Goal: Information Seeking & Learning: Learn about a topic

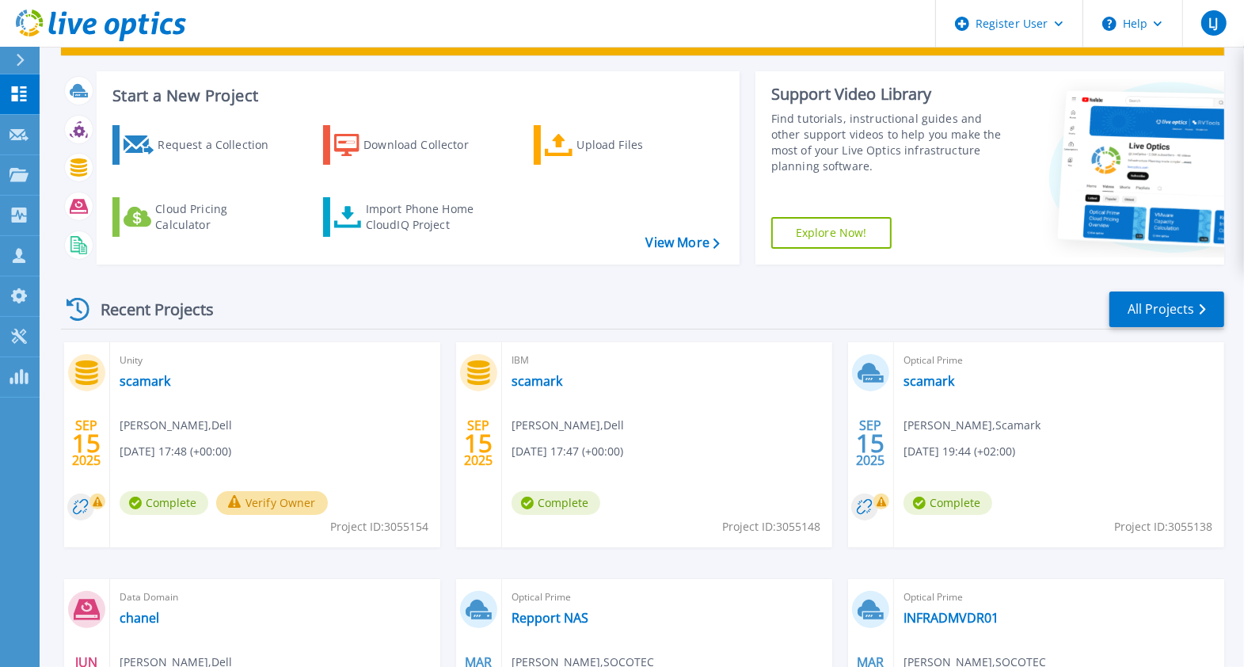
scroll to position [70, 0]
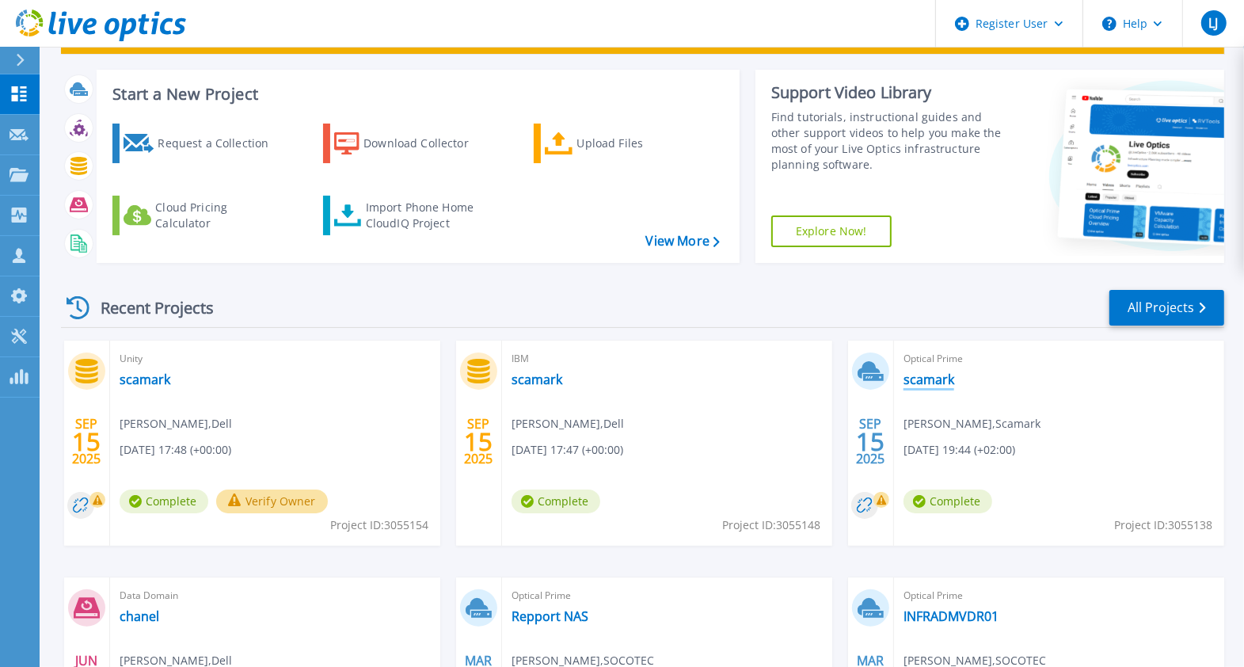
click at [935, 380] on link "scamark" at bounding box center [929, 379] width 51 height 16
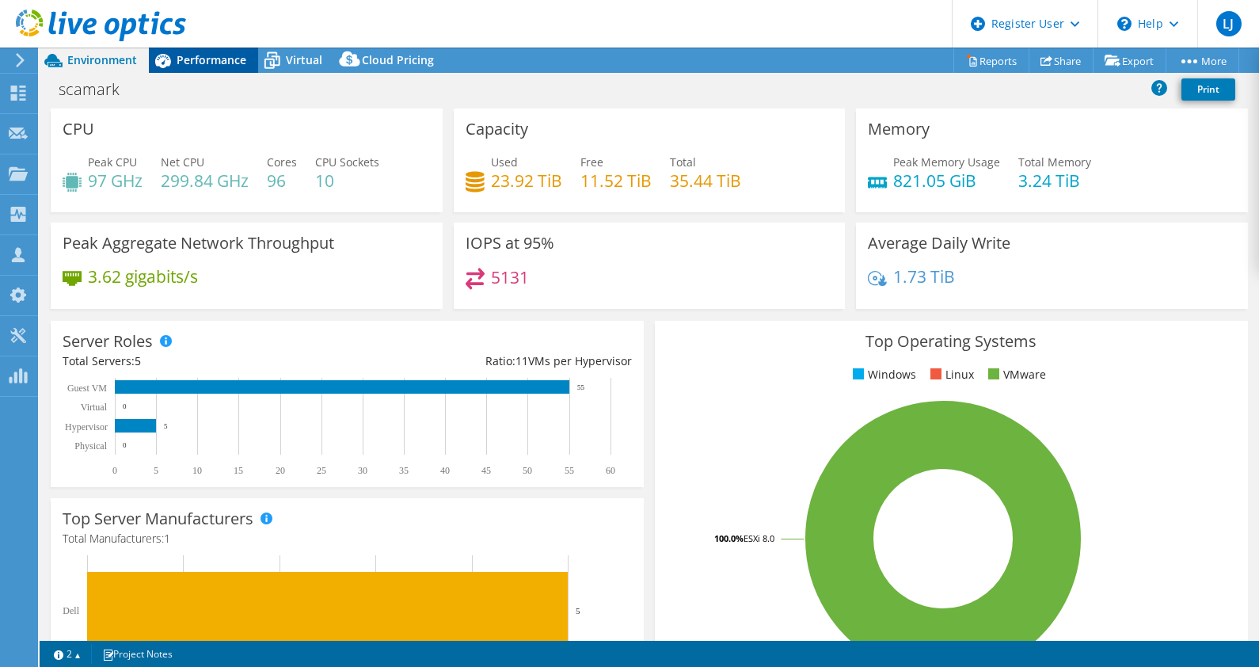
click at [204, 59] on span "Performance" at bounding box center [212, 59] width 70 height 15
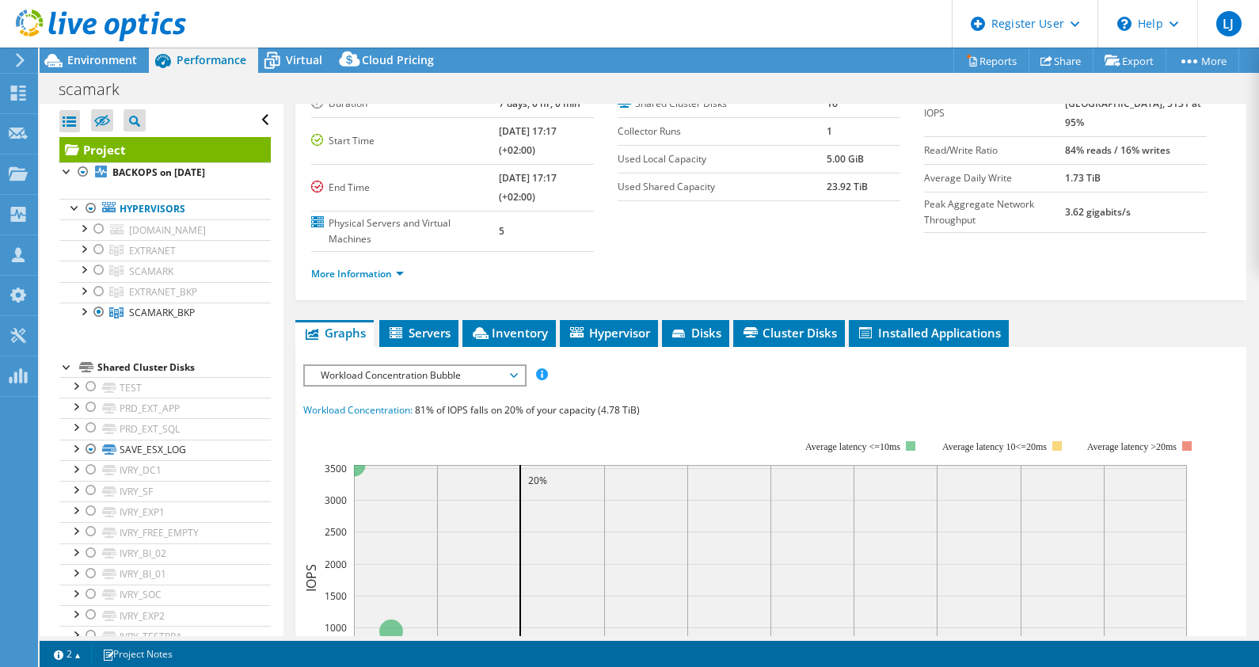
scroll to position [117, 0]
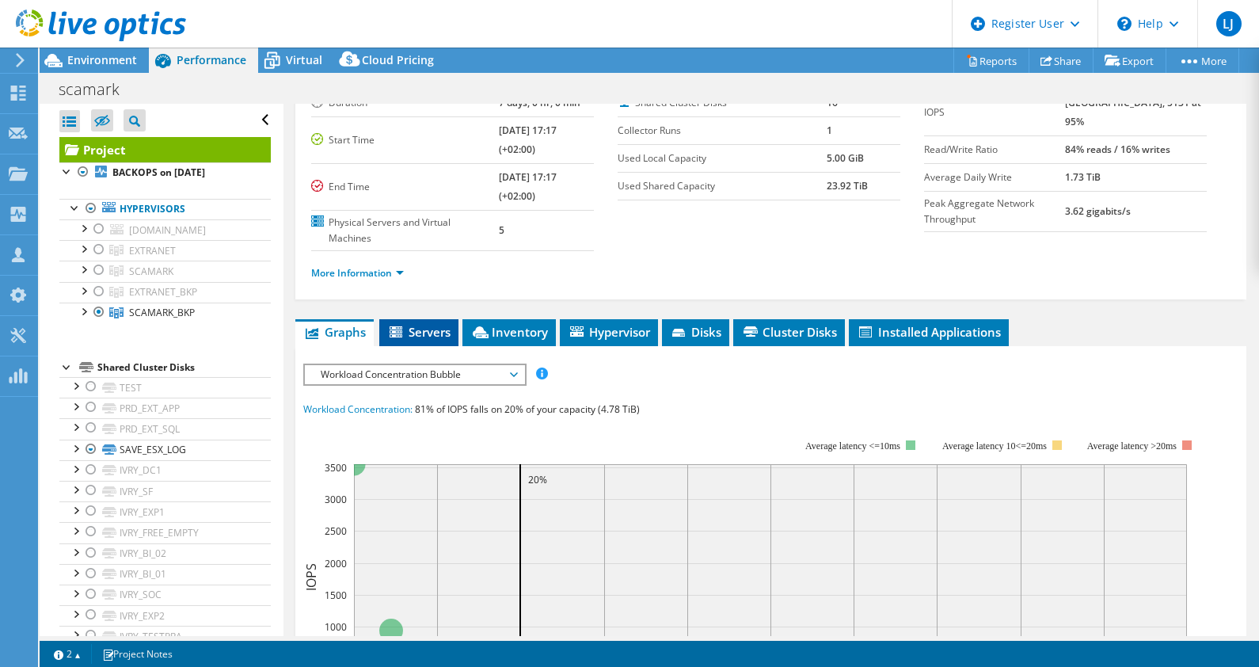
click at [427, 333] on span "Servers" at bounding box center [418, 332] width 63 height 16
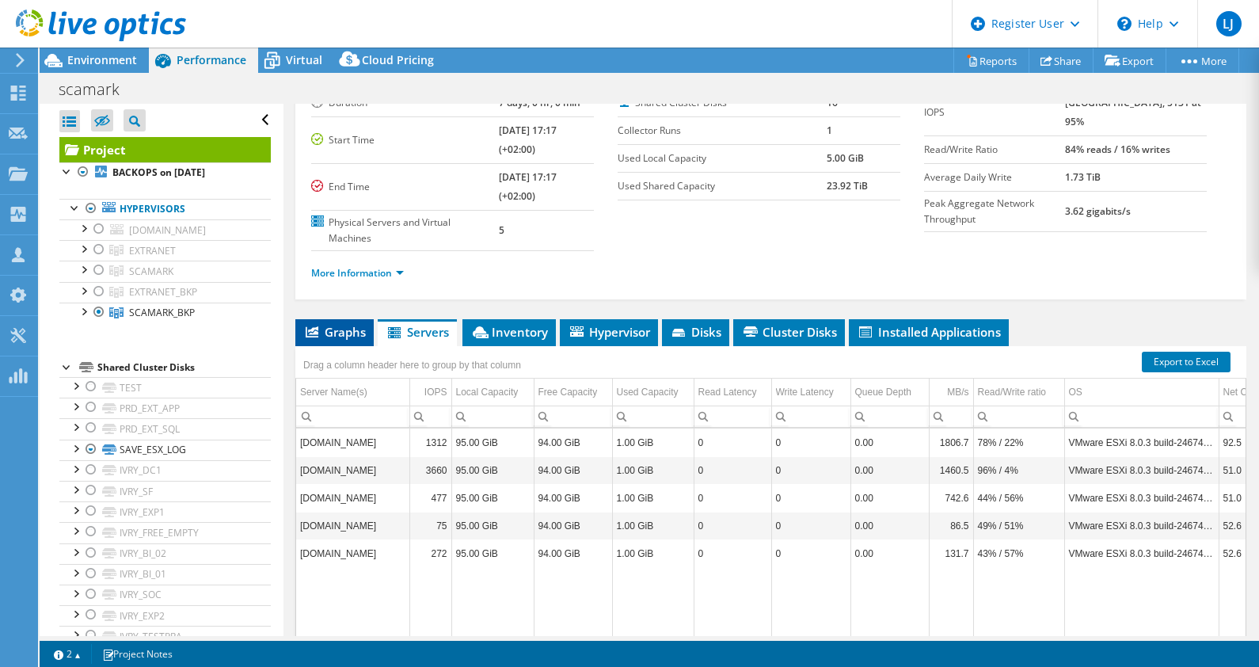
click at [342, 327] on span "Graphs" at bounding box center [334, 332] width 63 height 16
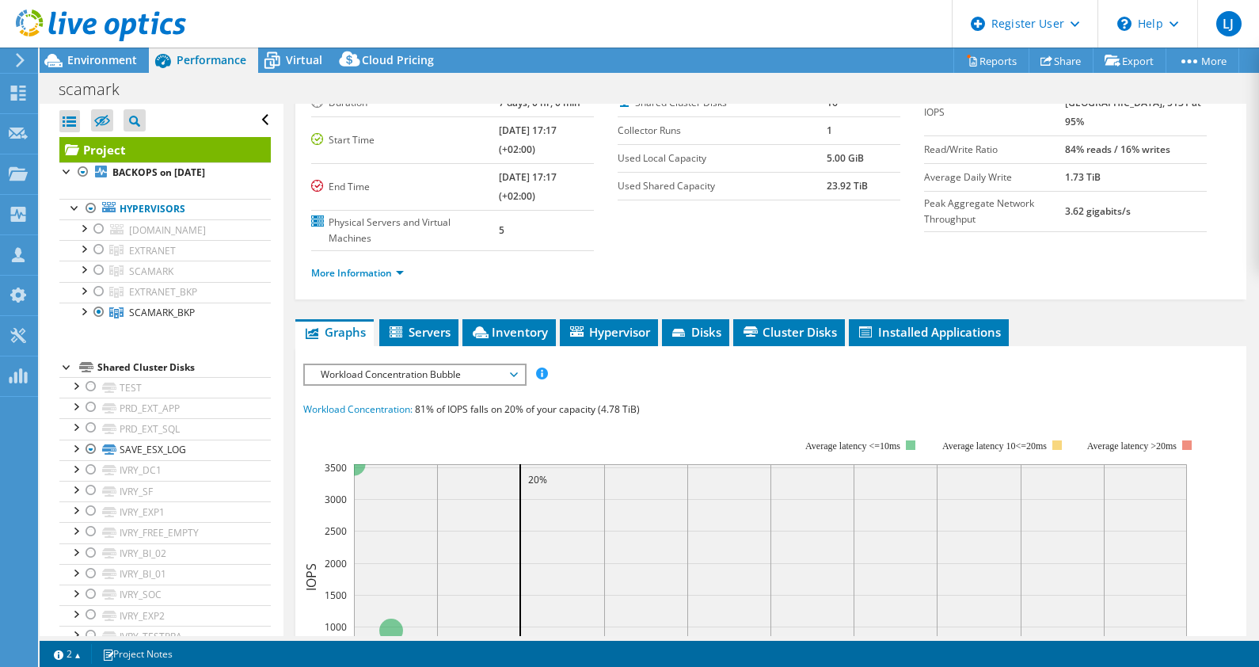
scroll to position [175, 0]
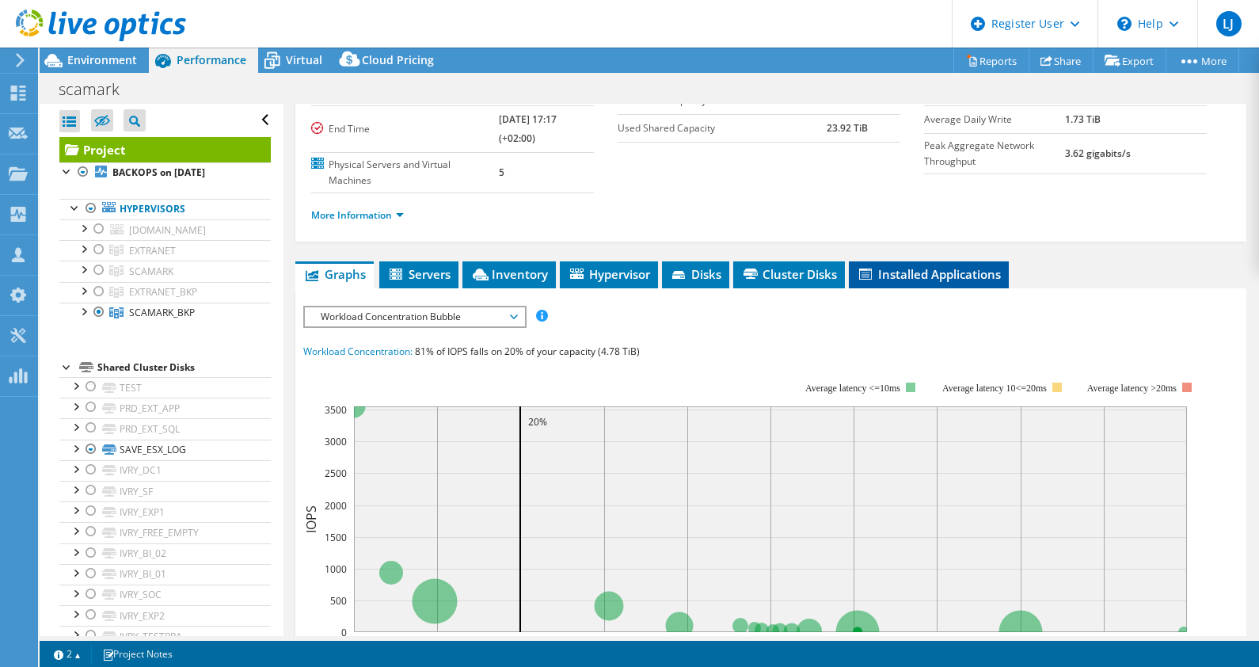
click at [922, 279] on li "Installed Applications" at bounding box center [929, 274] width 160 height 27
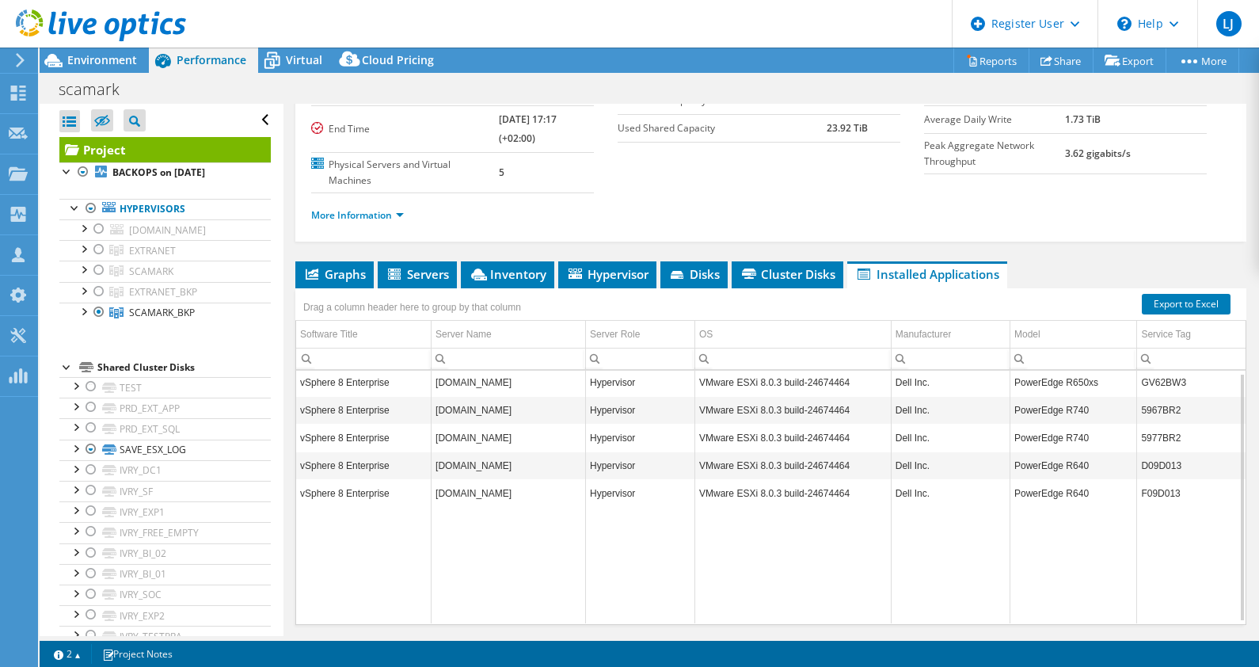
scroll to position [2, 0]
click at [337, 270] on span "Graphs" at bounding box center [334, 274] width 63 height 16
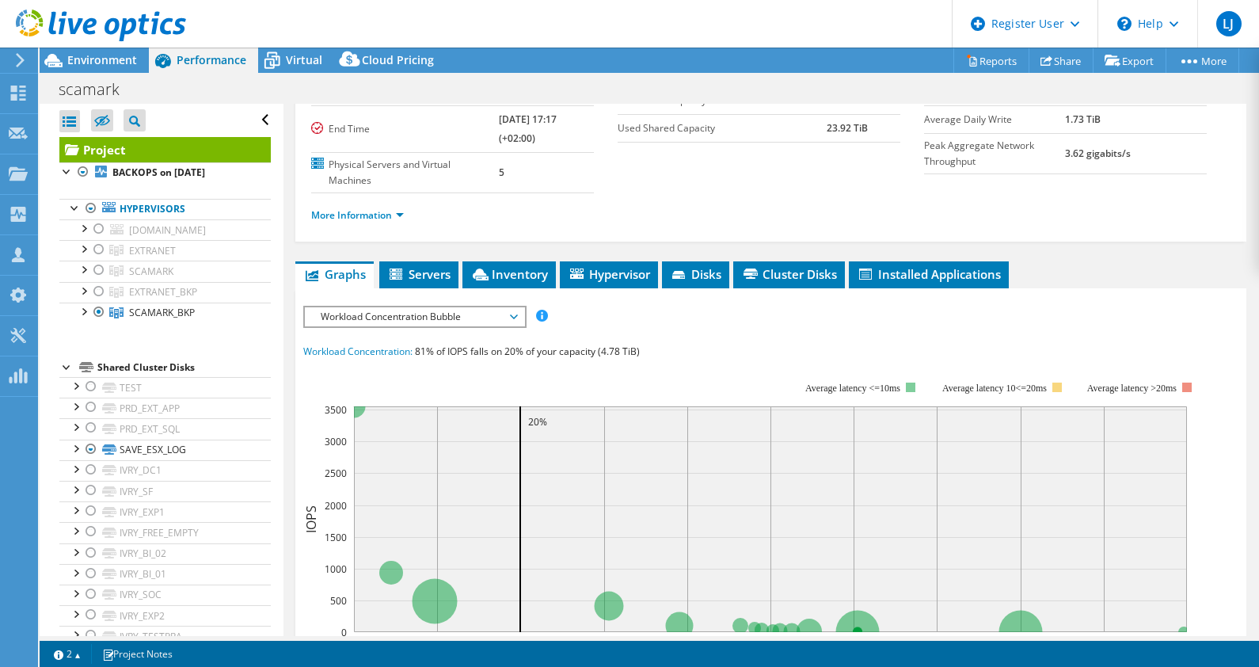
click at [420, 313] on span "Workload Concentration Bubble" at bounding box center [415, 316] width 204 height 19
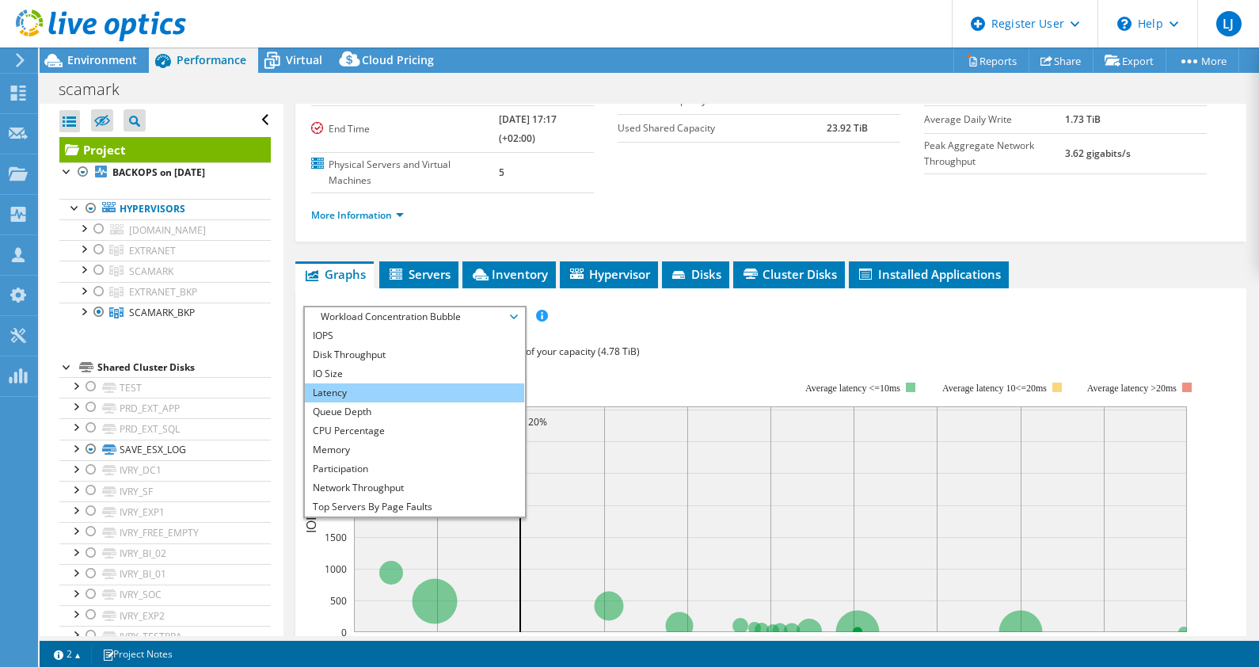
click at [404, 388] on li "Latency" at bounding box center [414, 392] width 219 height 19
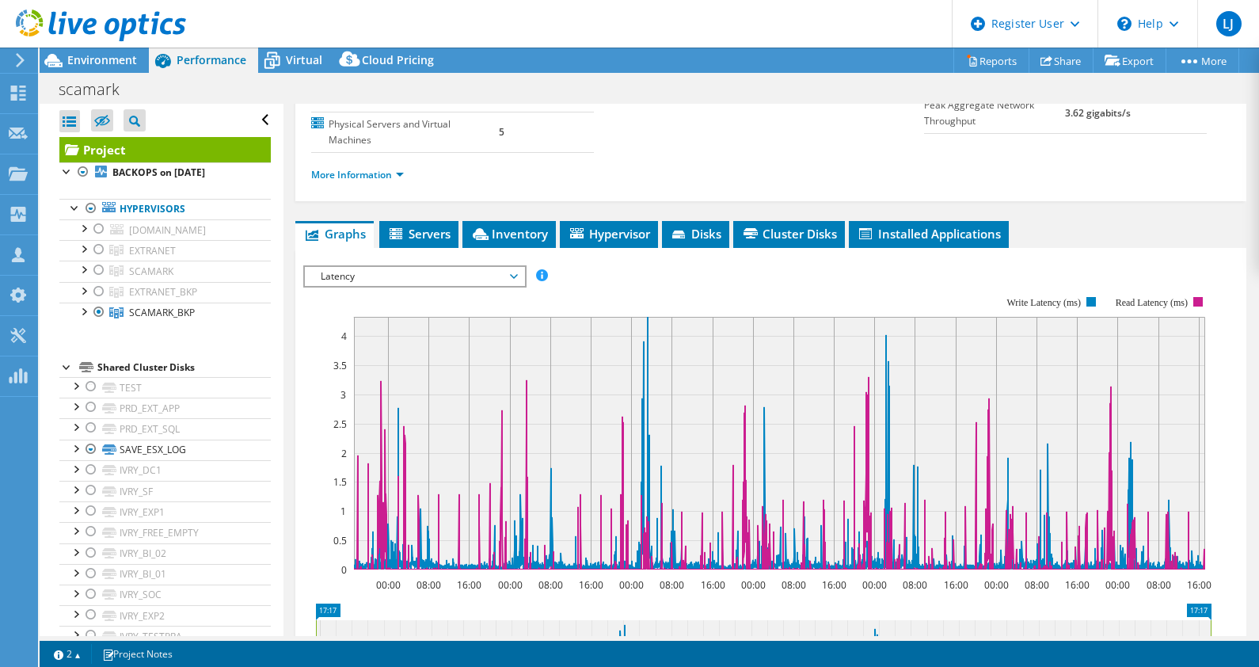
scroll to position [211, 0]
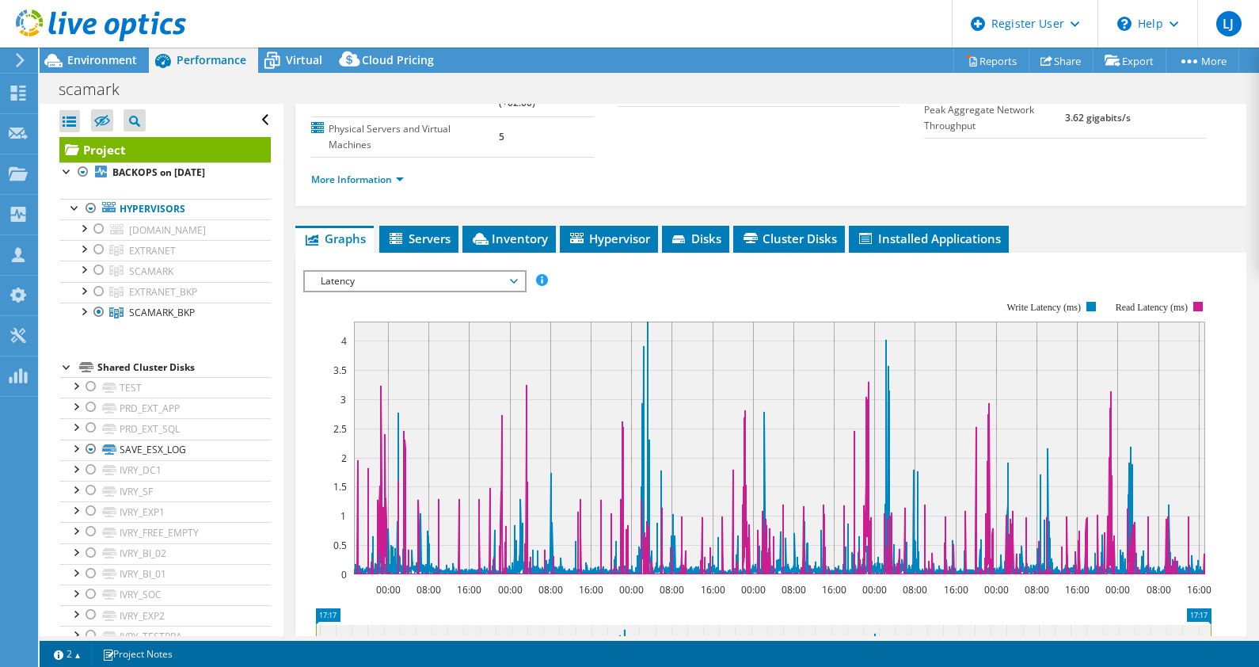
click at [489, 279] on span "Latency" at bounding box center [415, 281] width 204 height 19
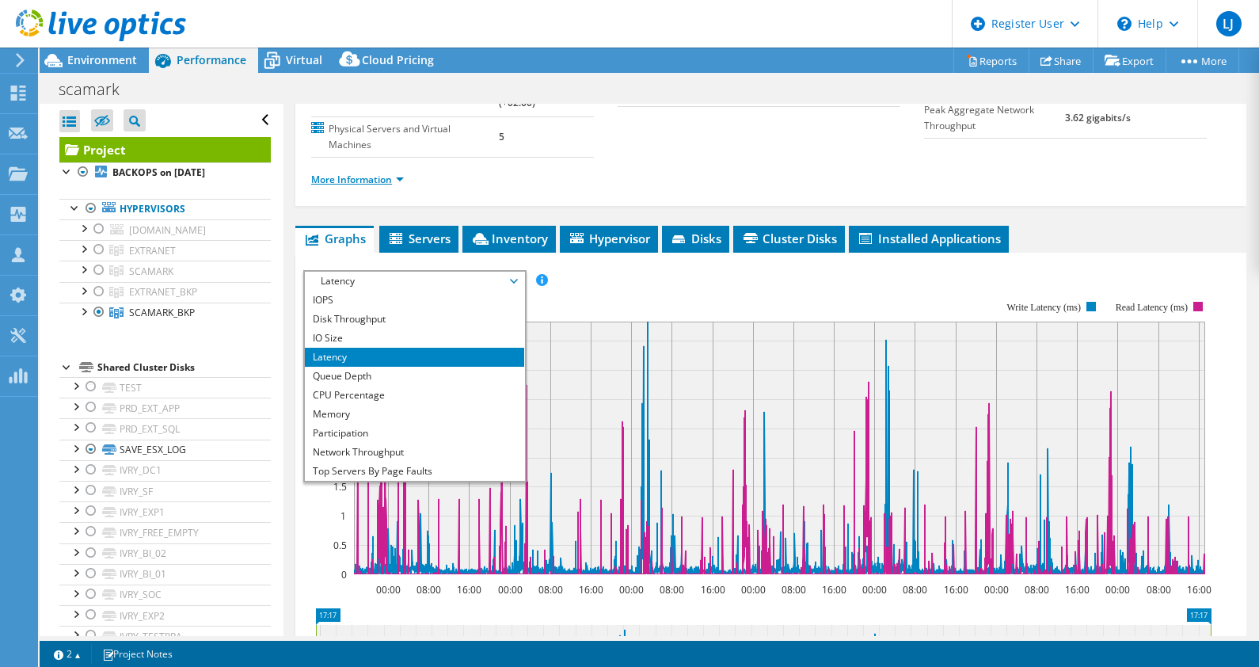
click at [350, 175] on link "More Information" at bounding box center [357, 179] width 93 height 13
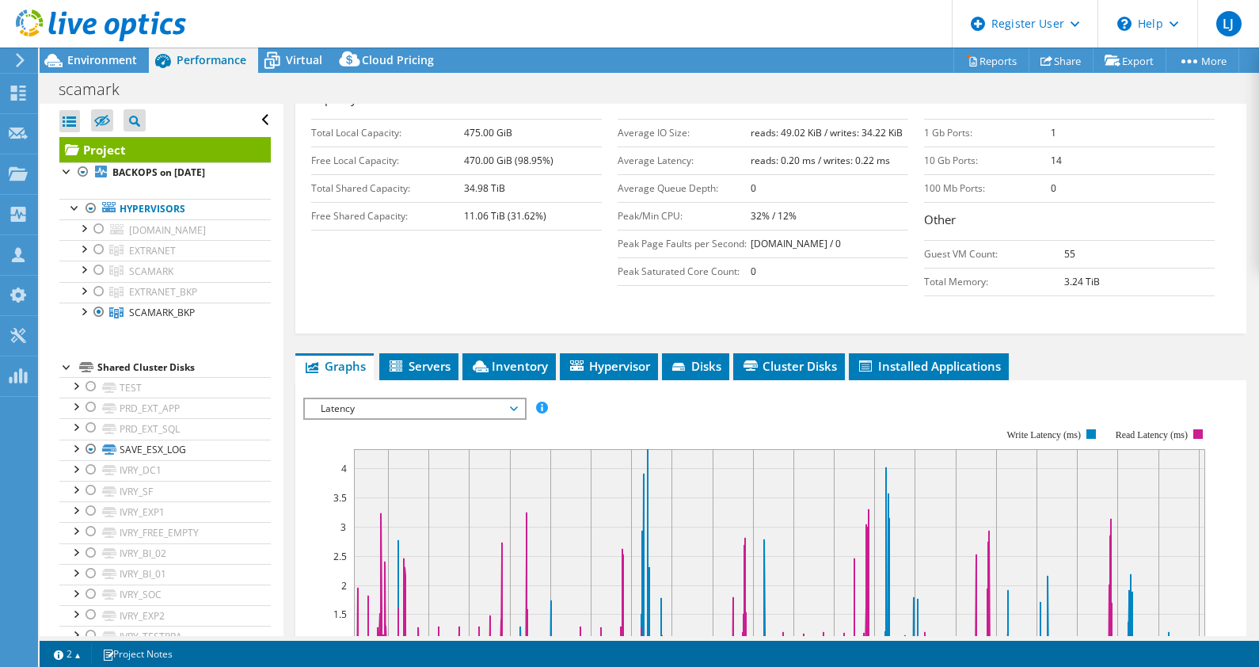
scroll to position [326, 0]
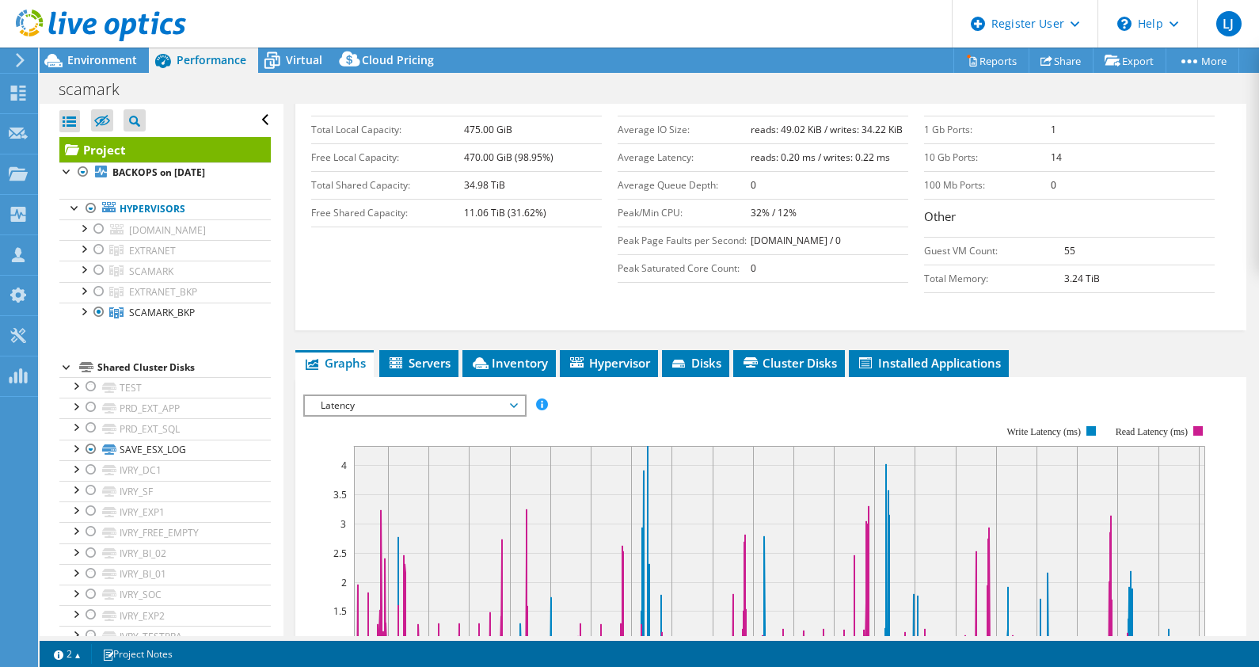
click at [438, 396] on span "Latency" at bounding box center [415, 405] width 204 height 19
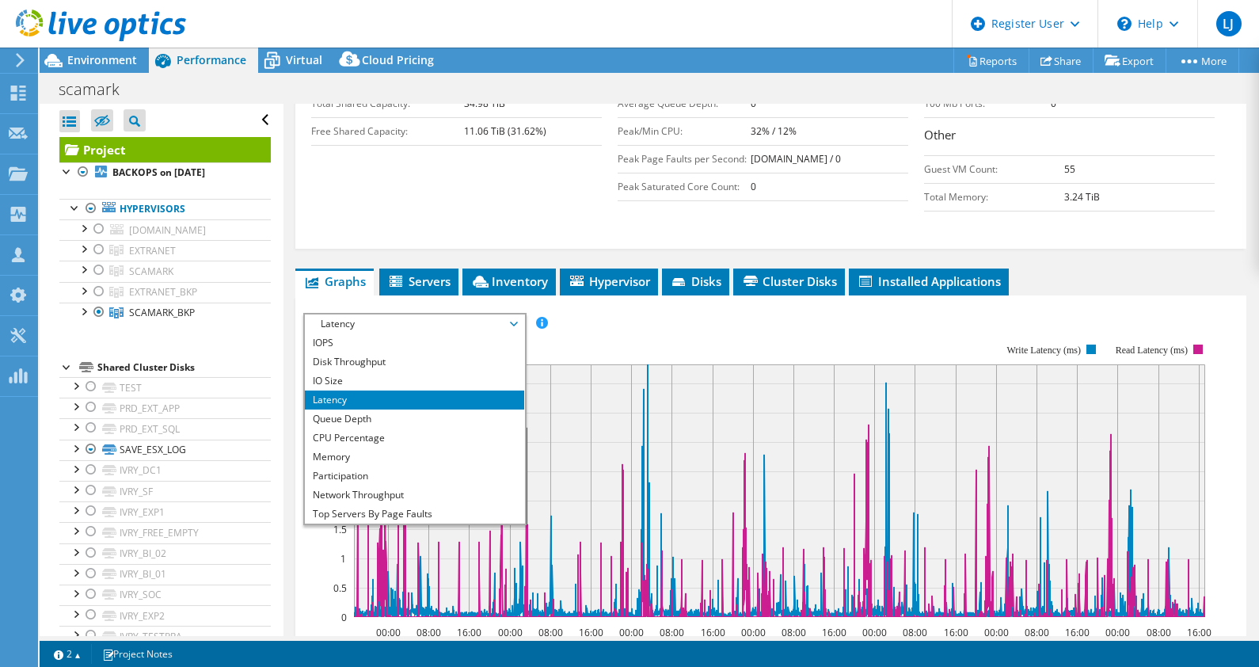
scroll to position [408, 0]
click at [375, 430] on li "CPU Percentage" at bounding box center [414, 437] width 219 height 19
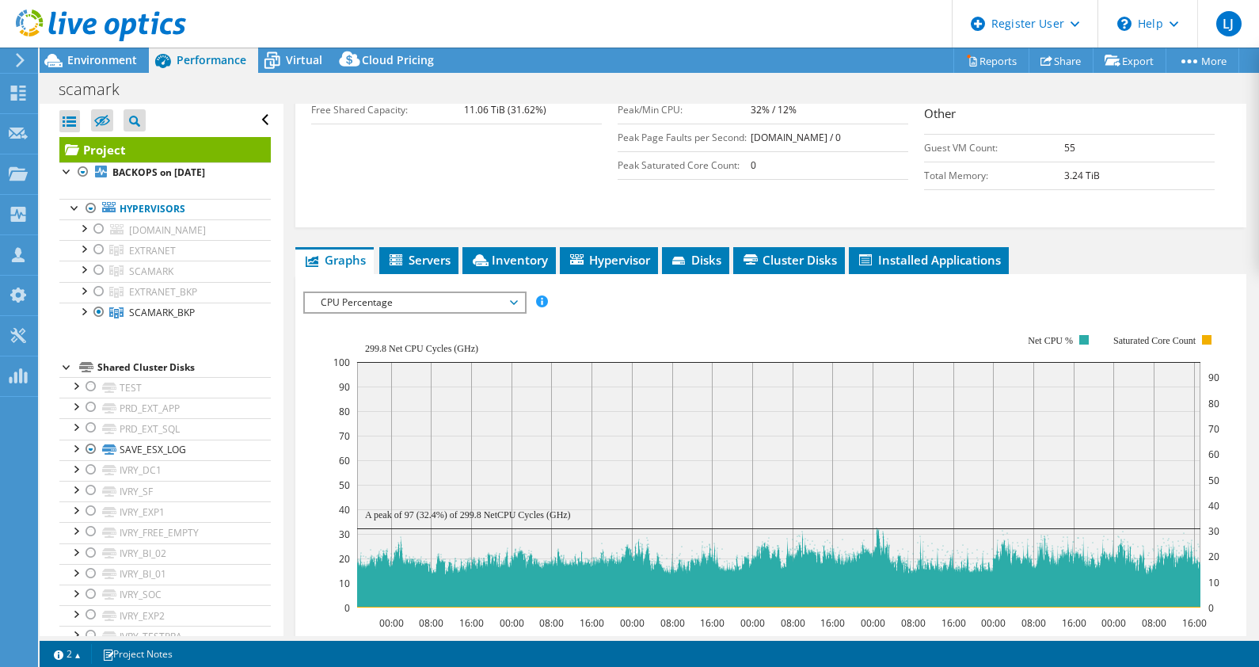
scroll to position [432, 0]
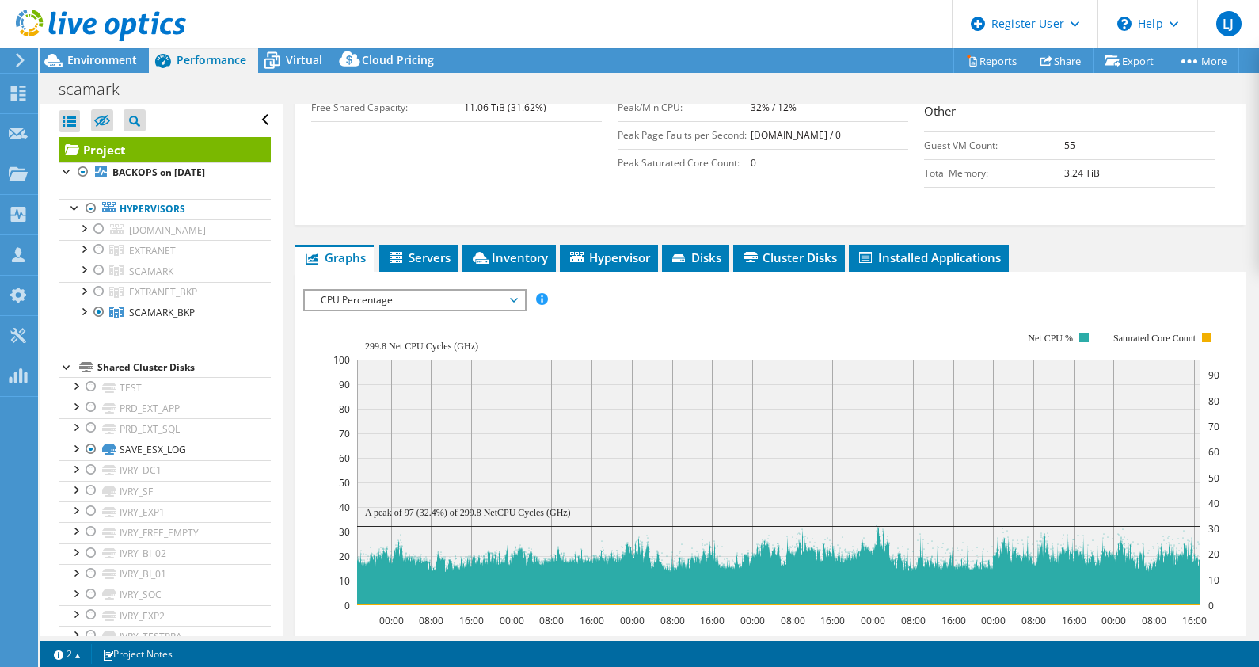
click at [466, 302] on span "CPU Percentage" at bounding box center [415, 300] width 204 height 19
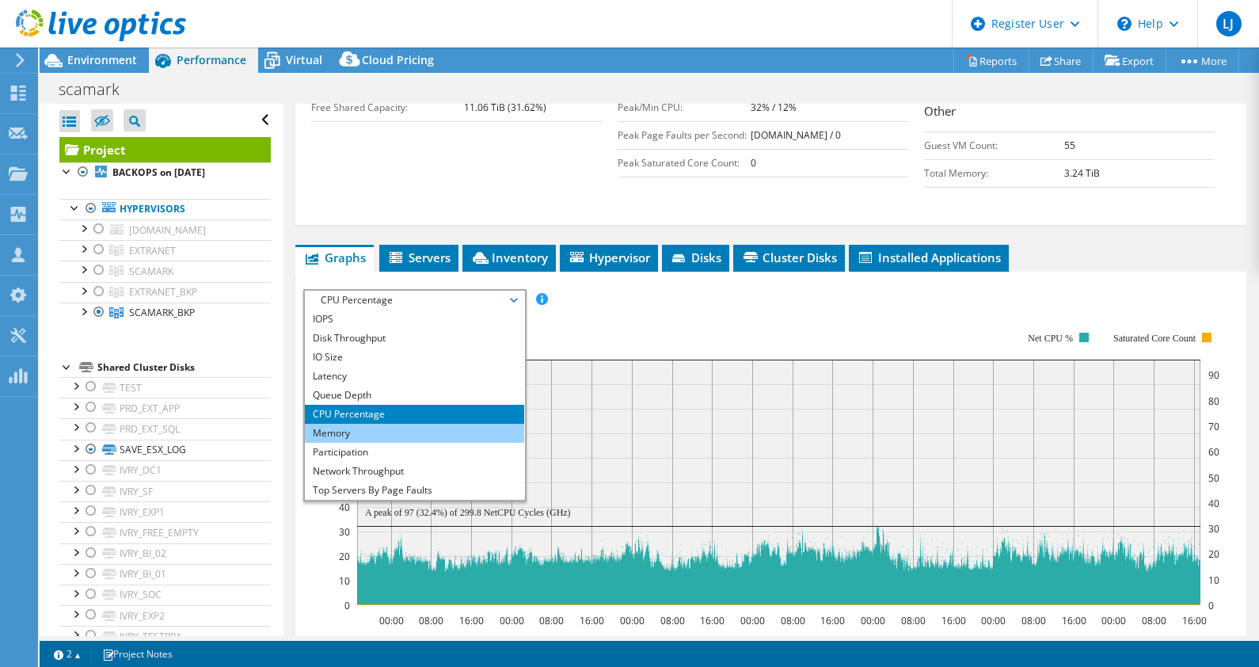
click at [394, 424] on li "Memory" at bounding box center [414, 433] width 219 height 19
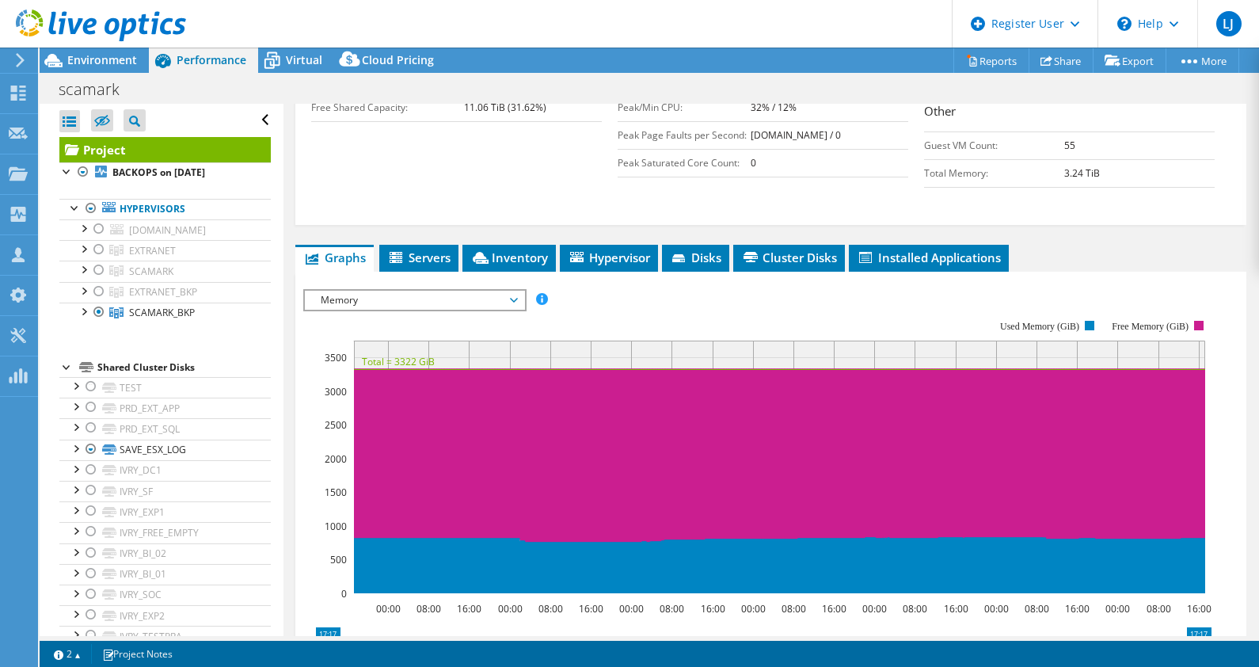
click at [447, 297] on span "Memory" at bounding box center [415, 300] width 204 height 19
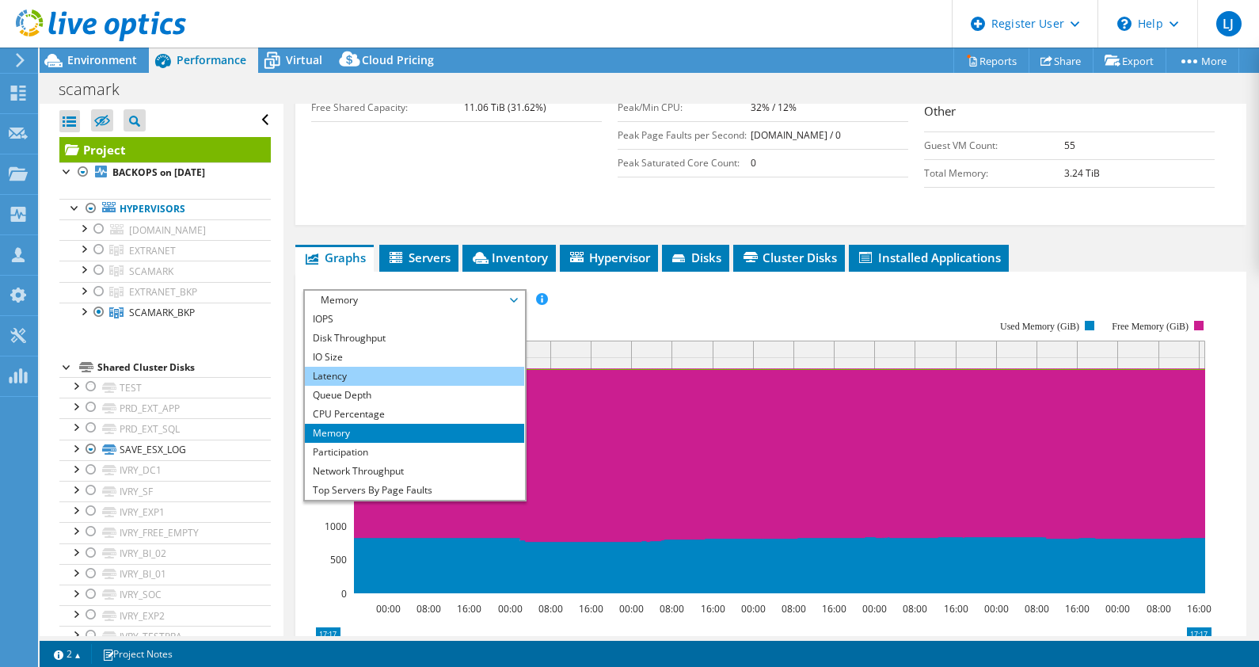
click at [396, 368] on li "Latency" at bounding box center [414, 376] width 219 height 19
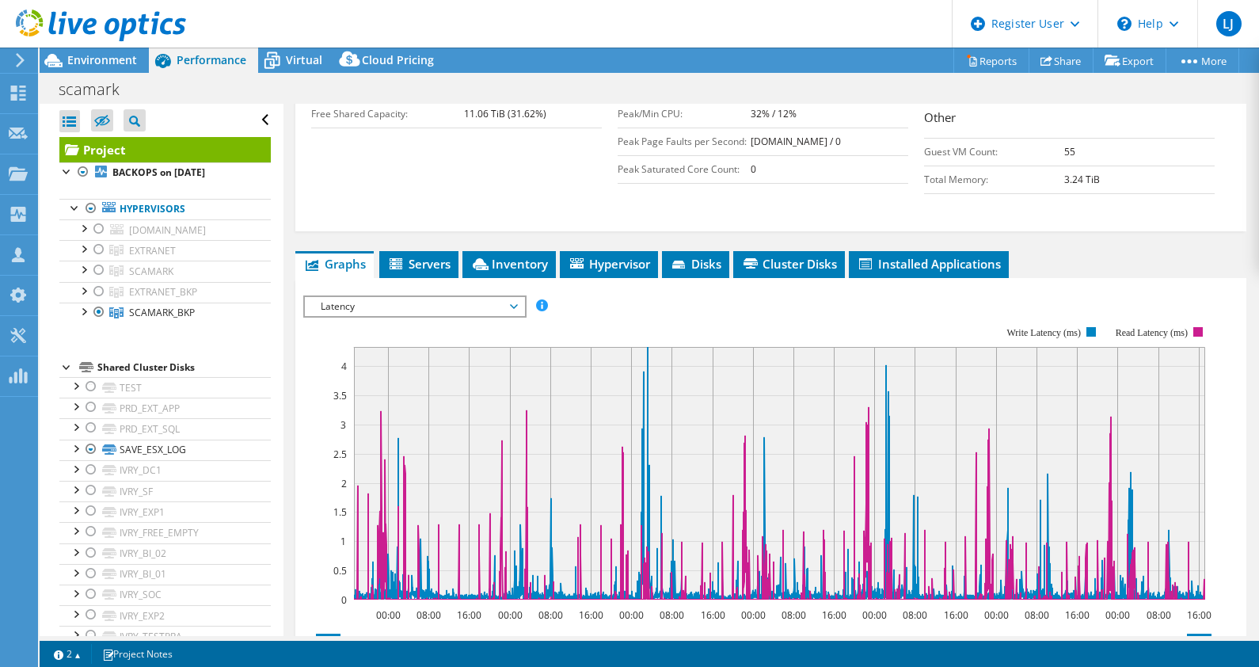
scroll to position [417, 0]
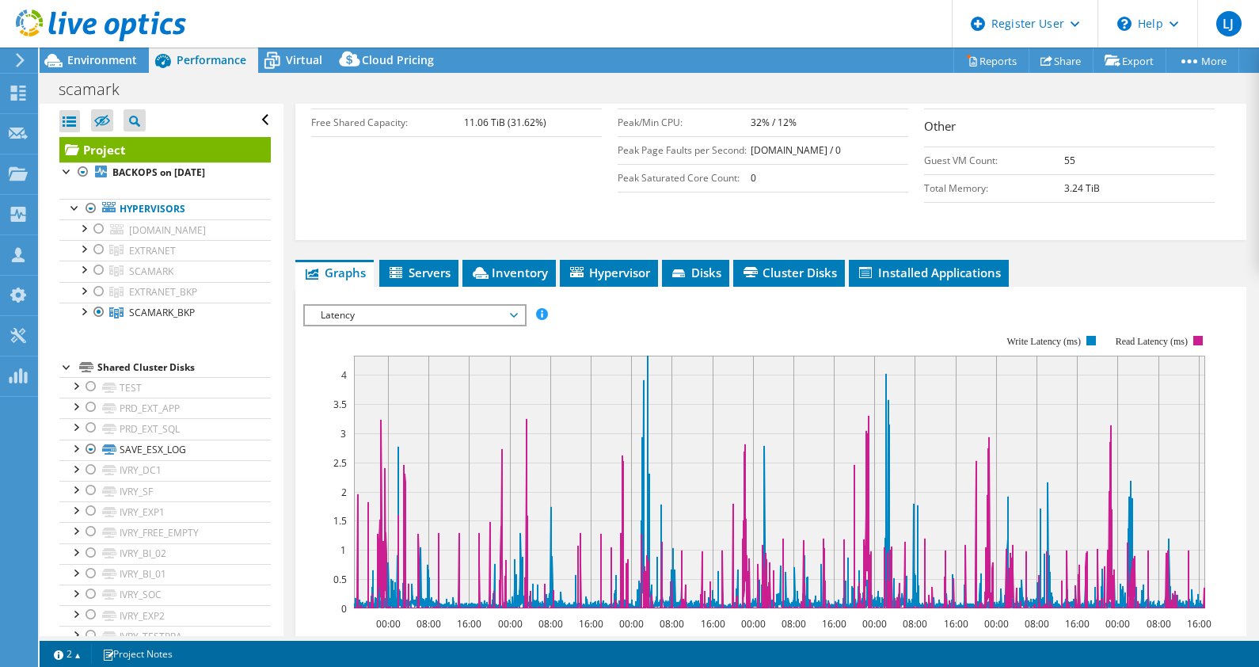
click at [471, 313] on span "Latency" at bounding box center [415, 315] width 204 height 19
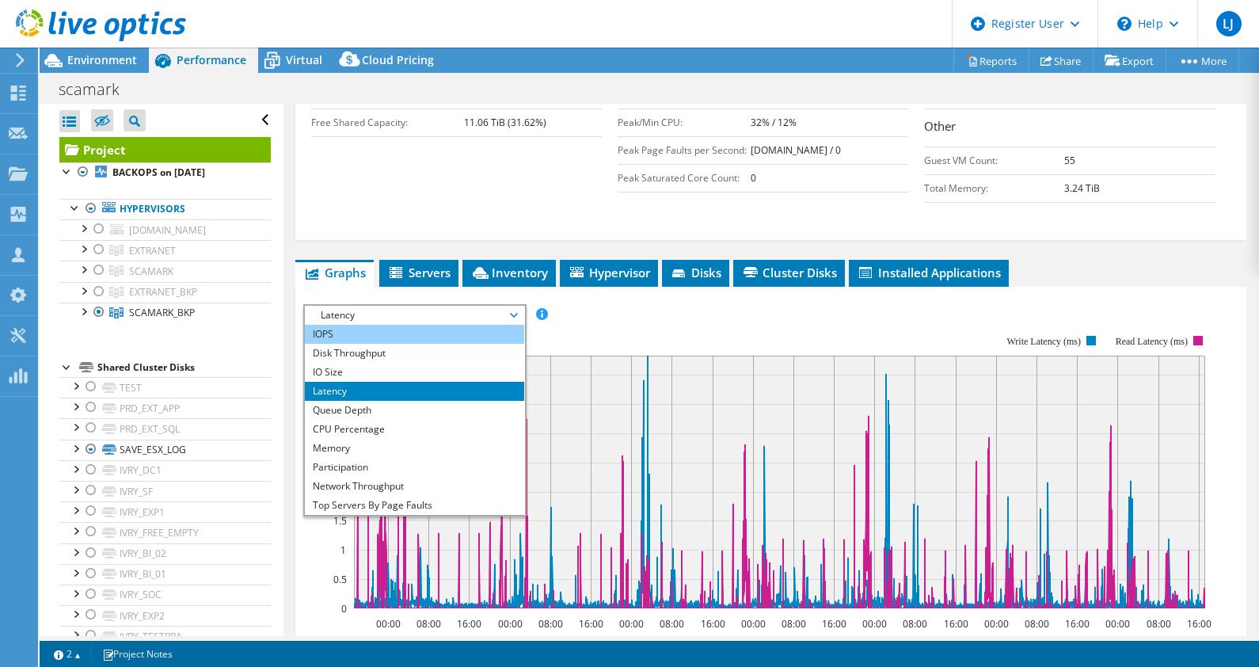
click at [436, 326] on li "IOPS" at bounding box center [414, 334] width 219 height 19
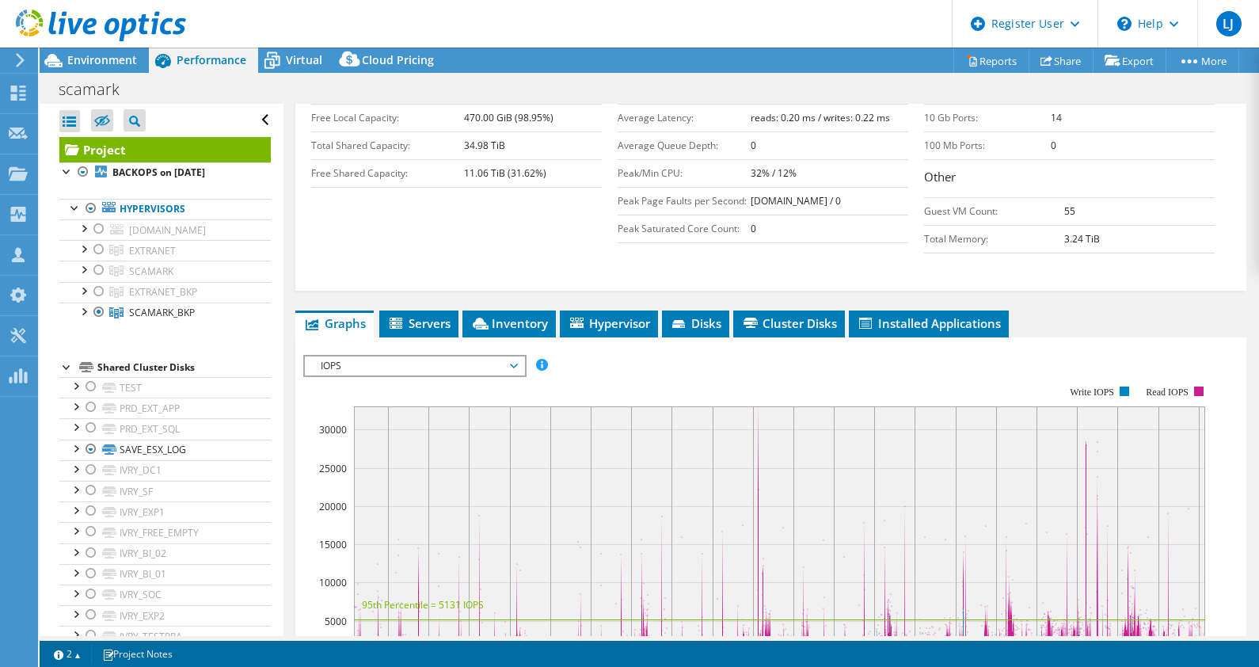
scroll to position [364, 0]
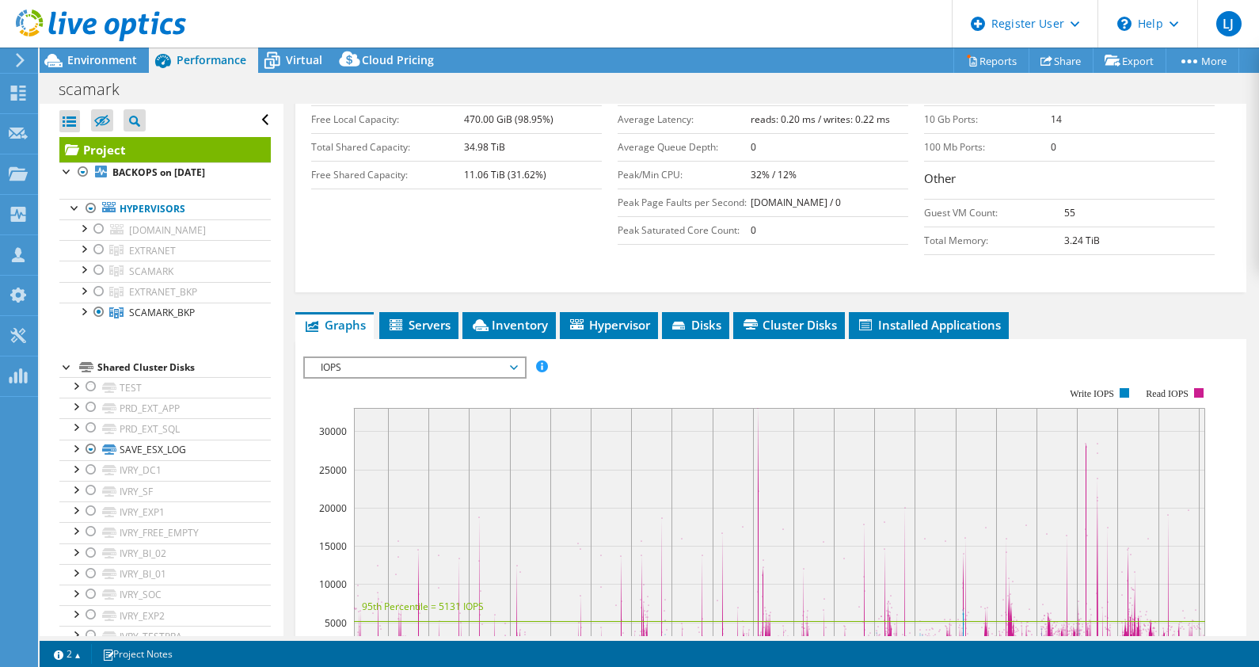
click at [439, 363] on span "IOPS" at bounding box center [415, 367] width 204 height 19
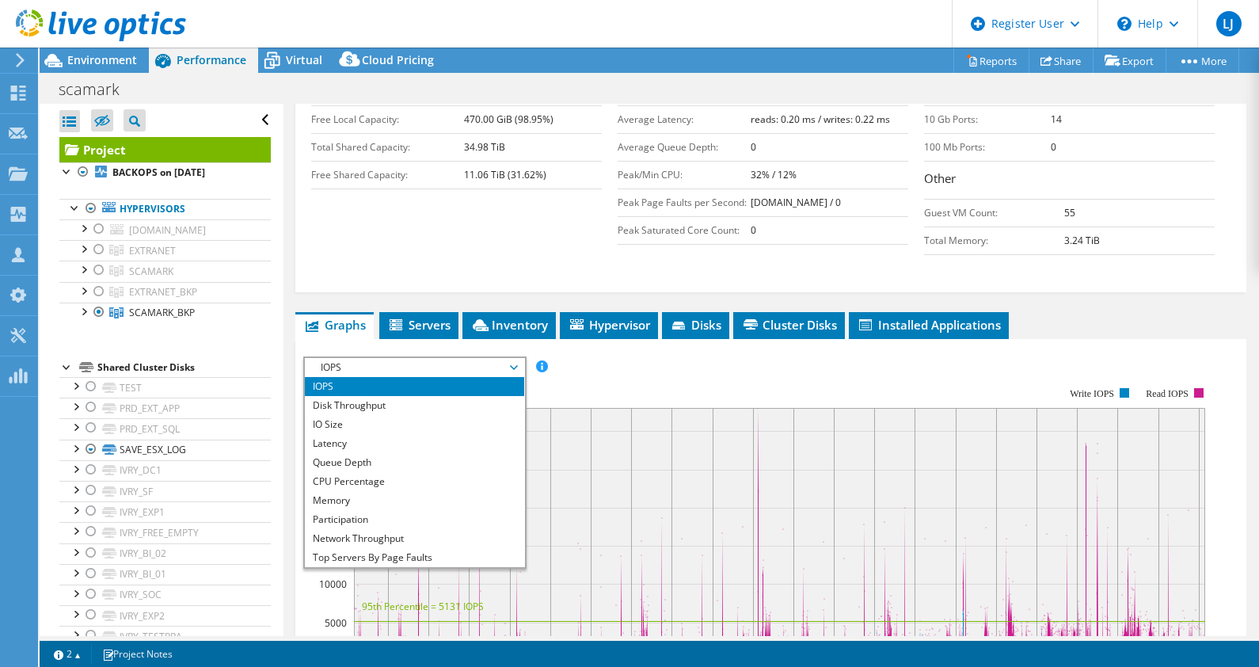
click at [600, 356] on div "IOPS Disk Throughput IO Size Latency Queue Depth CPU Percentage Memory Page Fau…" at bounding box center [770, 366] width 935 height 21
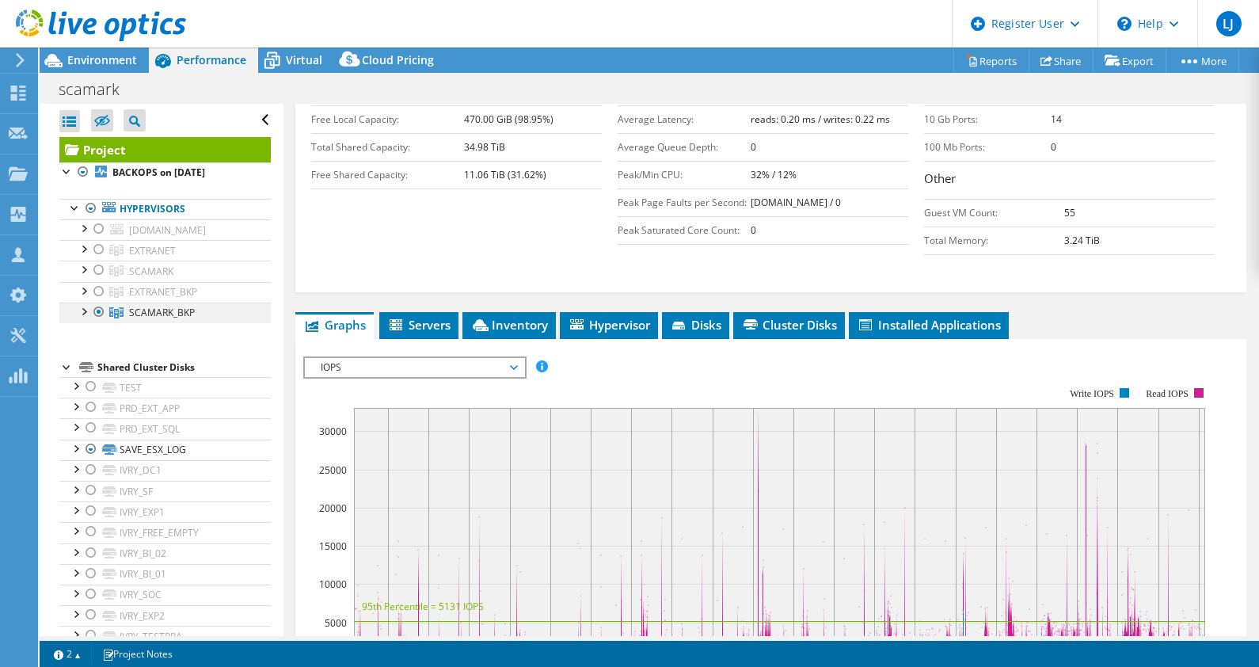
click at [93, 310] on div at bounding box center [99, 311] width 16 height 19
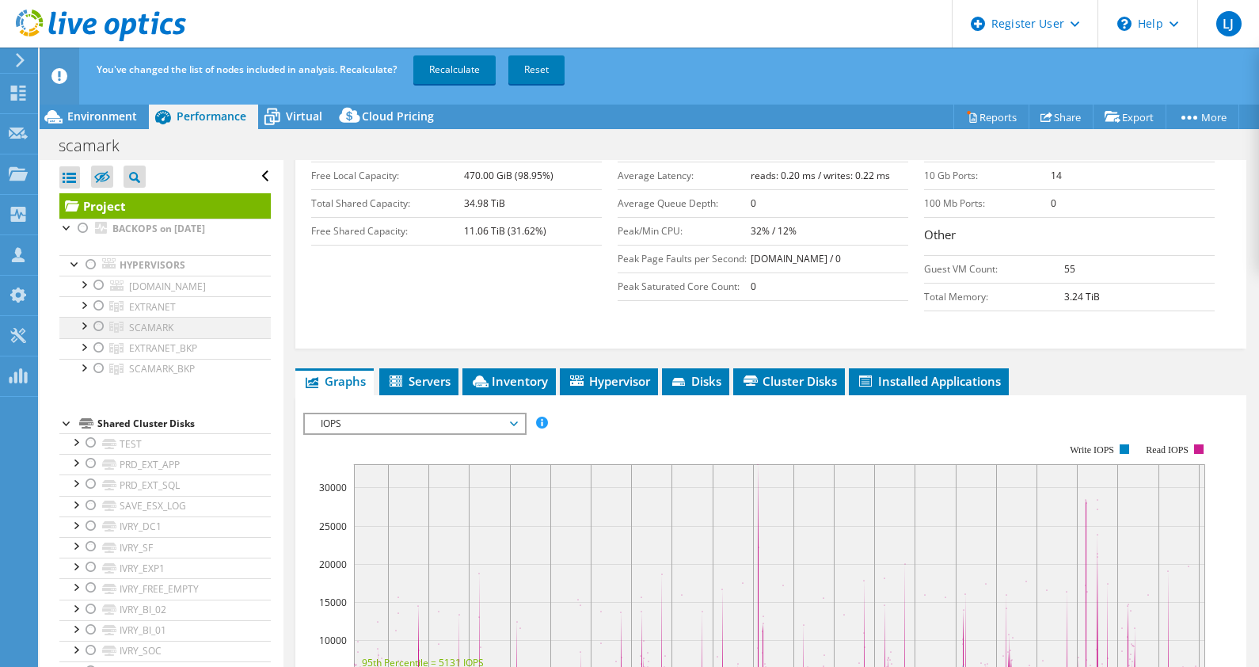
click at [97, 324] on div at bounding box center [99, 326] width 16 height 19
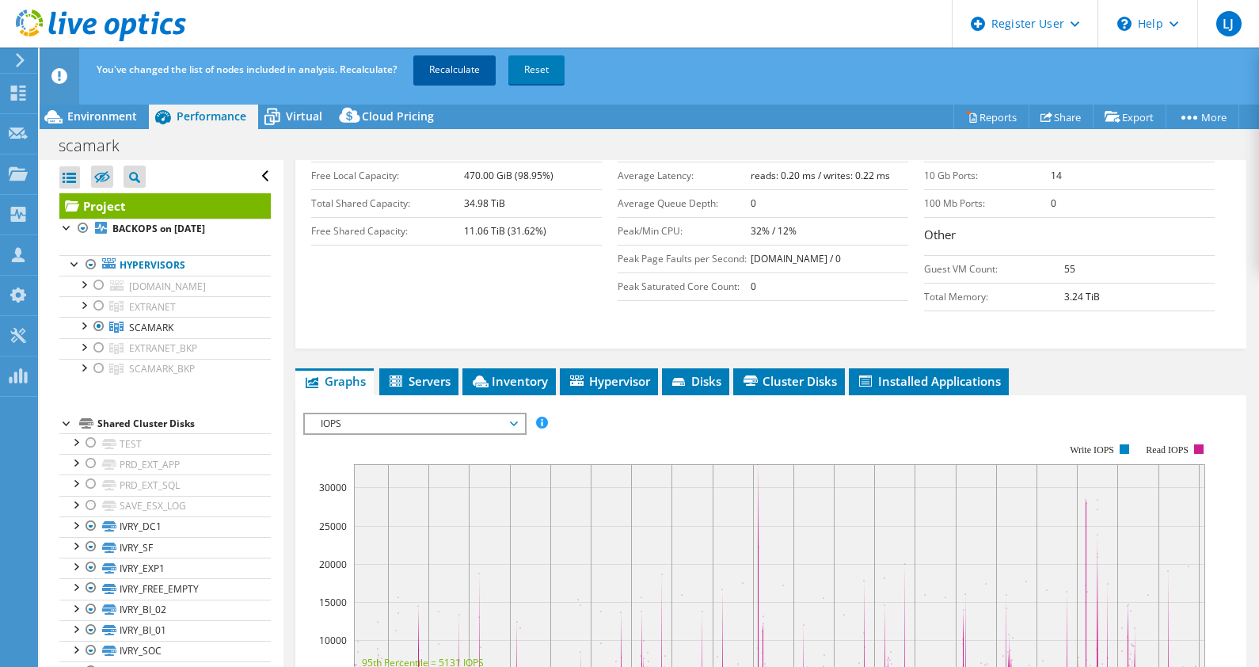
click at [451, 79] on link "Recalculate" at bounding box center [454, 69] width 82 height 29
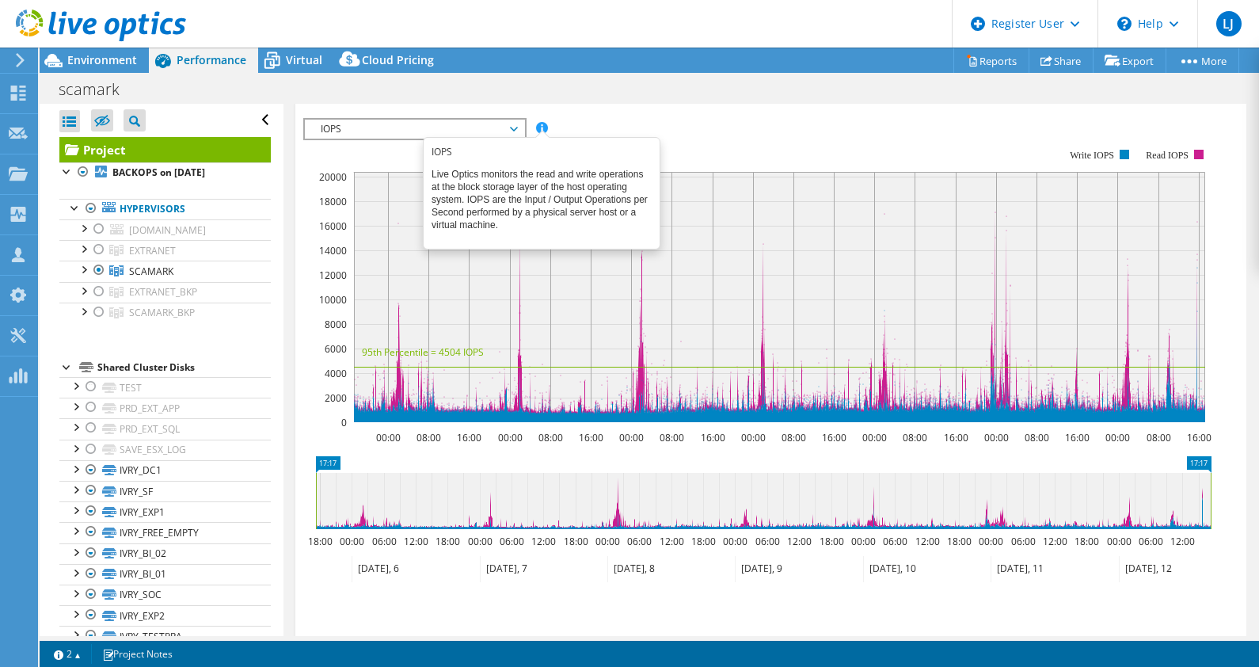
scroll to position [322, 0]
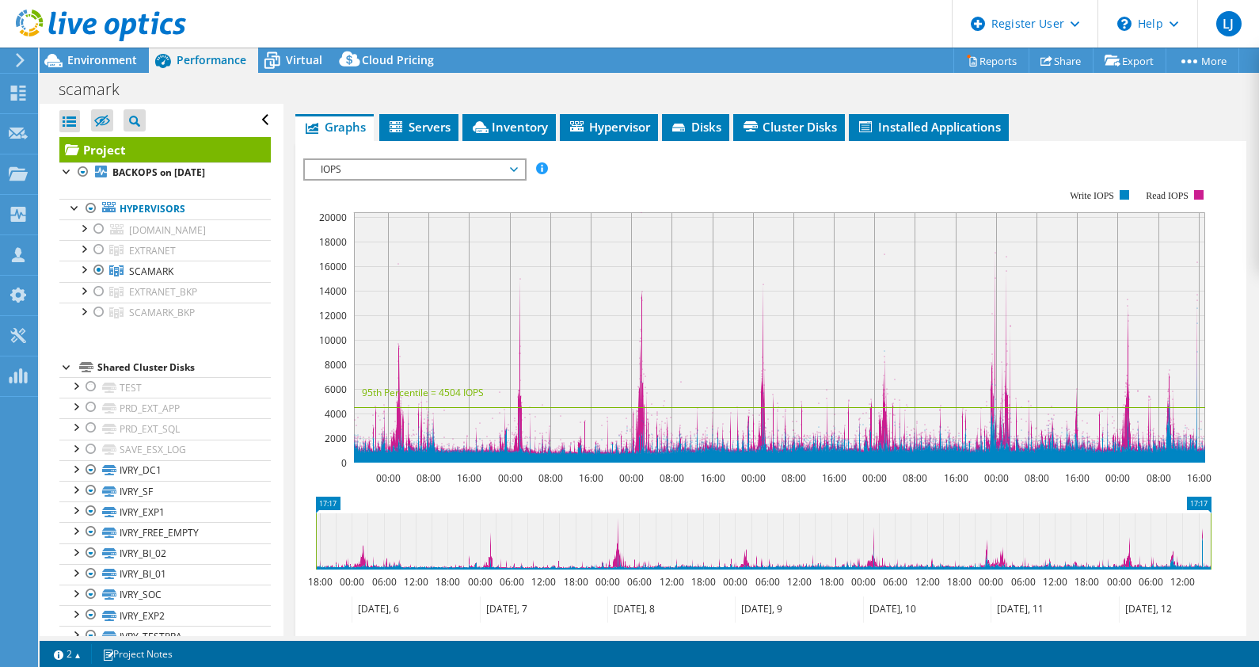
click at [705, 168] on rect at bounding box center [757, 326] width 908 height 317
click at [504, 162] on span "IOPS" at bounding box center [415, 169] width 204 height 19
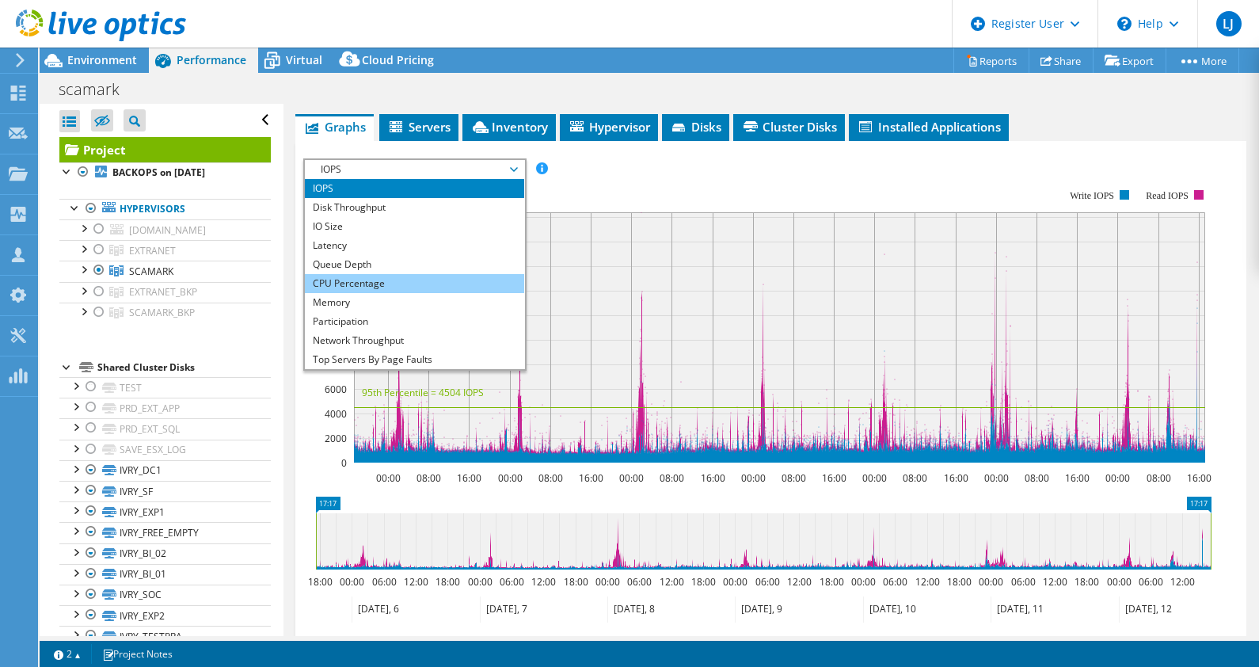
click at [385, 276] on li "CPU Percentage" at bounding box center [414, 283] width 219 height 19
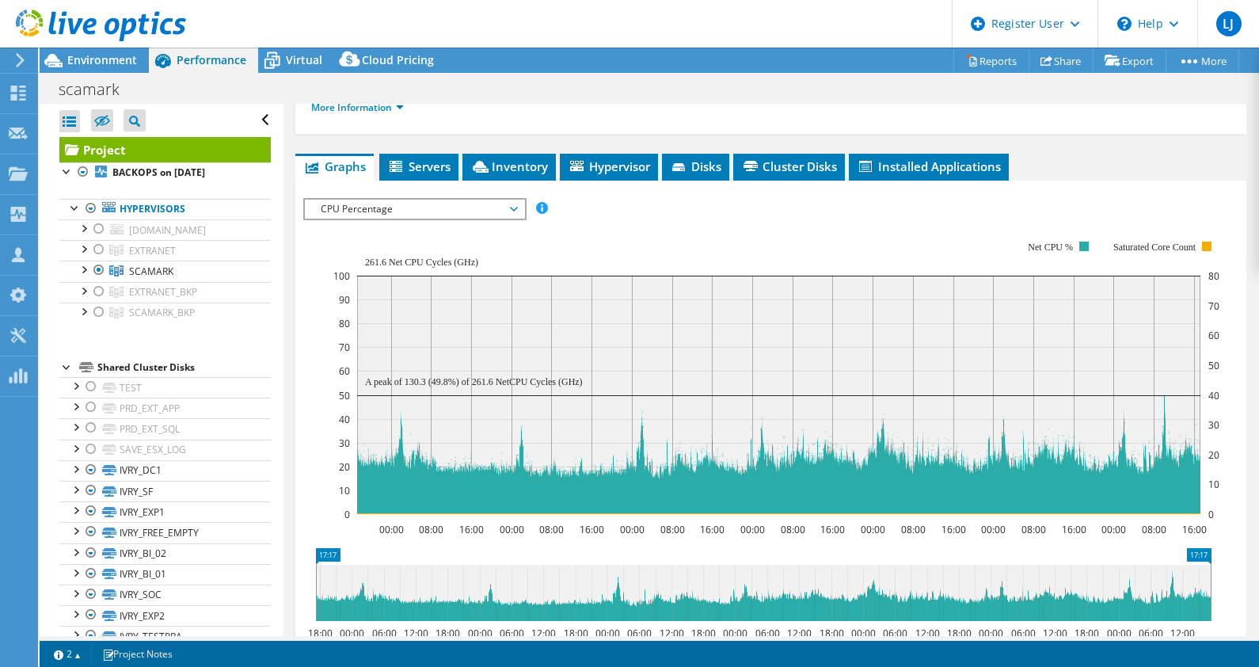
scroll to position [279, 0]
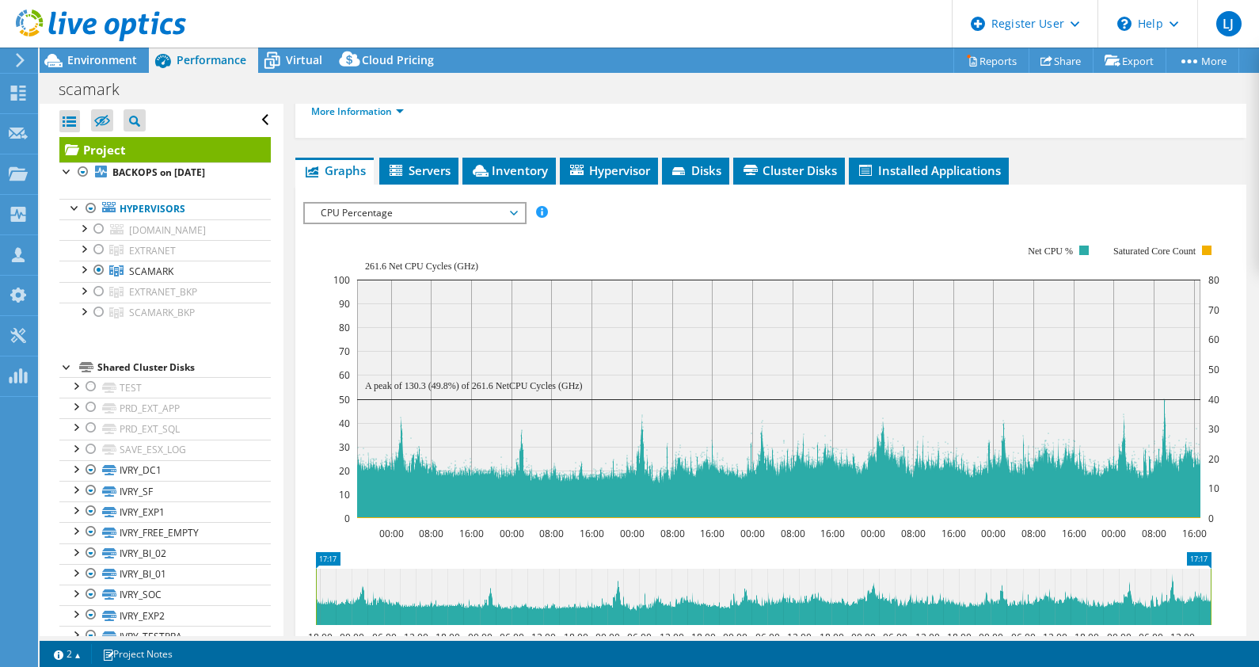
click at [471, 210] on span "CPU Percentage" at bounding box center [415, 213] width 204 height 19
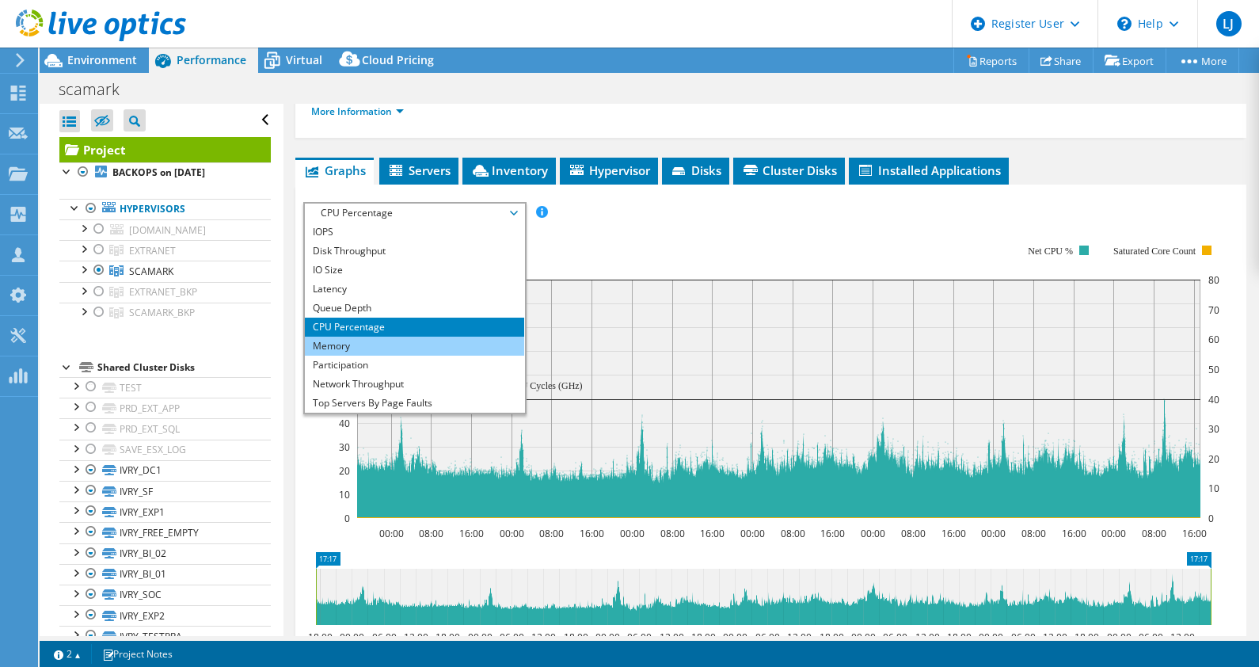
click at [365, 338] on li "Memory" at bounding box center [414, 346] width 219 height 19
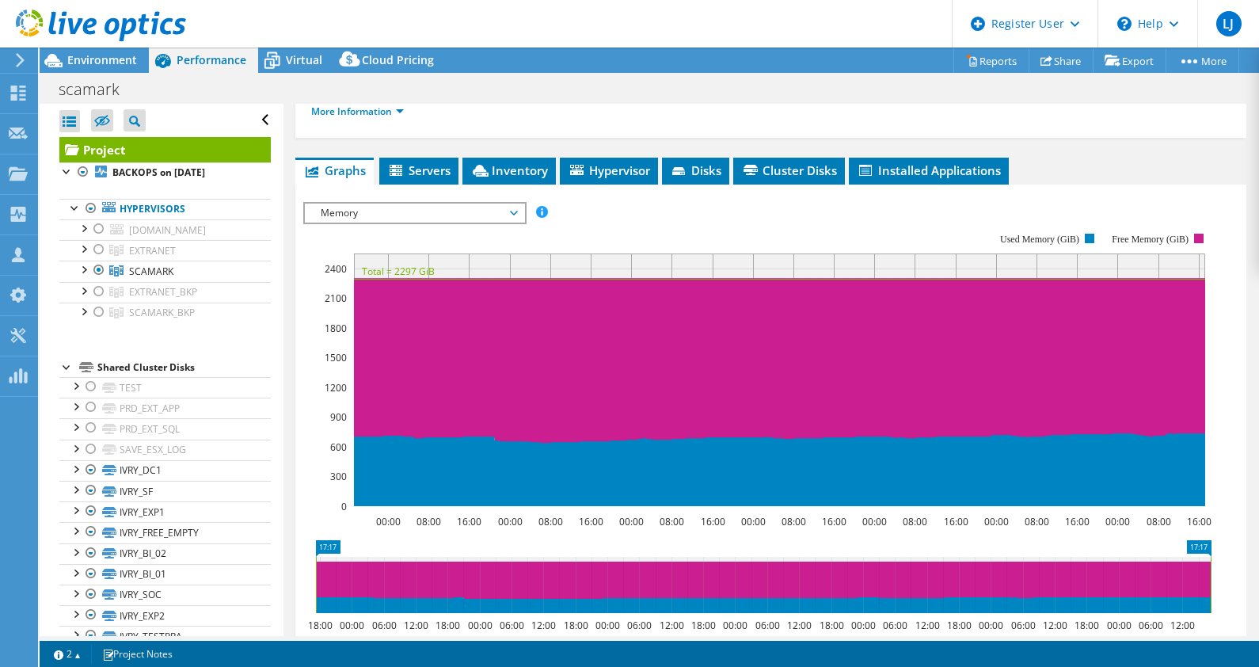
click at [409, 204] on span "Memory" at bounding box center [415, 213] width 204 height 19
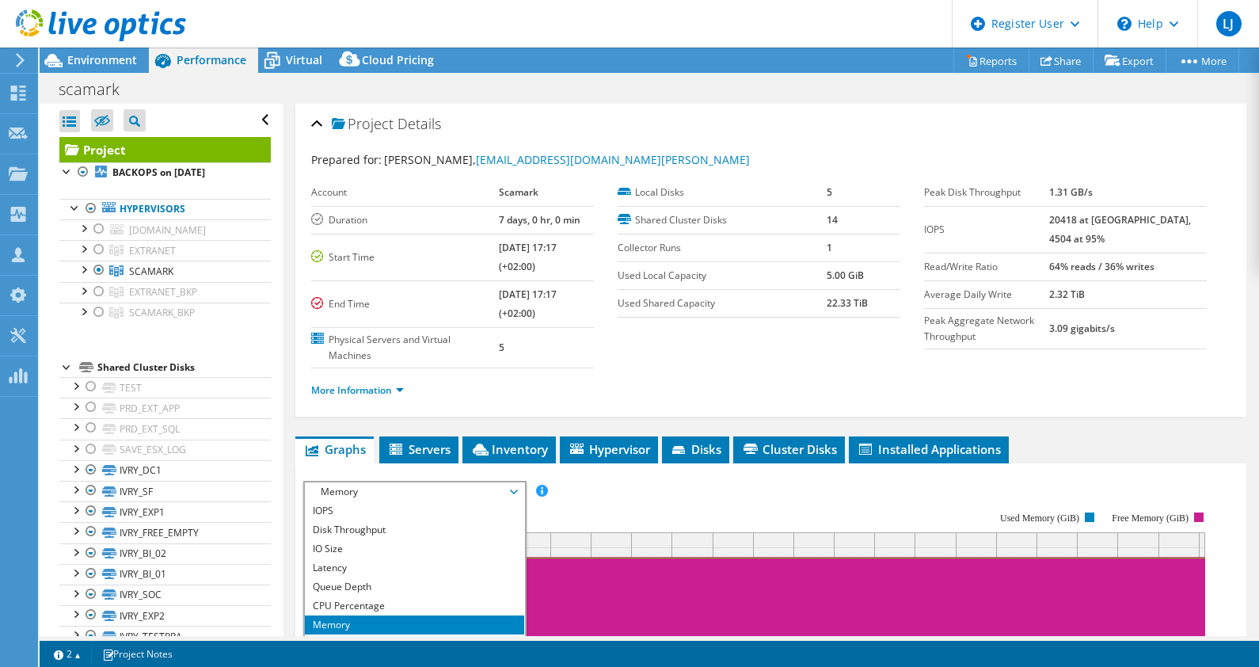
select select "USD"
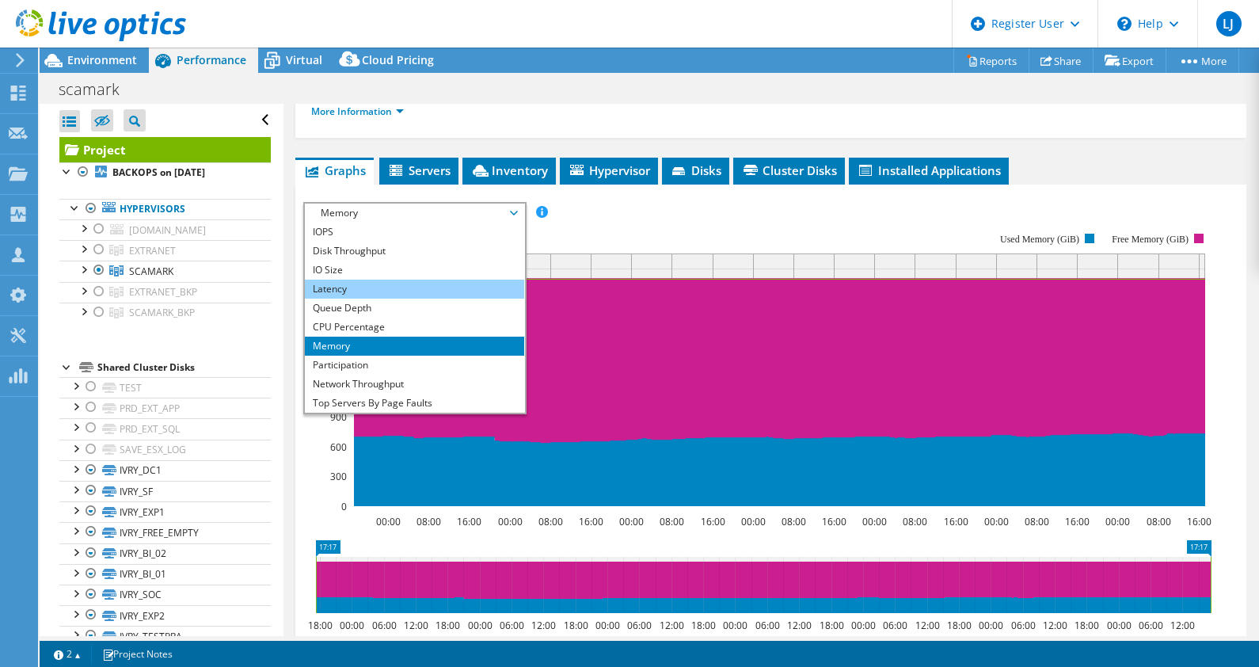
click at [392, 280] on li "Latency" at bounding box center [414, 289] width 219 height 19
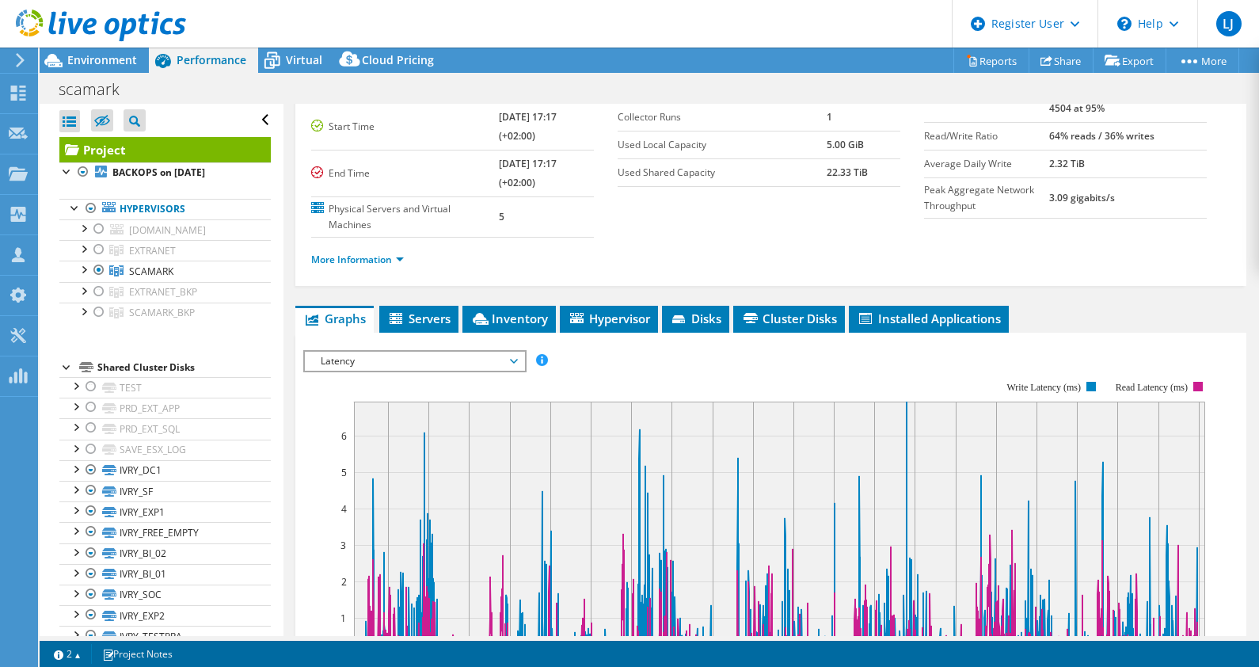
scroll to position [124, 0]
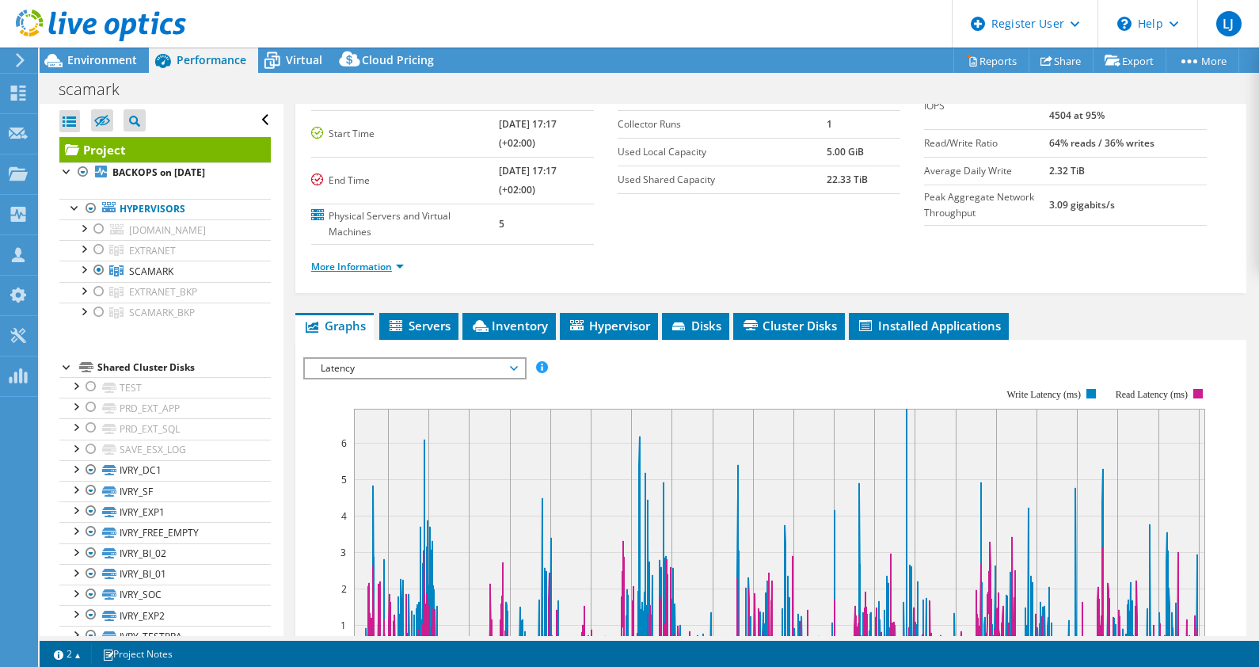
click at [377, 268] on link "More Information" at bounding box center [357, 266] width 93 height 13
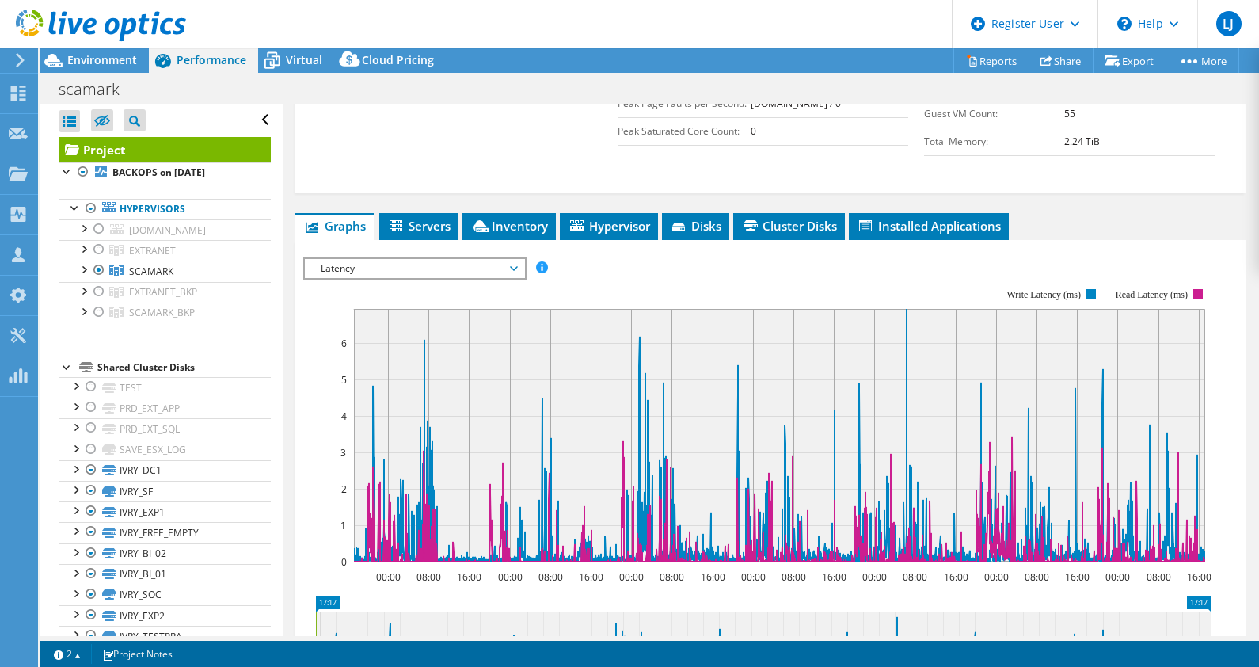
scroll to position [508, 0]
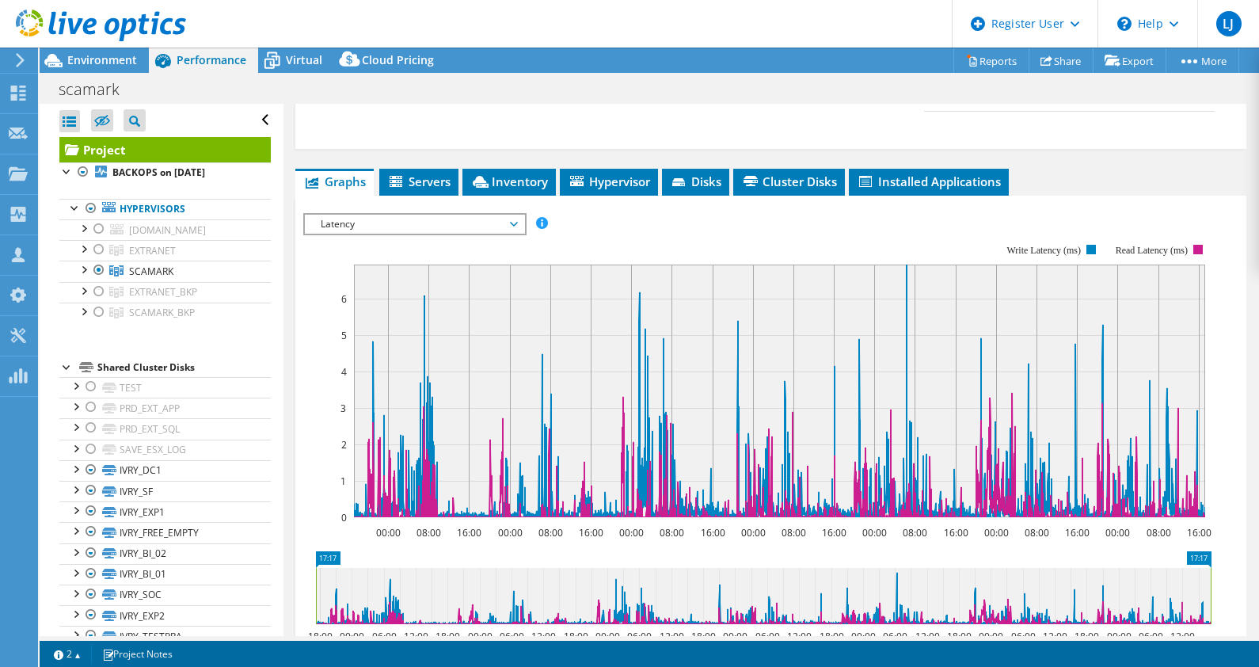
click at [474, 216] on span "Latency" at bounding box center [415, 224] width 204 height 19
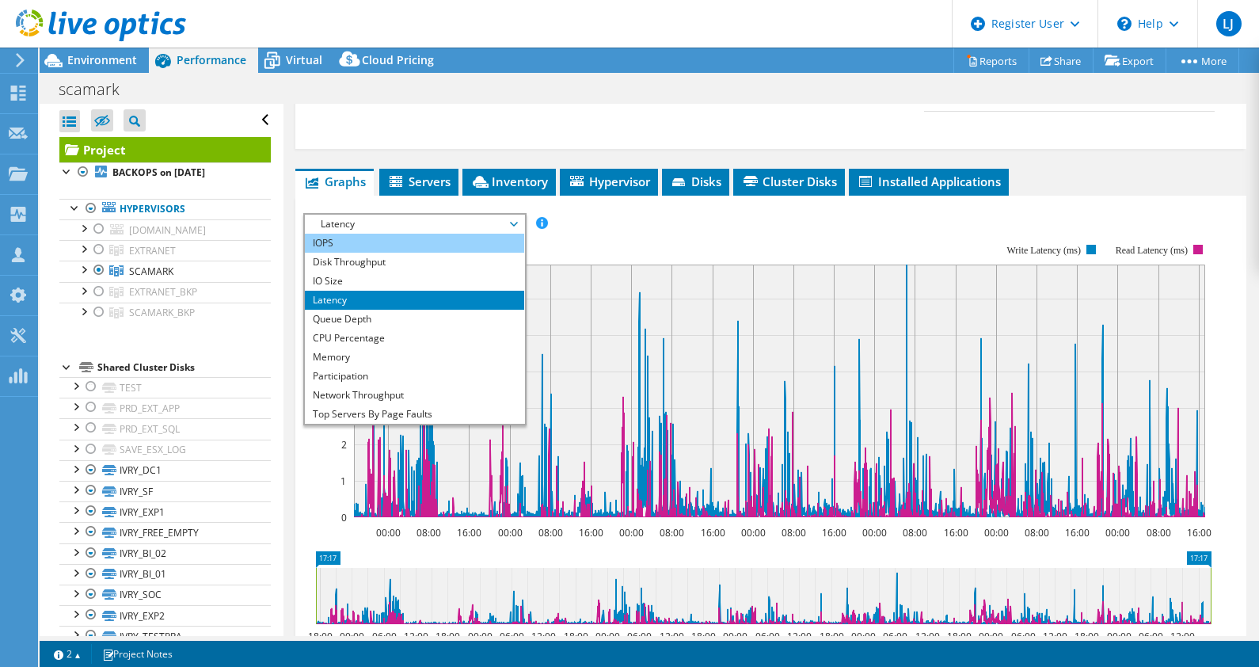
click at [416, 242] on li "IOPS" at bounding box center [414, 243] width 219 height 19
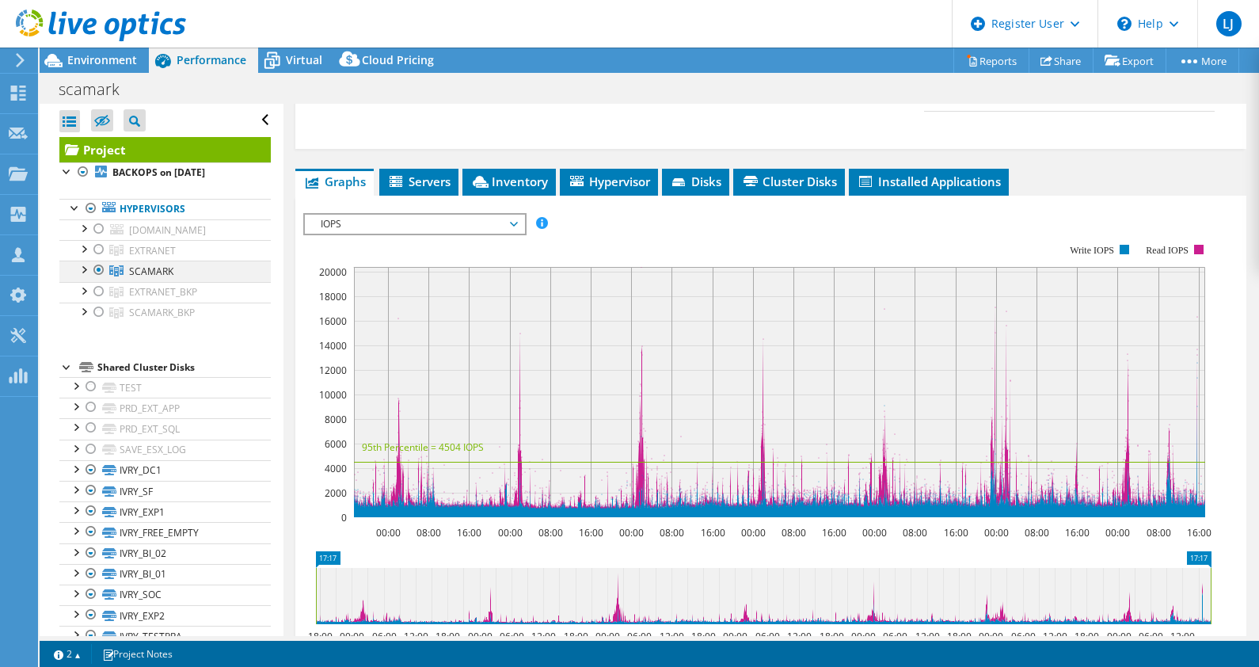
click at [97, 264] on div at bounding box center [99, 270] width 16 height 19
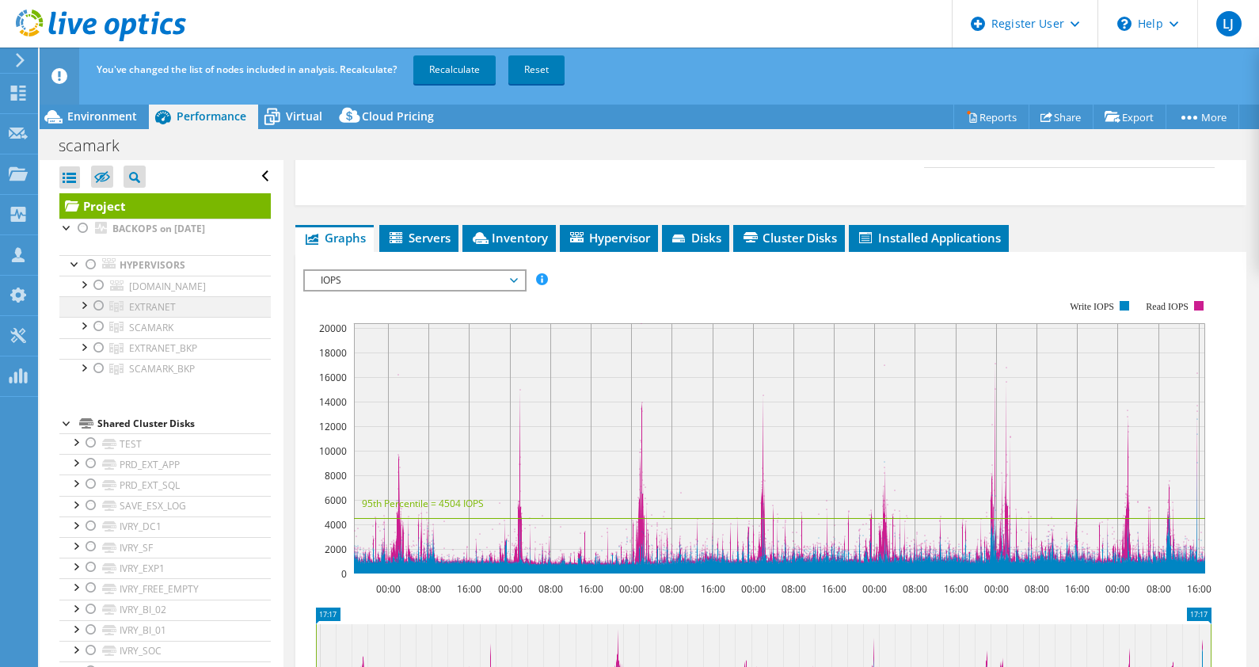
click at [100, 301] on div at bounding box center [99, 305] width 16 height 19
click at [96, 306] on div at bounding box center [99, 305] width 16 height 19
click at [97, 318] on div at bounding box center [99, 326] width 16 height 19
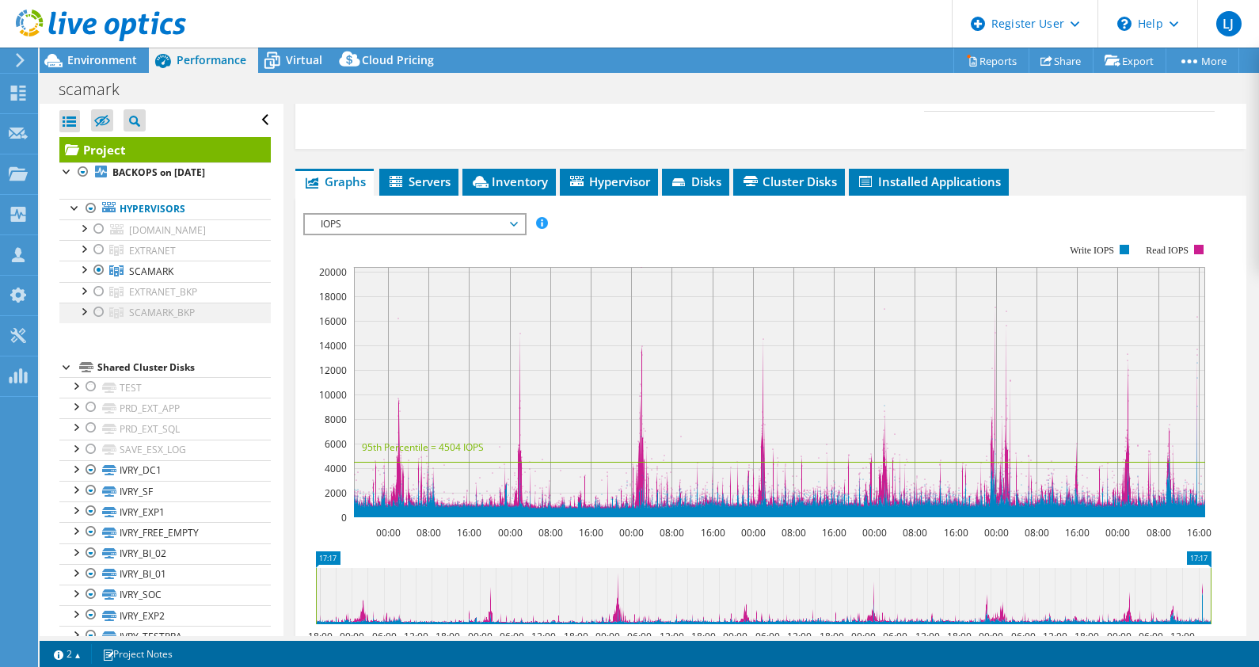
click at [100, 305] on div at bounding box center [99, 311] width 16 height 19
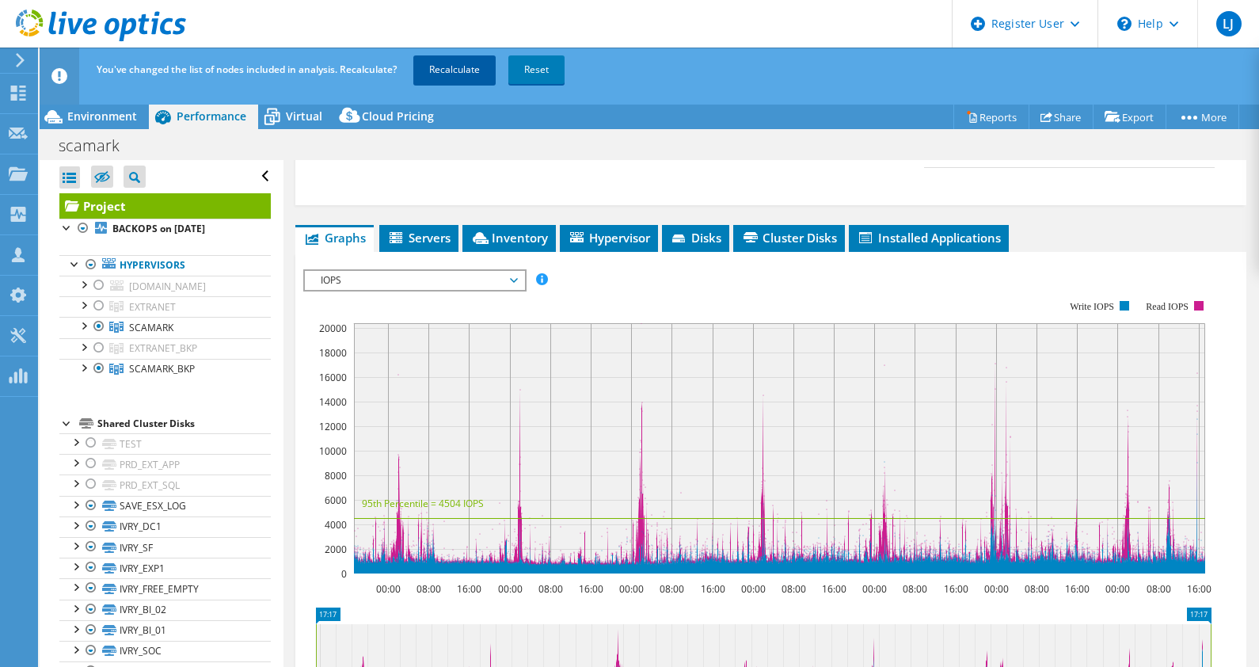
click at [456, 70] on link "Recalculate" at bounding box center [454, 69] width 82 height 29
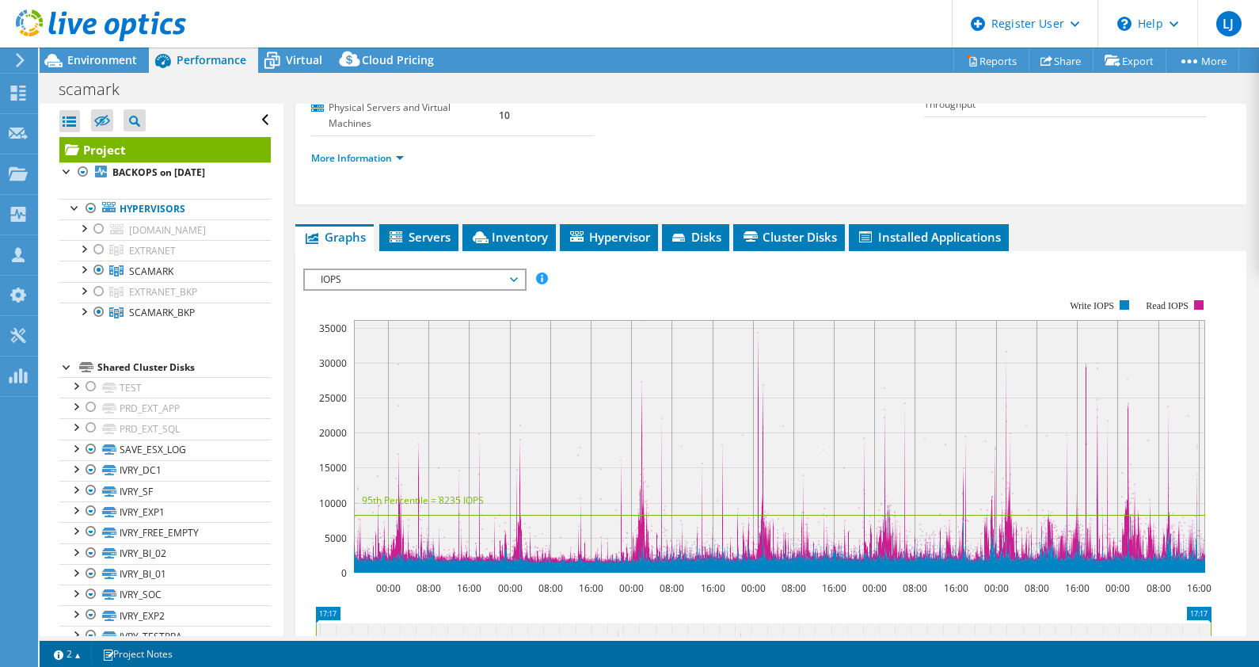
scroll to position [315, 0]
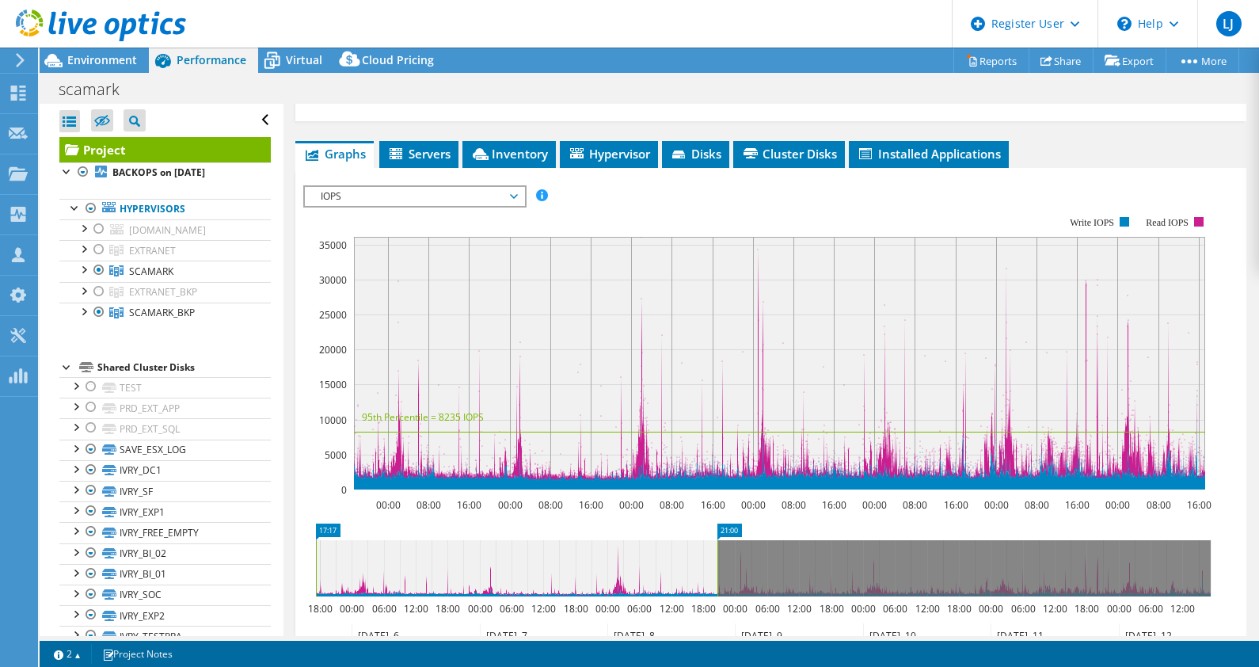
drag, startPoint x: 1212, startPoint y: 561, endPoint x: 719, endPoint y: 580, distance: 493.7
click at [719, 580] on rect at bounding box center [717, 568] width 6 height 56
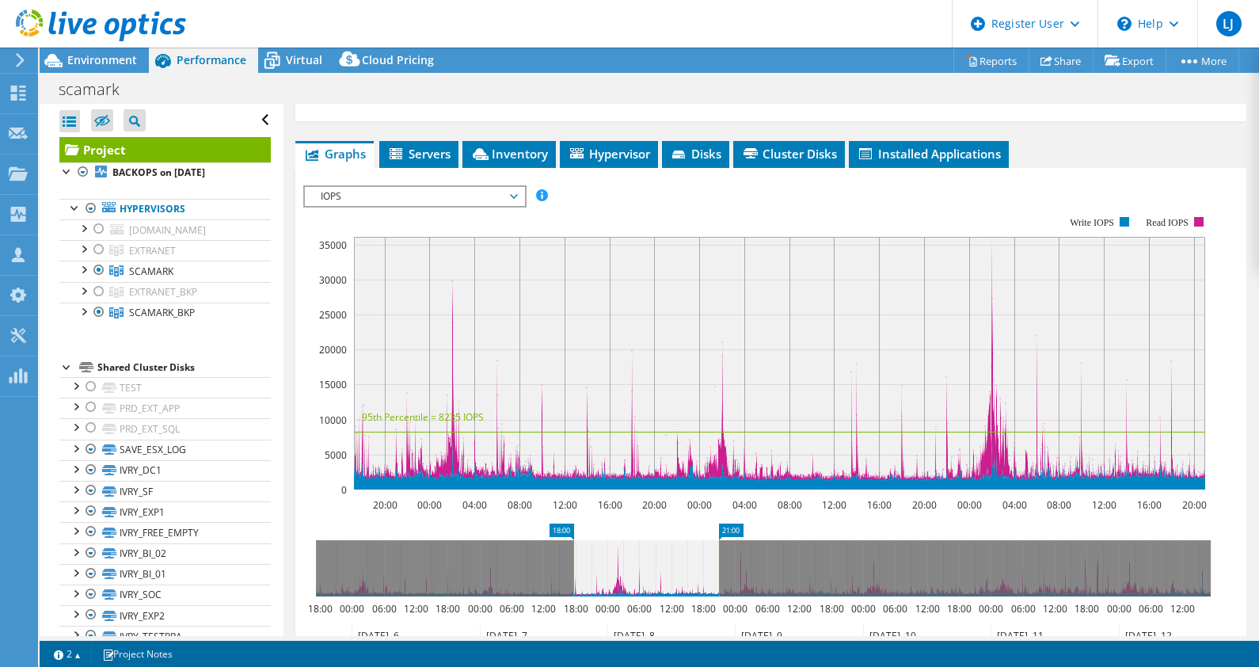
drag, startPoint x: 314, startPoint y: 552, endPoint x: 575, endPoint y: 563, distance: 261.6
click at [575, 563] on rect at bounding box center [573, 568] width 6 height 56
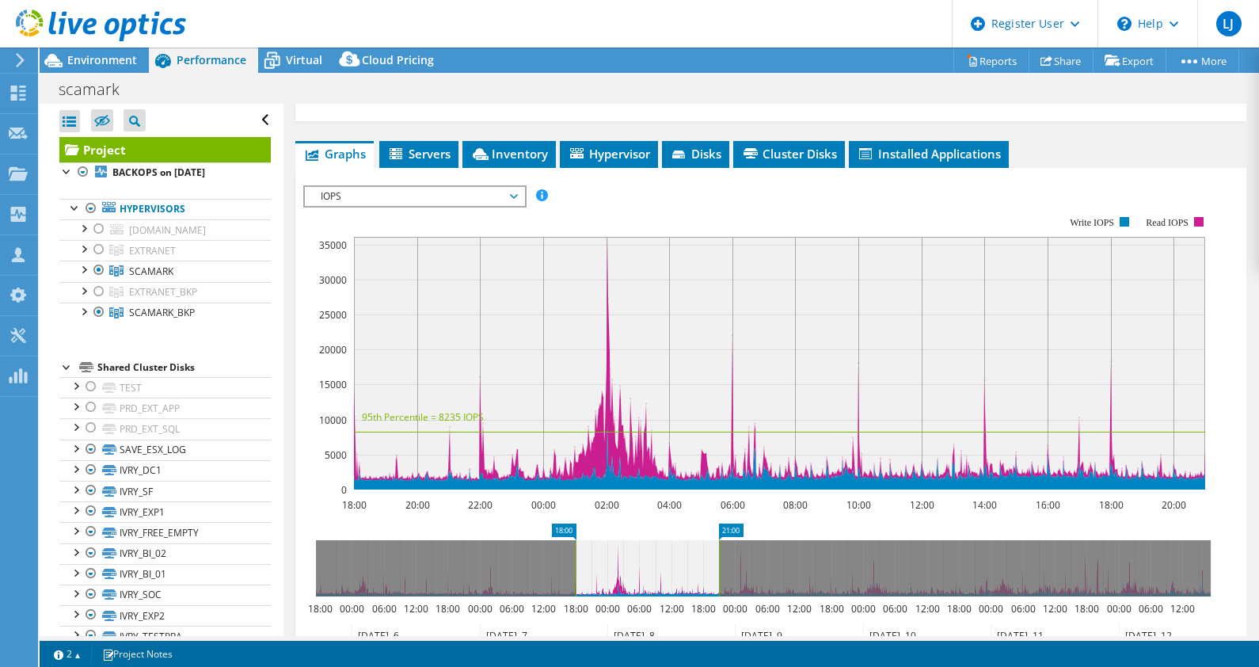
click at [496, 192] on span "IOPS" at bounding box center [415, 196] width 204 height 19
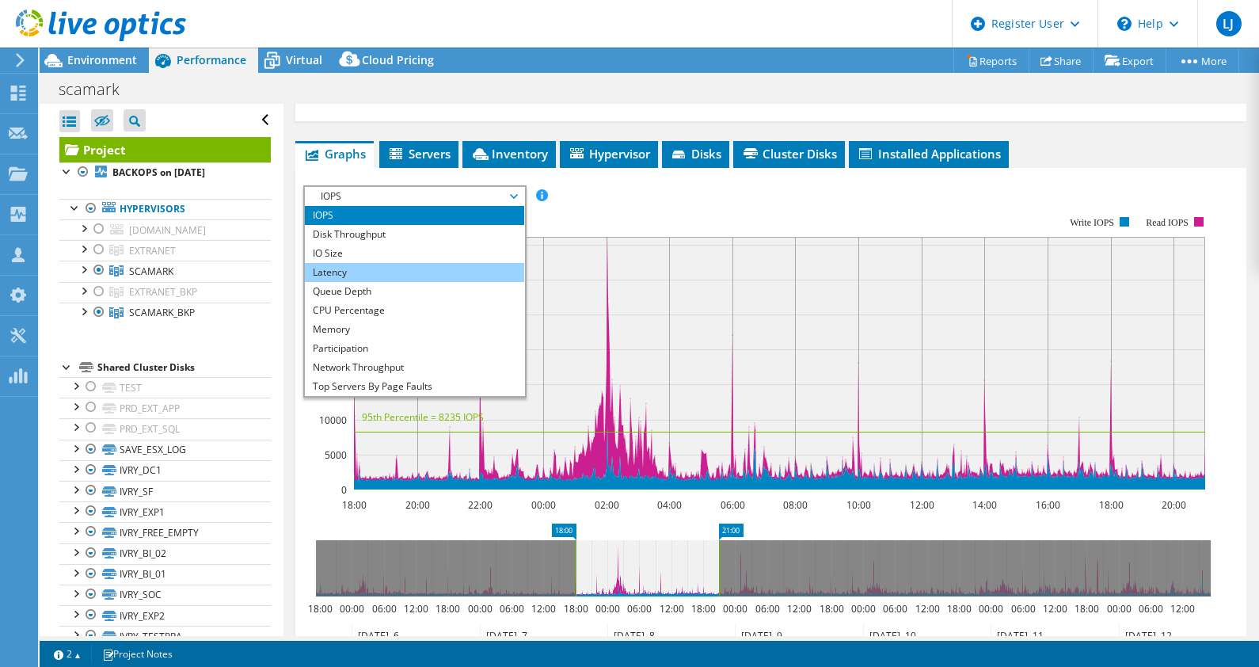
click at [432, 263] on li "Latency" at bounding box center [414, 272] width 219 height 19
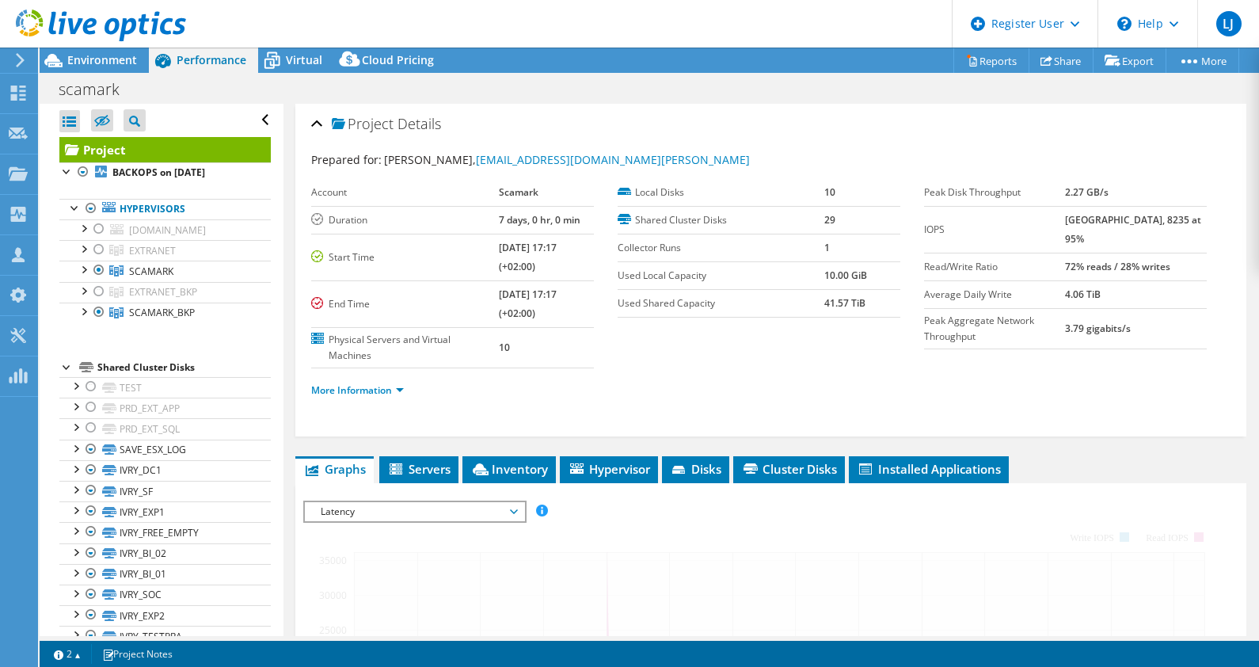
select select "USD"
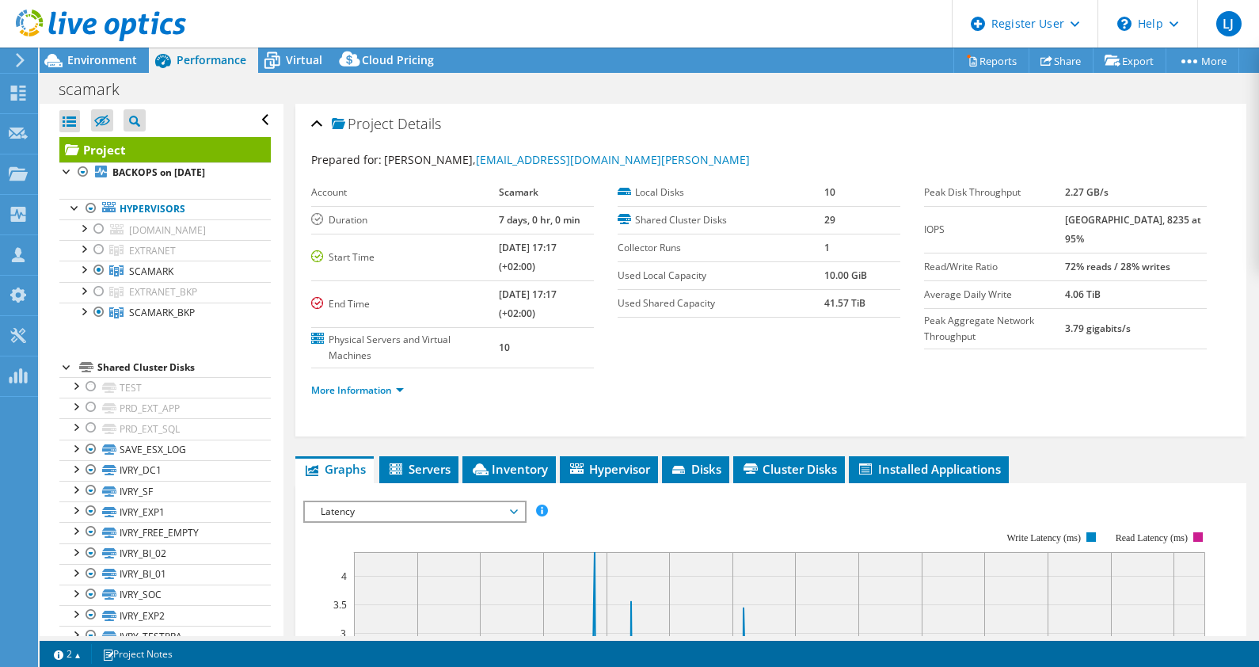
scroll to position [315, 0]
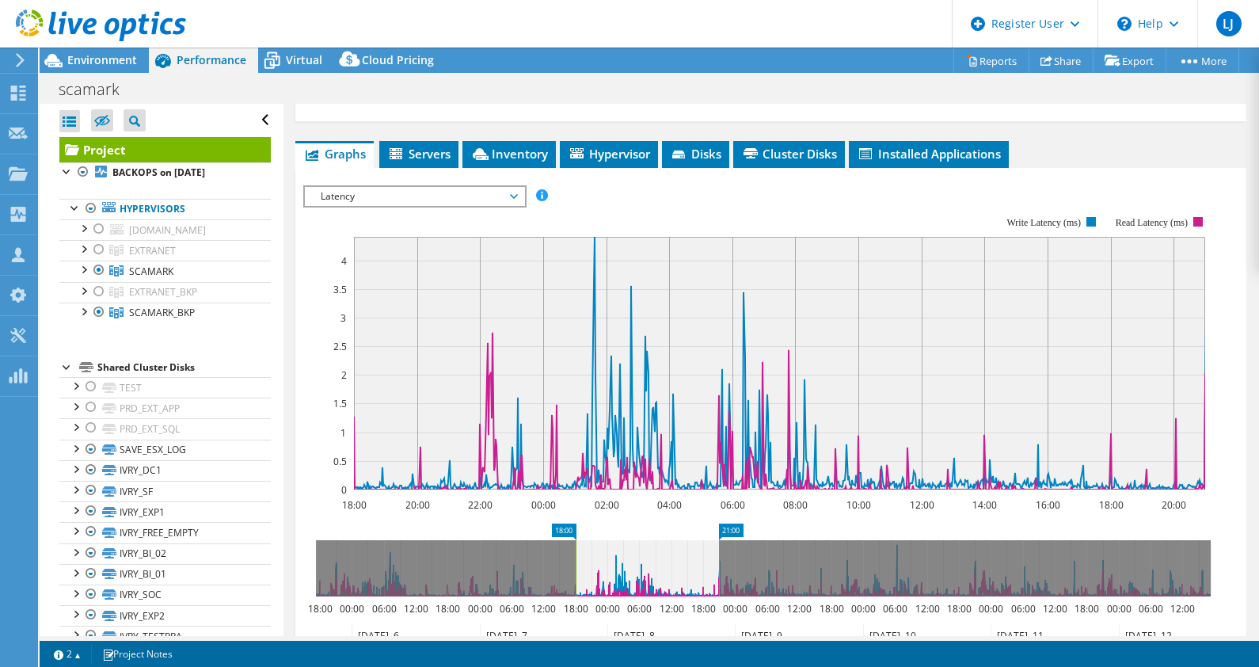
click at [436, 194] on span "Latency" at bounding box center [415, 196] width 204 height 19
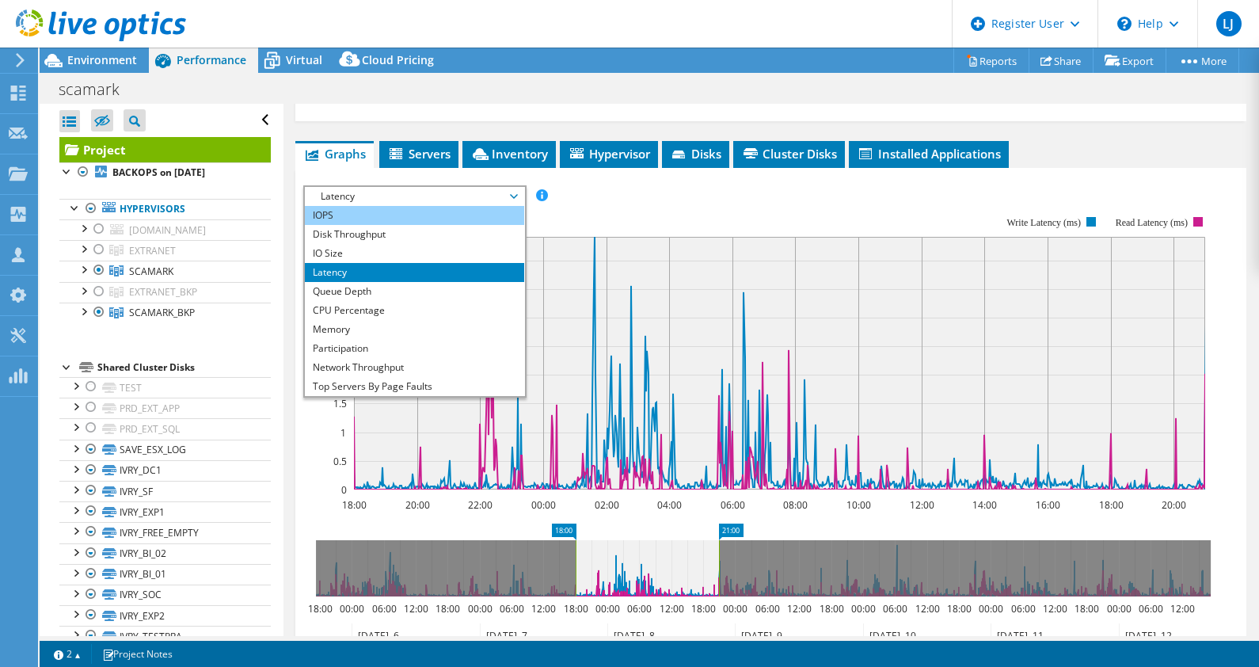
click at [397, 211] on li "IOPS" at bounding box center [414, 215] width 219 height 19
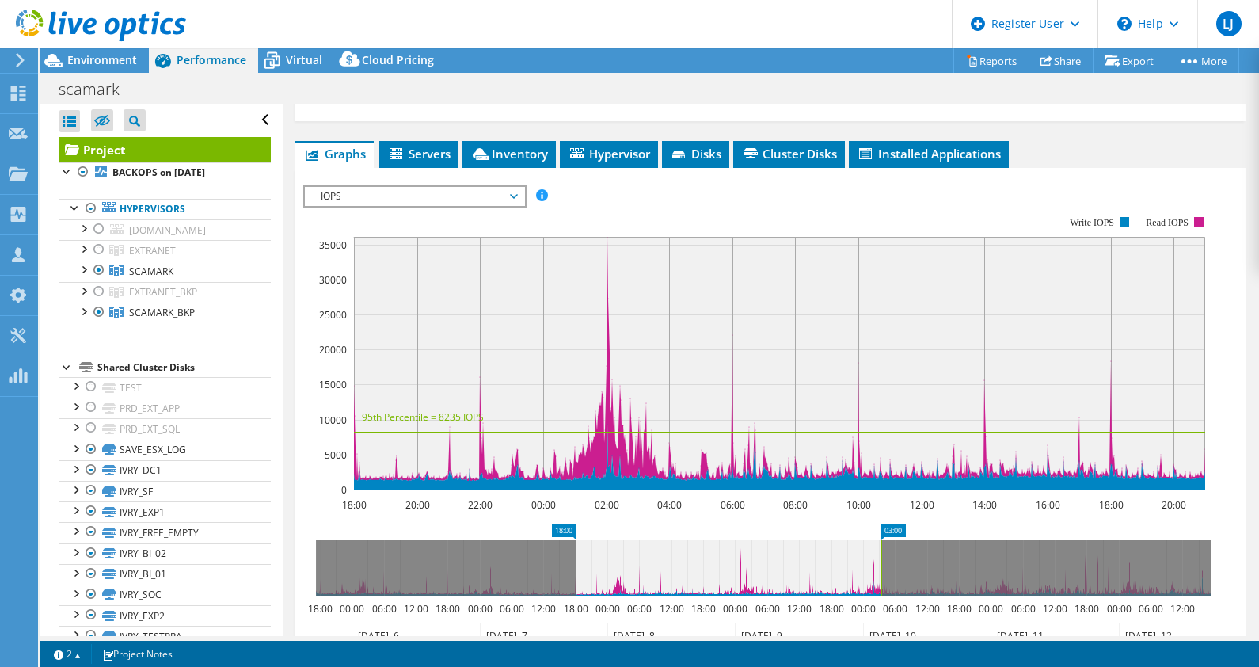
drag, startPoint x: 721, startPoint y: 569, endPoint x: 907, endPoint y: 567, distance: 186.1
click at [885, 567] on rect at bounding box center [881, 568] width 6 height 56
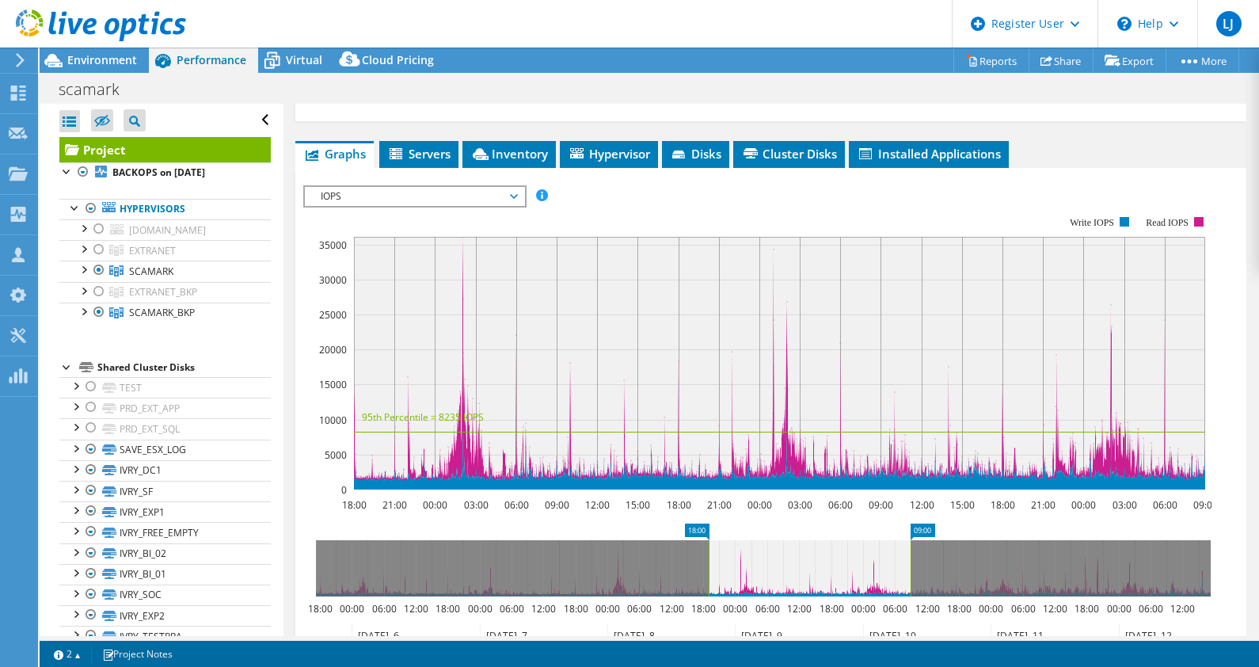
drag, startPoint x: 574, startPoint y: 551, endPoint x: 706, endPoint y: 568, distance: 132.5
click at [706, 568] on rect at bounding box center [709, 568] width 6 height 56
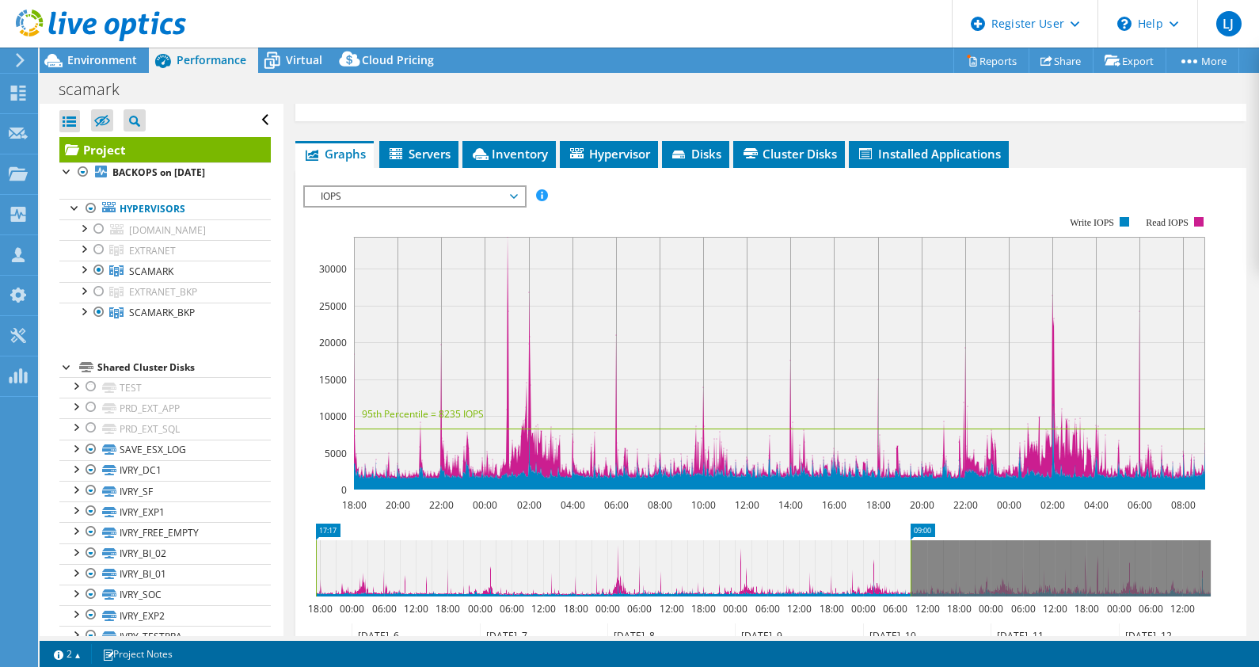
drag, startPoint x: 701, startPoint y: 563, endPoint x: 291, endPoint y: 604, distance: 411.5
click at [291, 604] on div "Project Details Prepared for: Enrick Gaydu, enrick.gaydu@scamark.leclerc Accoun…" at bounding box center [770, 312] width 975 height 1047
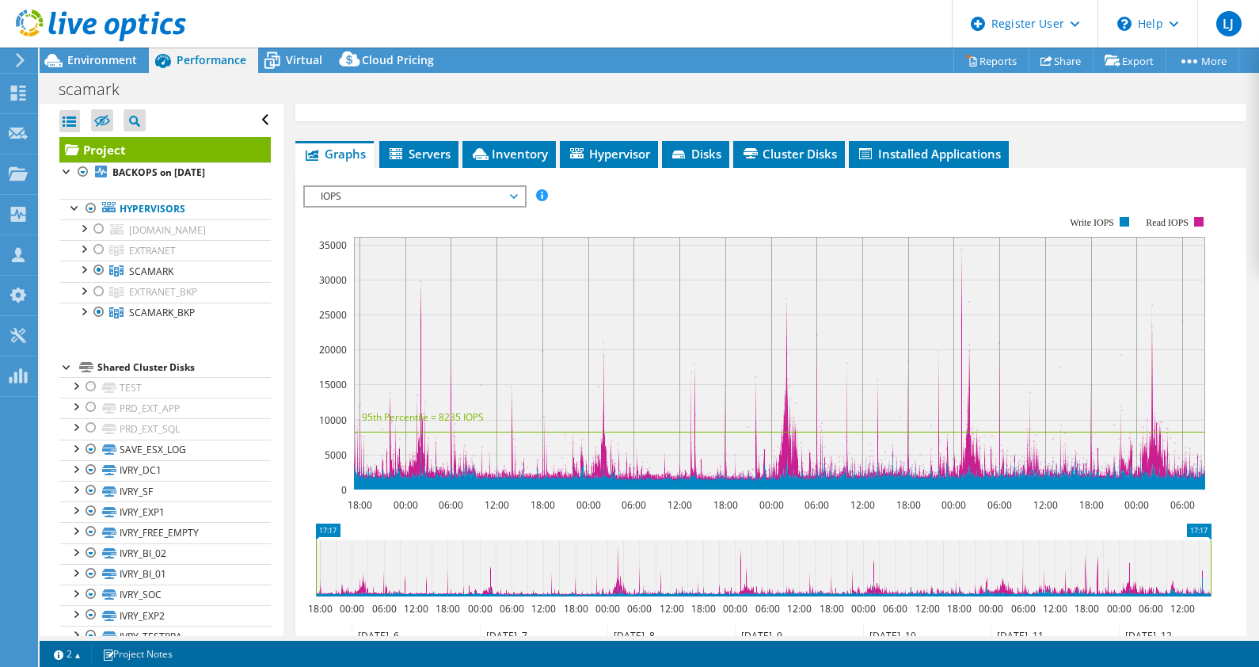
drag, startPoint x: 909, startPoint y: 561, endPoint x: 1212, endPoint y: 570, distance: 302.6
click at [1212, 570] on rect at bounding box center [1211, 568] width 6 height 56
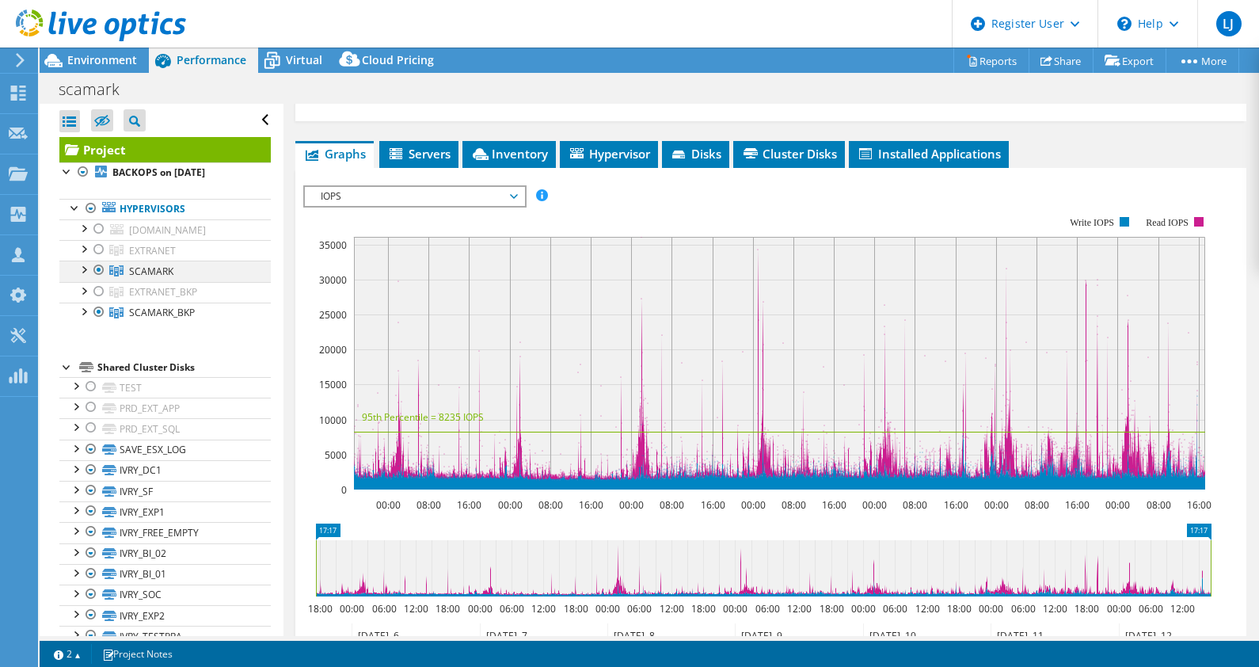
click at [100, 268] on div at bounding box center [99, 270] width 16 height 19
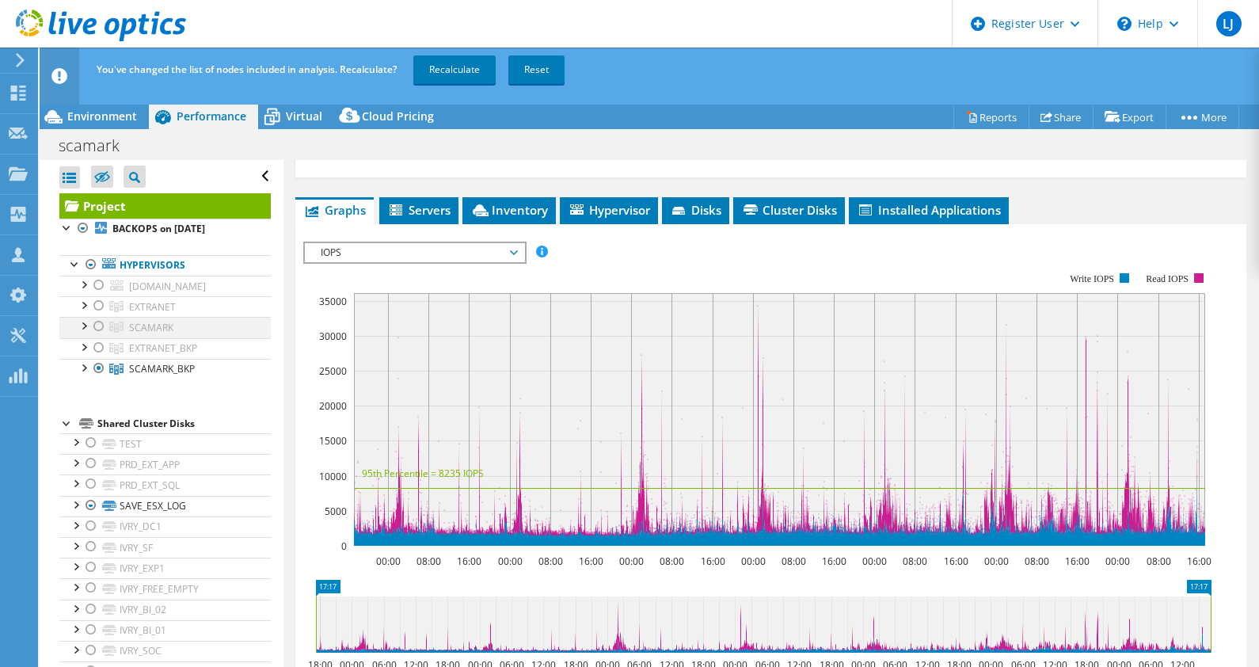
click at [99, 322] on div at bounding box center [99, 326] width 16 height 19
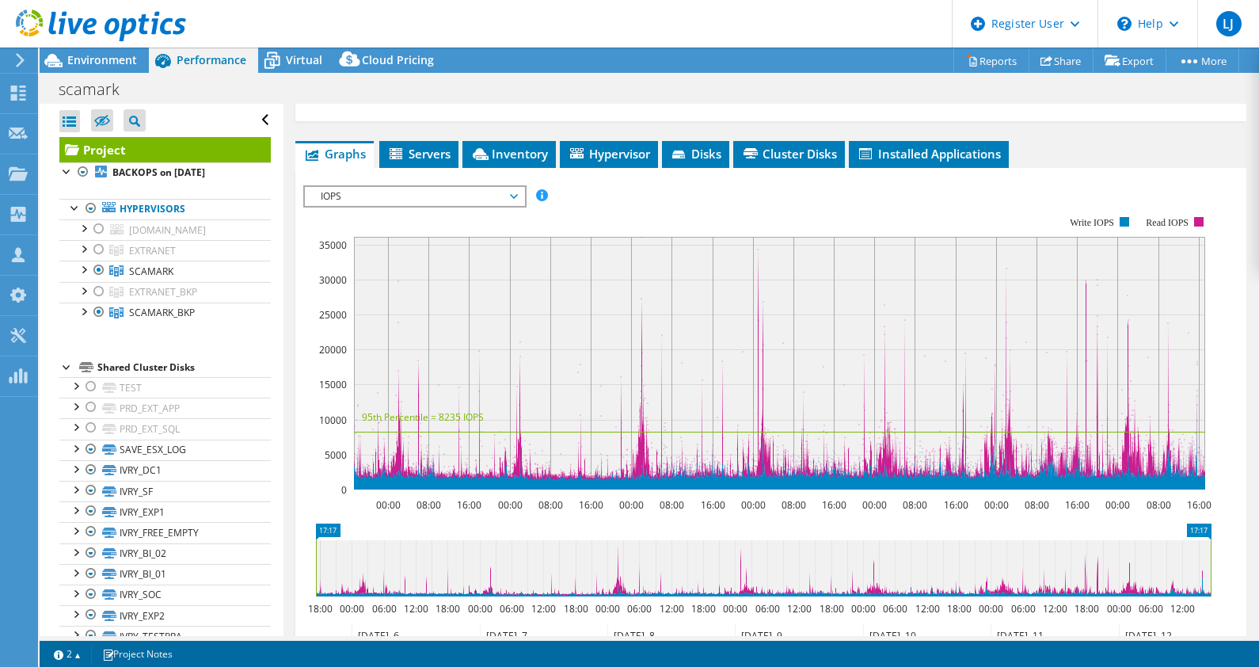
click at [415, 192] on span "IOPS" at bounding box center [415, 196] width 204 height 19
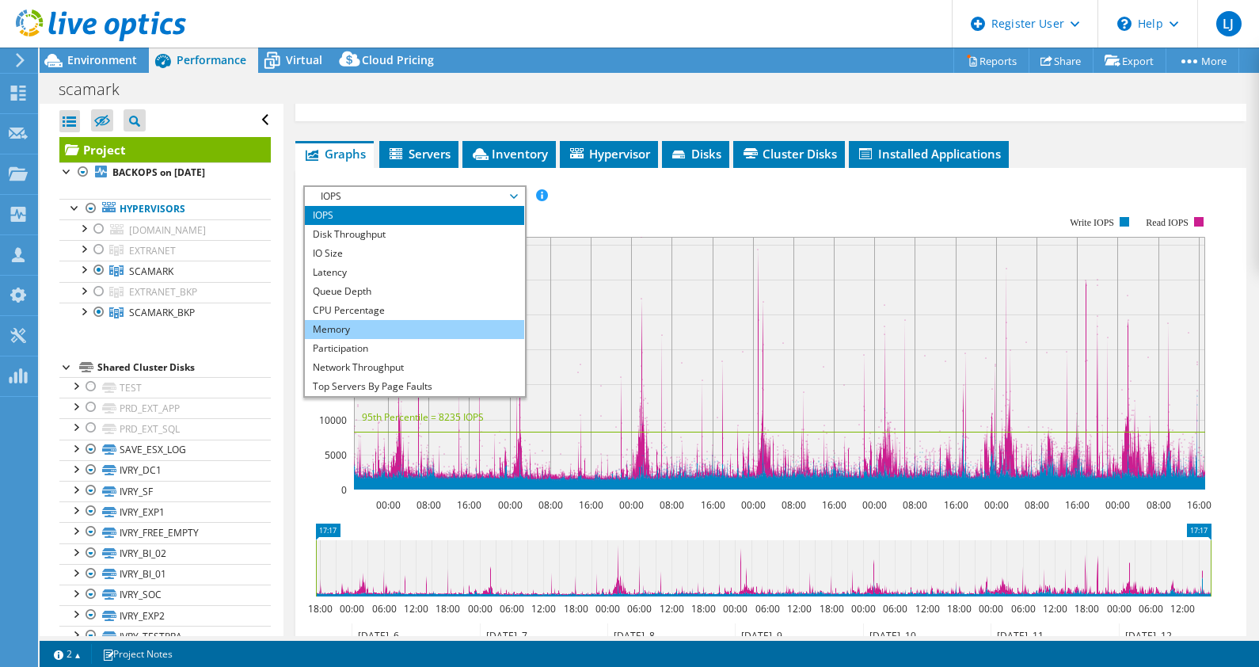
click at [359, 322] on li "Memory" at bounding box center [414, 329] width 219 height 19
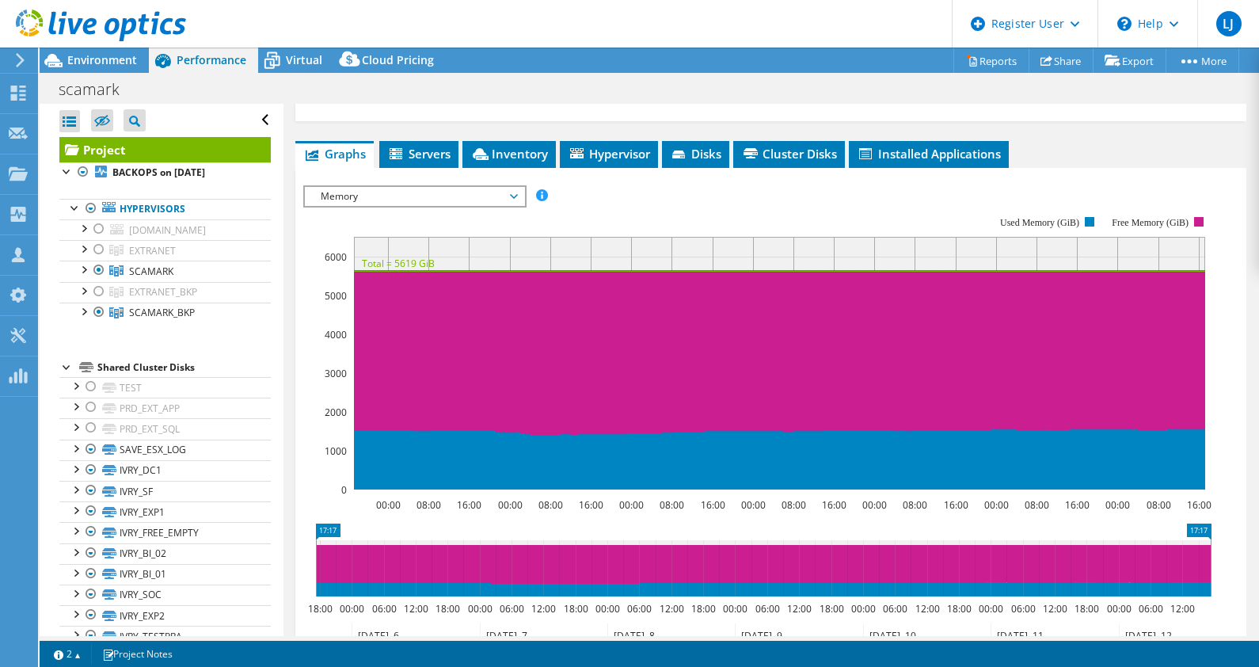
click at [421, 199] on span "Memory" at bounding box center [415, 196] width 204 height 19
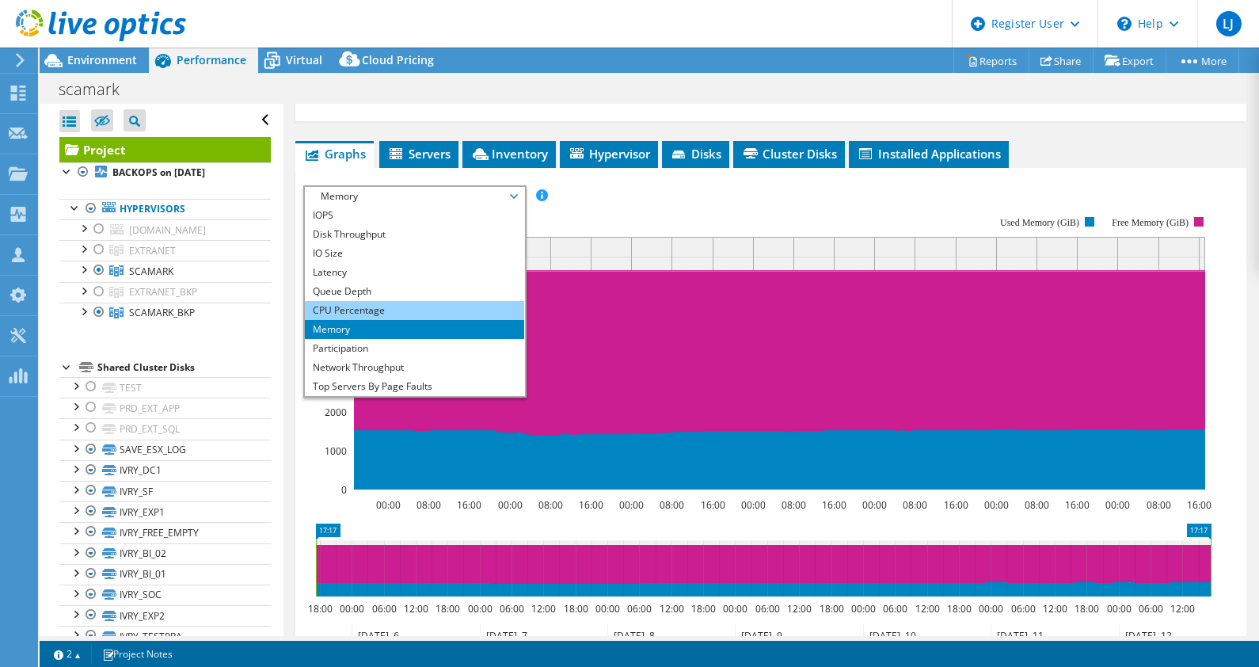
click at [371, 303] on li "CPU Percentage" at bounding box center [414, 310] width 219 height 19
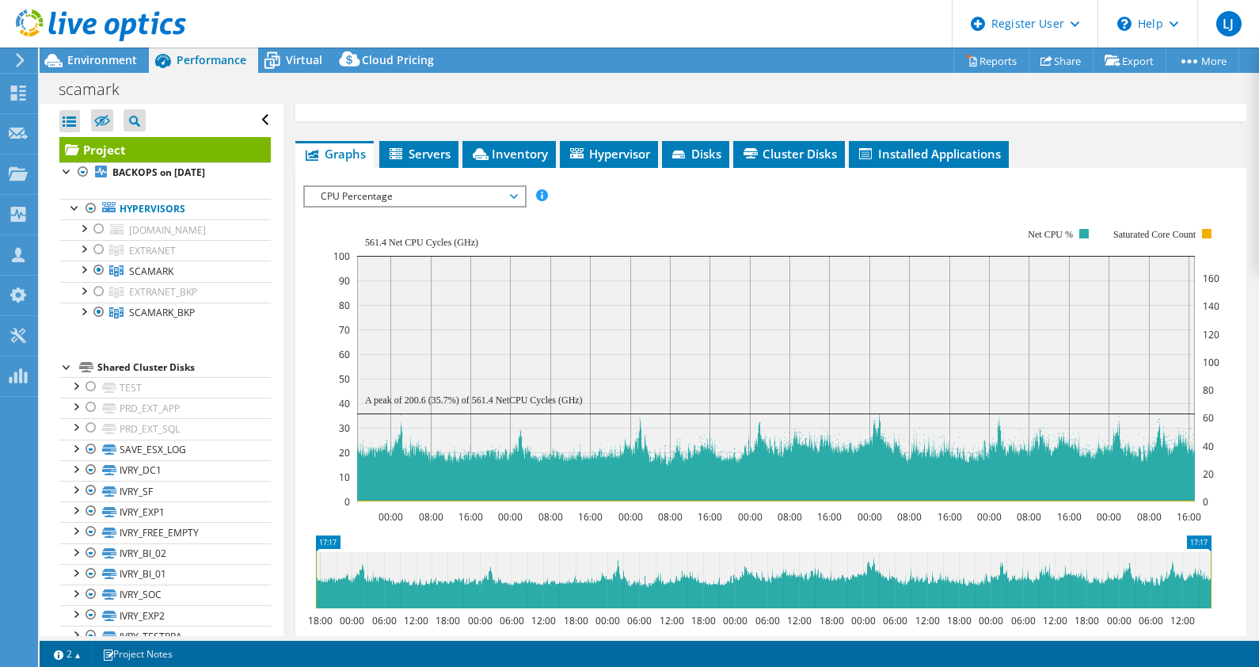
click at [386, 193] on span "CPU Percentage" at bounding box center [415, 196] width 204 height 19
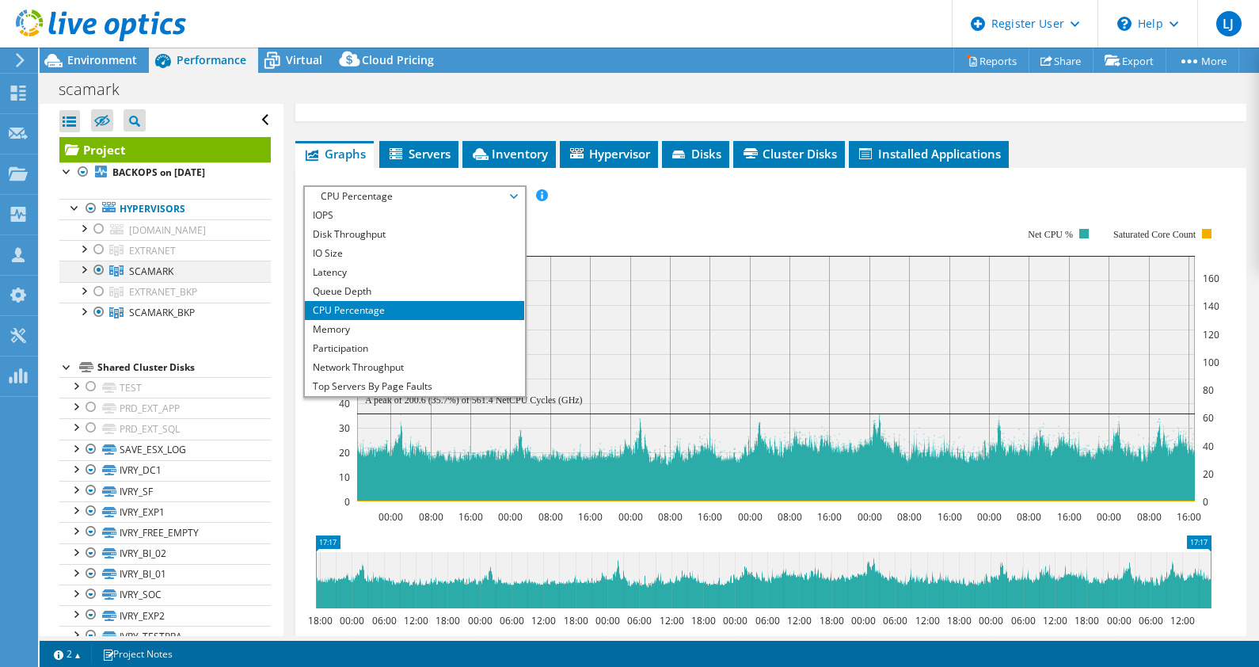
click at [103, 265] on div at bounding box center [99, 270] width 16 height 19
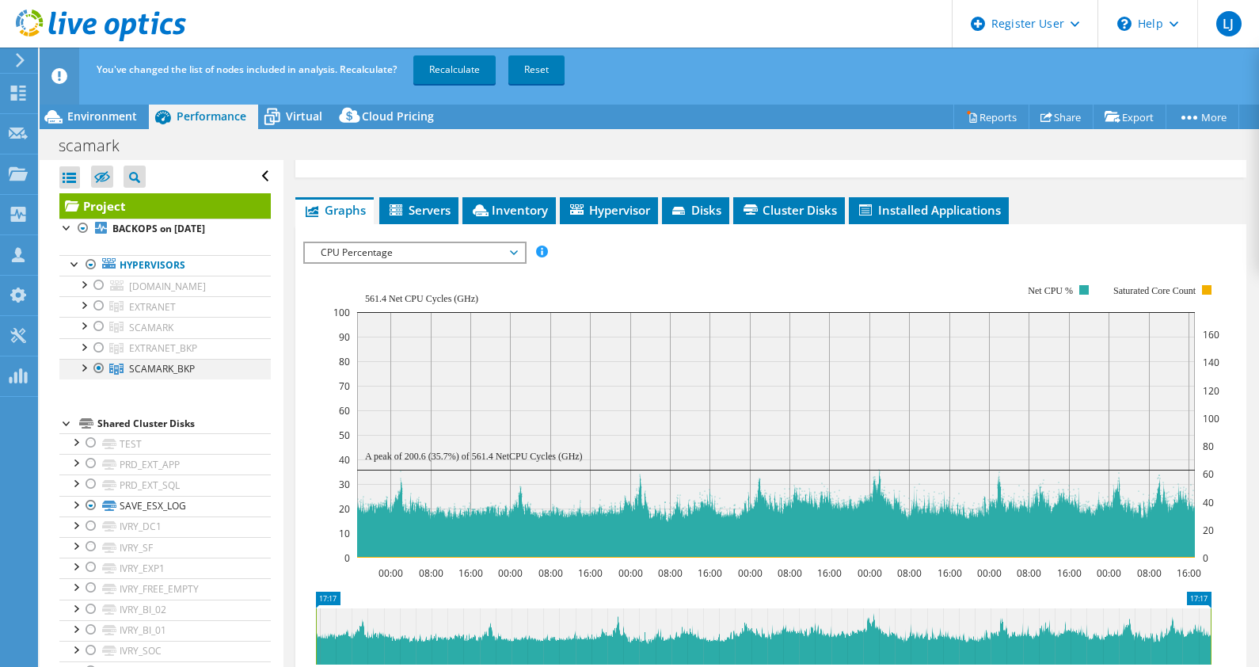
click at [103, 364] on div at bounding box center [99, 368] width 16 height 19
click at [95, 302] on div at bounding box center [99, 305] width 16 height 19
click at [100, 344] on div at bounding box center [99, 347] width 16 height 19
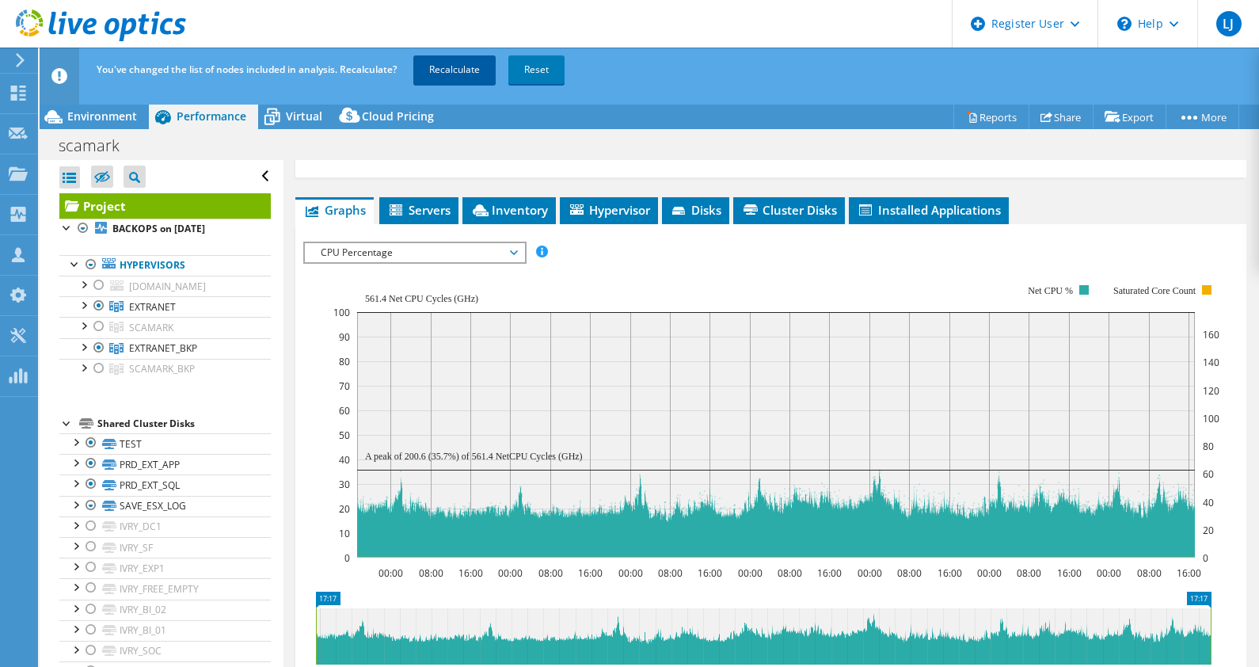
click at [455, 70] on link "Recalculate" at bounding box center [454, 69] width 82 height 29
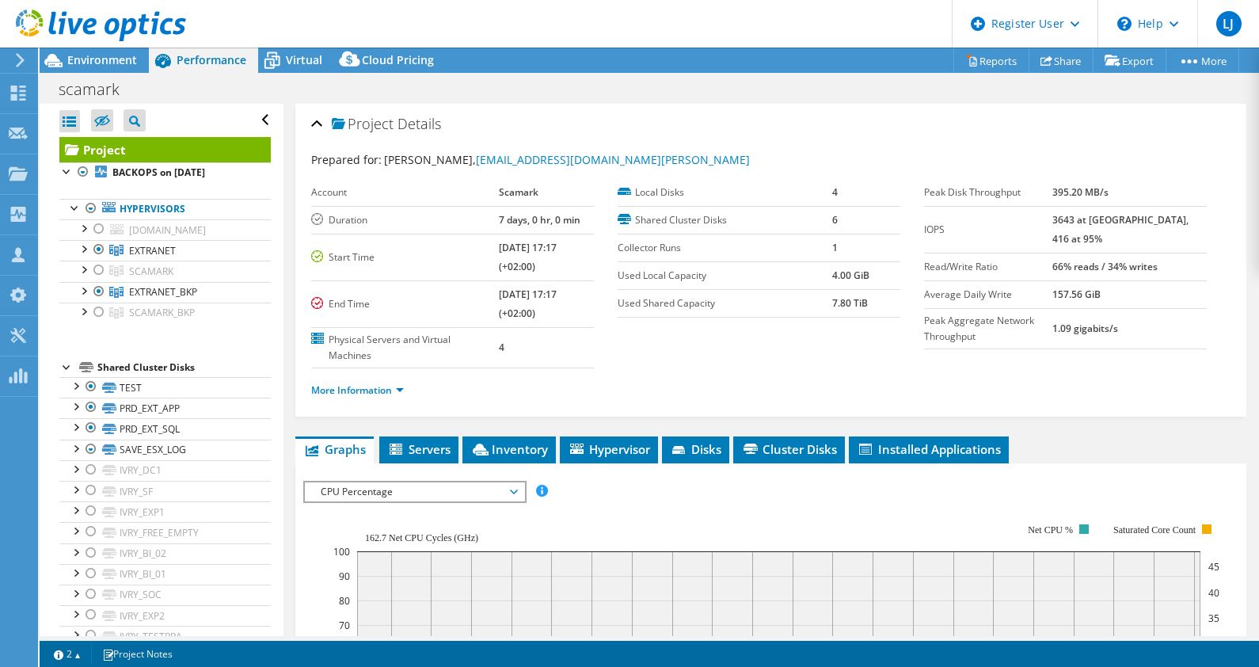
select select "USD"
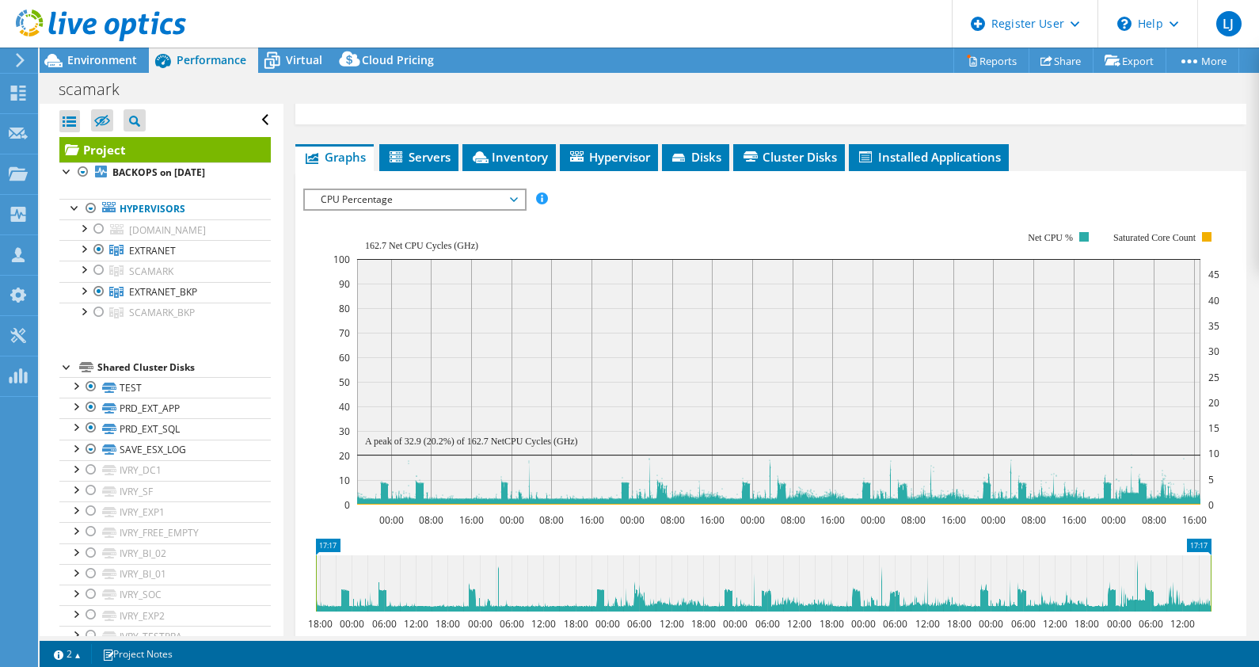
click at [395, 200] on span "CPU Percentage" at bounding box center [415, 199] width 204 height 19
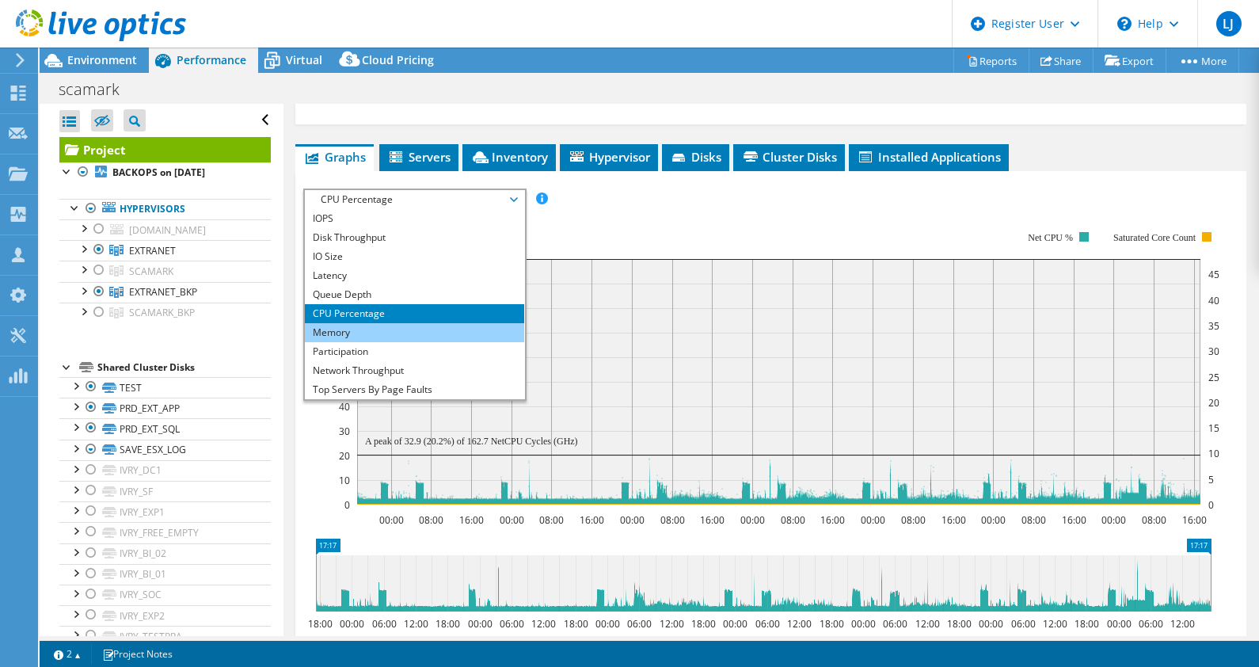
click at [366, 325] on li "Memory" at bounding box center [414, 332] width 219 height 19
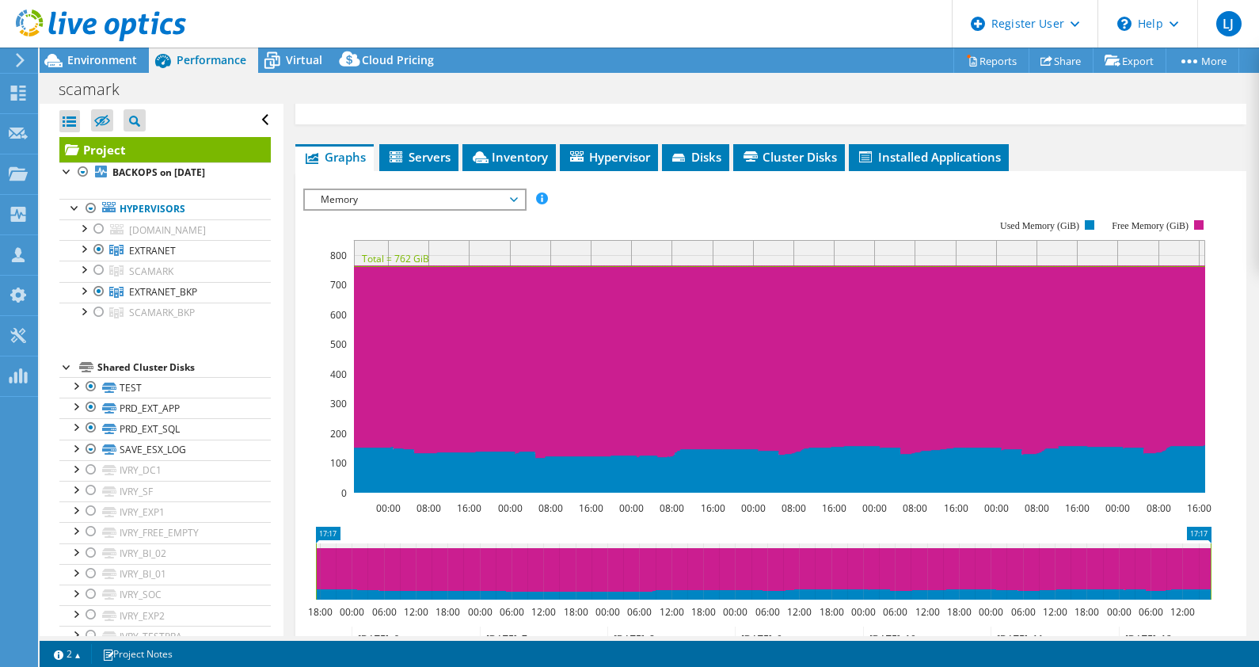
click at [394, 198] on span "Memory" at bounding box center [415, 199] width 204 height 19
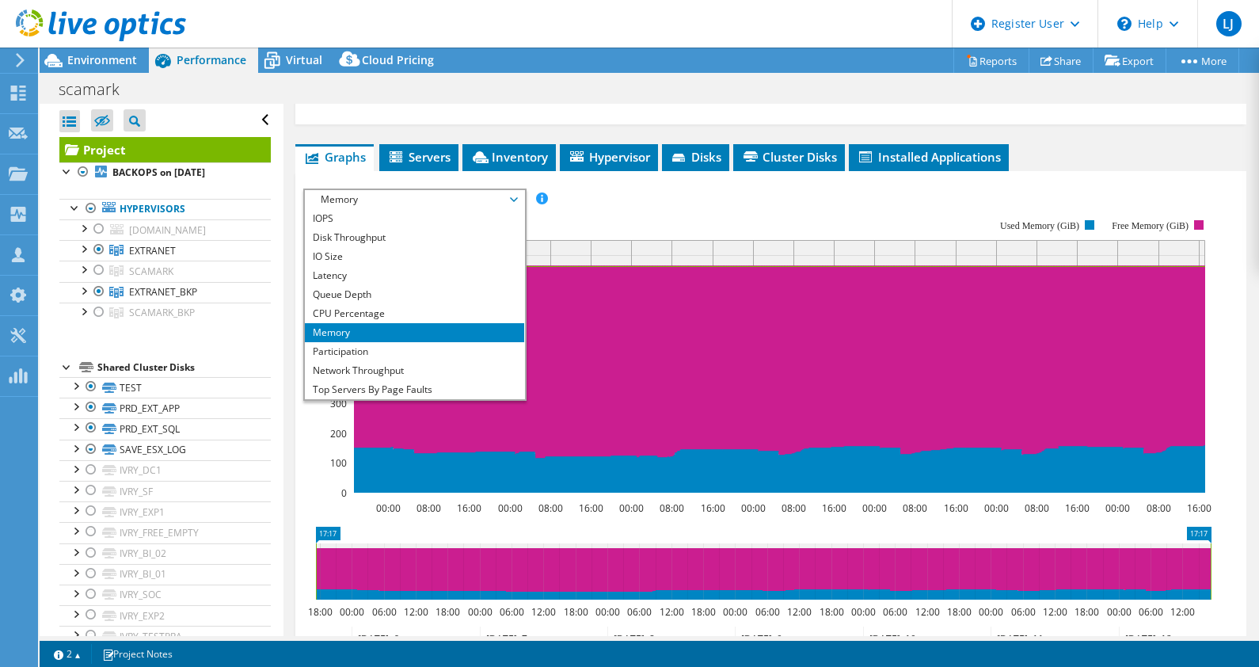
click at [353, 204] on span "Memory" at bounding box center [415, 199] width 204 height 19
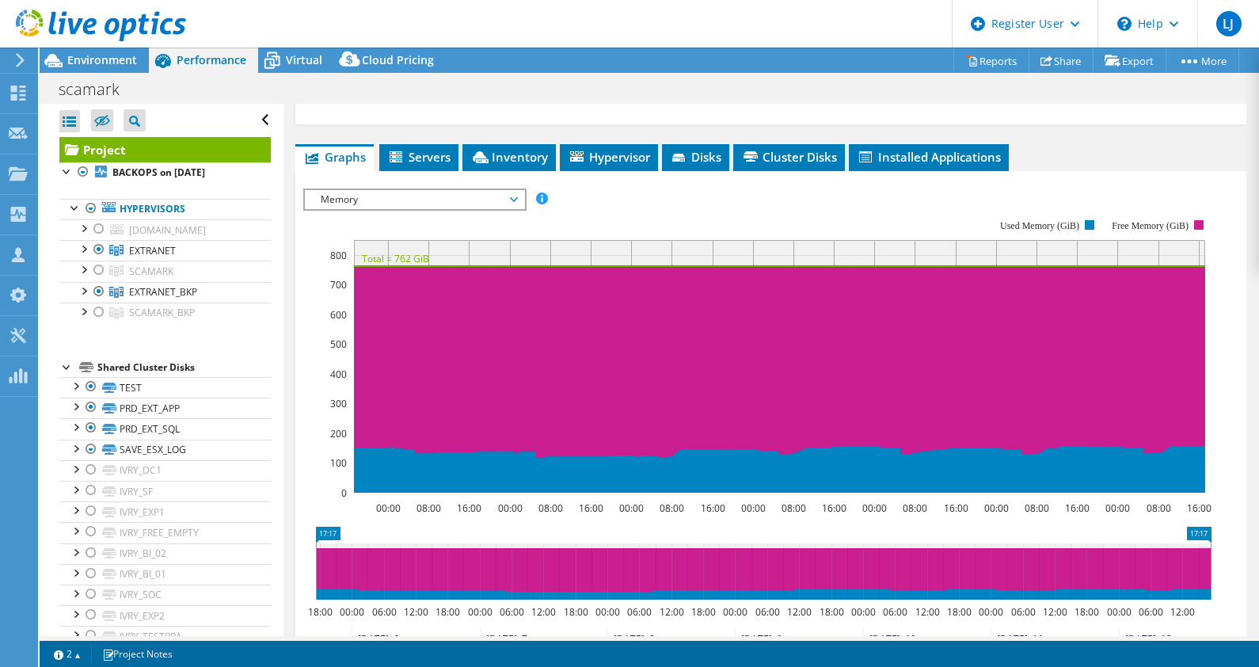
click at [351, 208] on rect at bounding box center [757, 356] width 908 height 317
click at [348, 195] on span "Memory" at bounding box center [415, 199] width 204 height 19
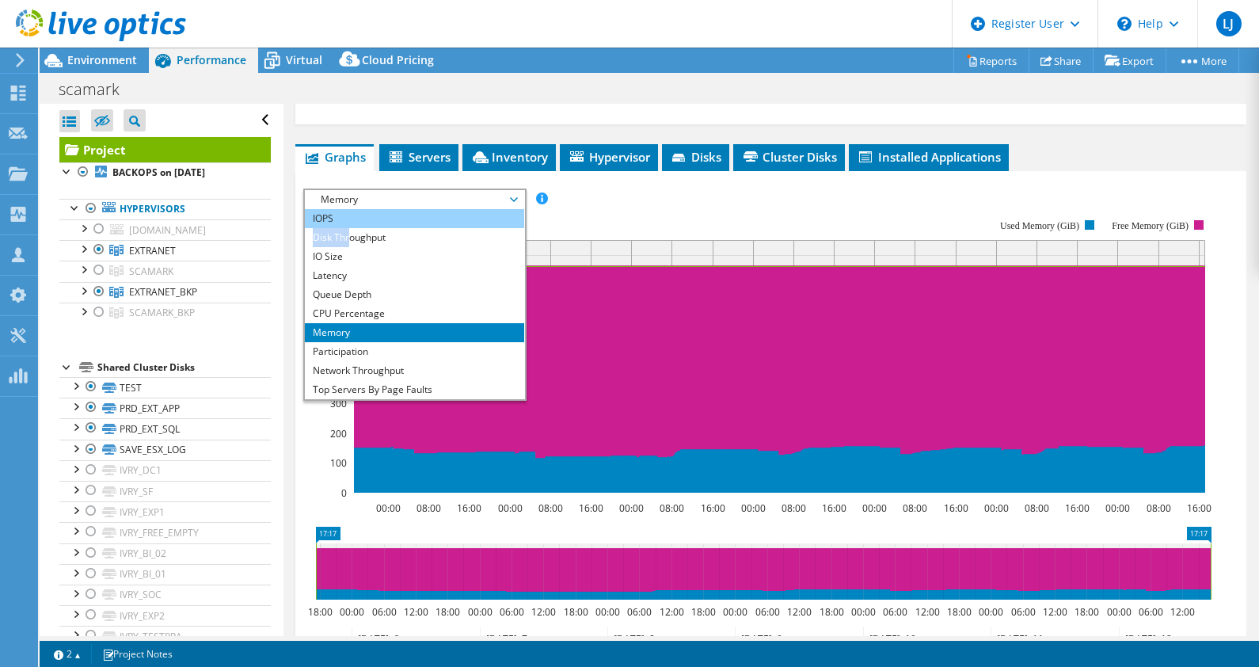
drag, startPoint x: 348, startPoint y: 236, endPoint x: 337, endPoint y: 221, distance: 18.7
click at [337, 221] on ul "IOPS Disk Throughput IO Size Latency Queue Depth CPU Percentage Memory Page Fau…" at bounding box center [414, 304] width 219 height 190
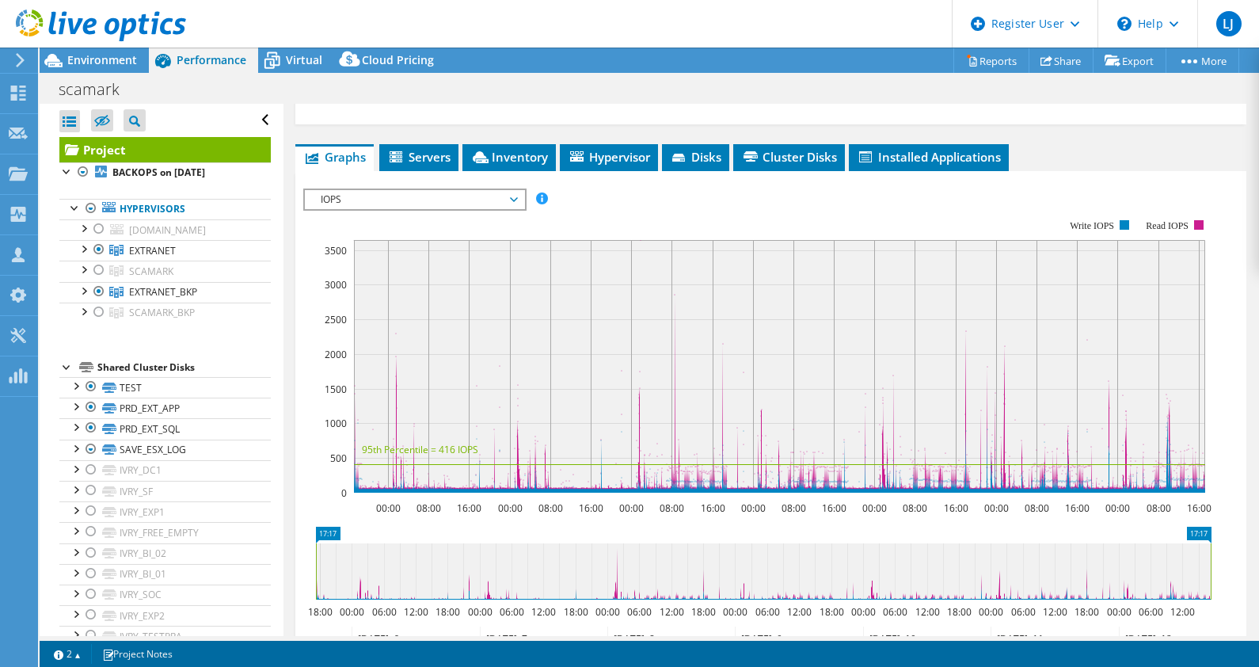
drag, startPoint x: 337, startPoint y: 221, endPoint x: 316, endPoint y: 298, distance: 79.5
click at [316, 298] on rect at bounding box center [757, 356] width 908 height 317
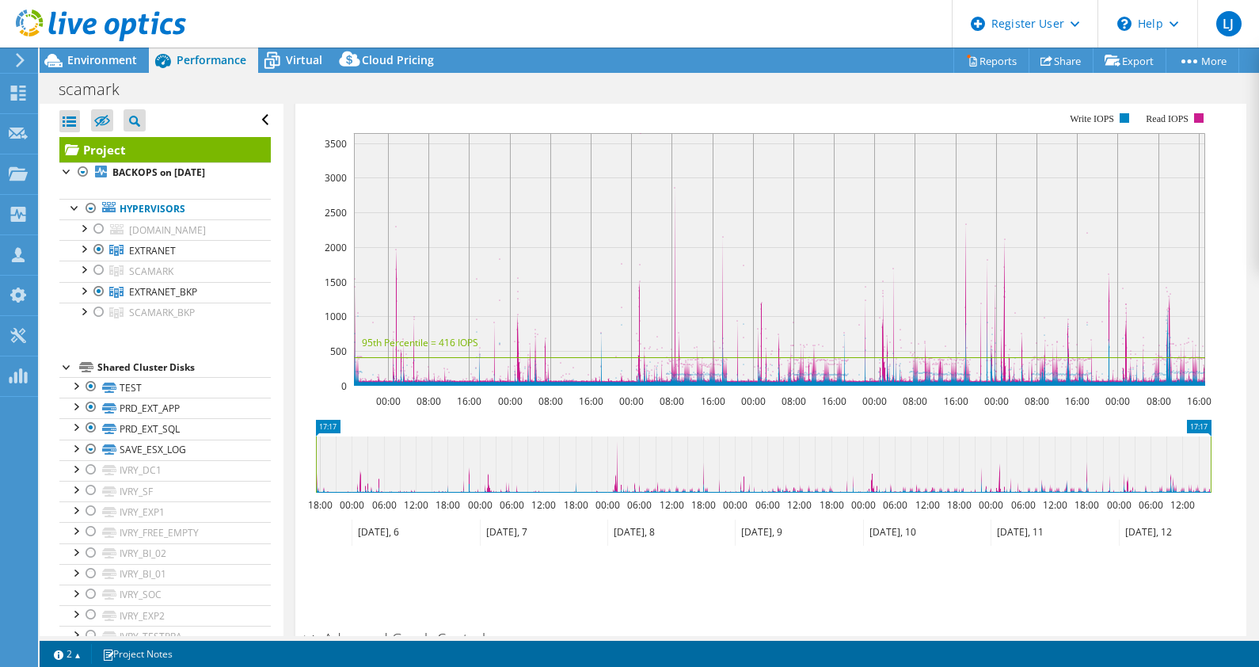
scroll to position [411, 0]
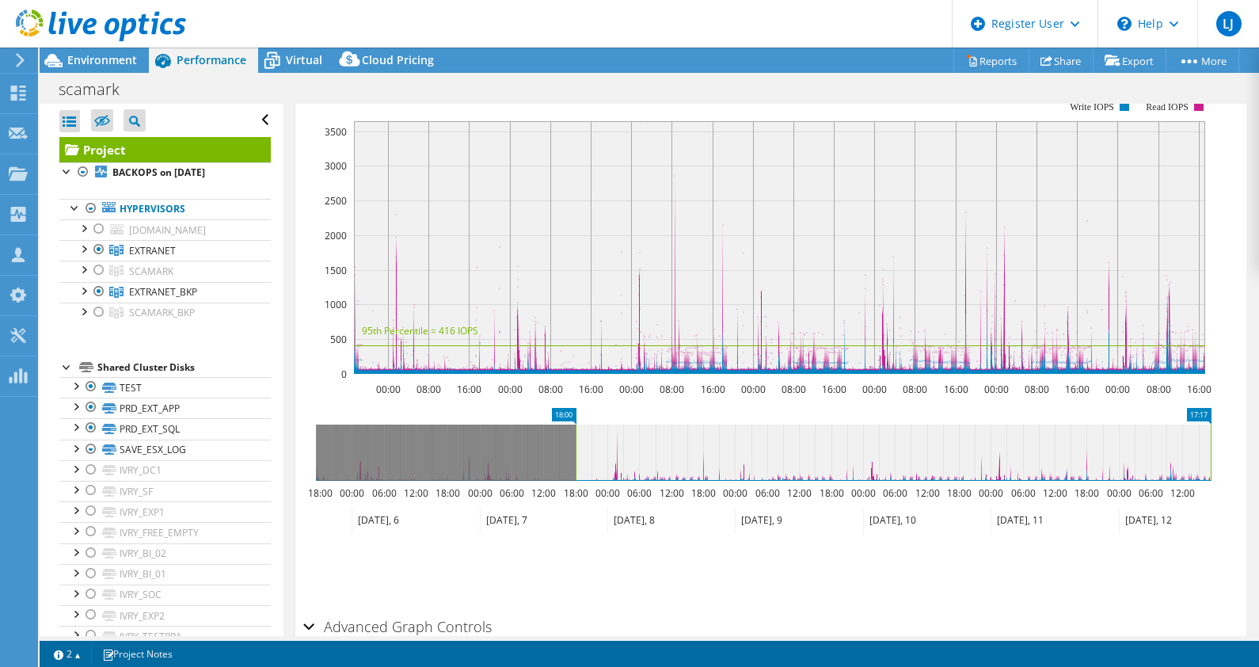
drag, startPoint x: 318, startPoint y: 444, endPoint x: 577, endPoint y: 460, distance: 260.2
click at [577, 460] on rect at bounding box center [576, 452] width 6 height 56
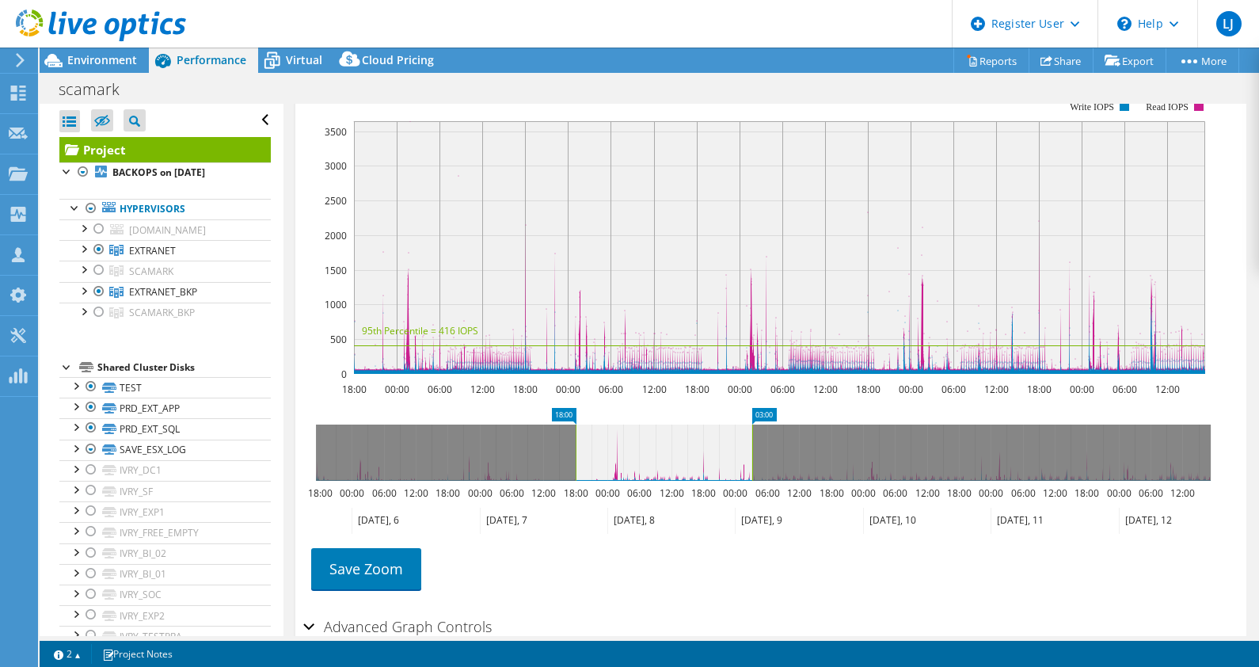
drag, startPoint x: 1211, startPoint y: 443, endPoint x: 751, endPoint y: 462, distance: 460.5
click at [751, 462] on rect at bounding box center [752, 452] width 6 height 56
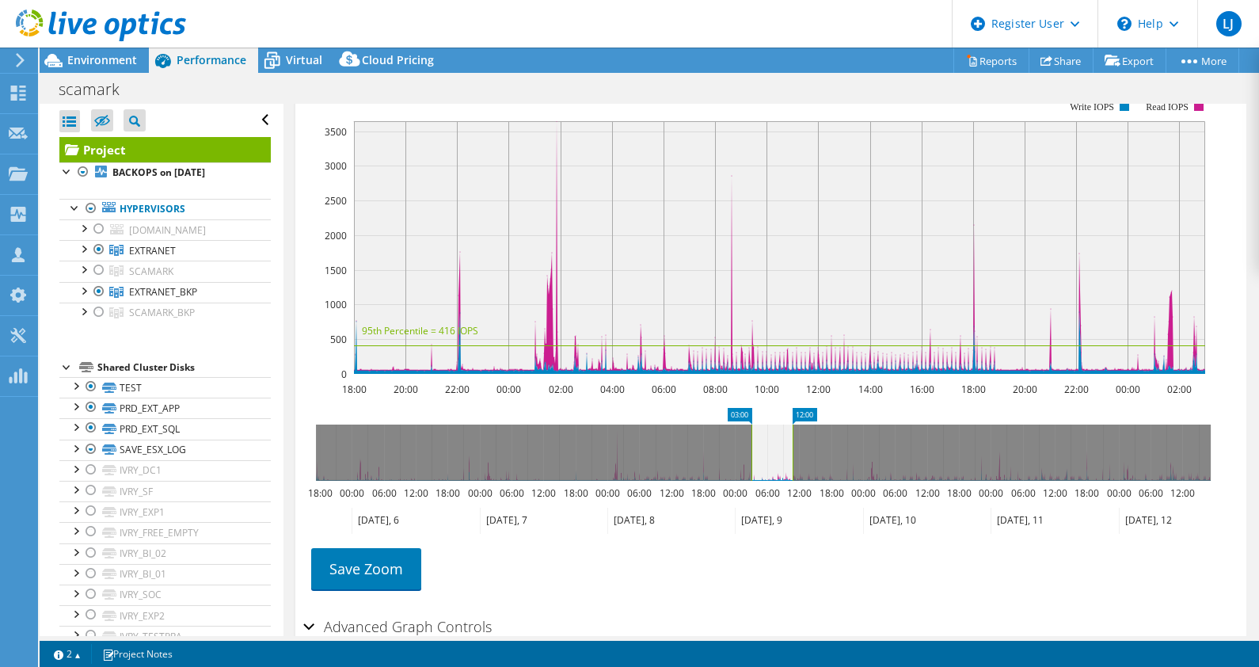
drag, startPoint x: 755, startPoint y: 436, endPoint x: 793, endPoint y: 437, distance: 38.8
click at [793, 437] on g at bounding box center [763, 452] width 895 height 56
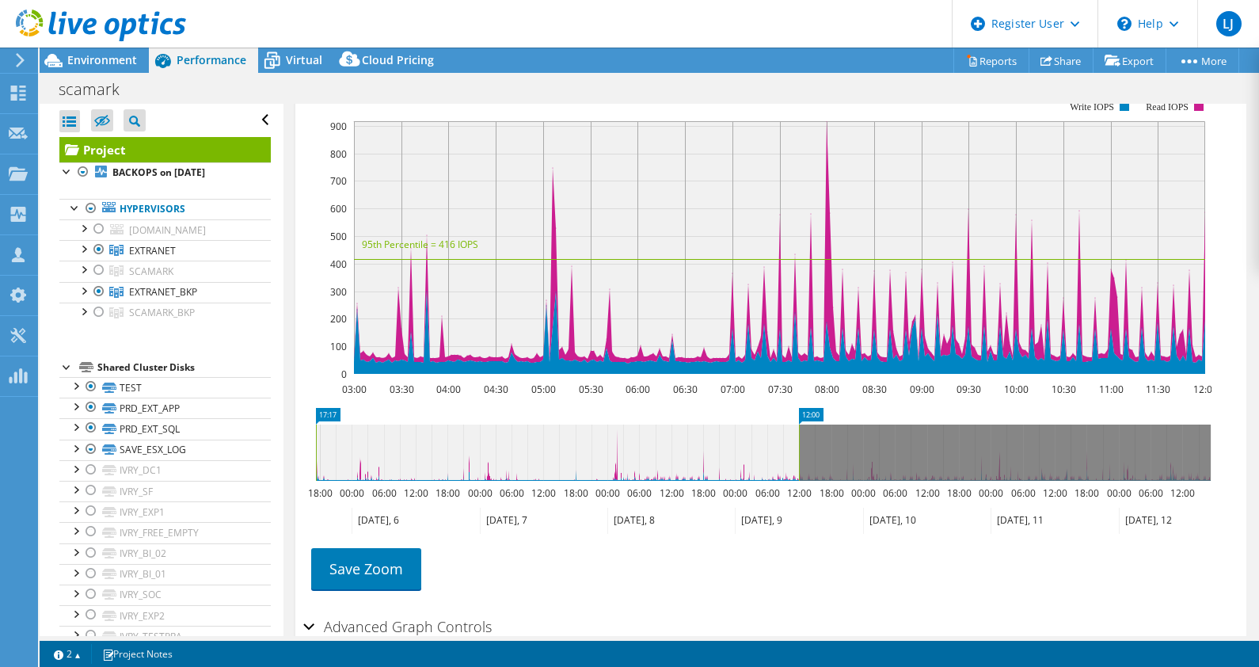
drag, startPoint x: 752, startPoint y: 442, endPoint x: 336, endPoint y: 446, distance: 416.5
click at [303, 448] on icon "12:00 17:17 18:00 00:00 06:00 12:00 18:00 00:00 06:00 12:00 18:00 00:00 06:00 1…" at bounding box center [763, 471] width 920 height 127
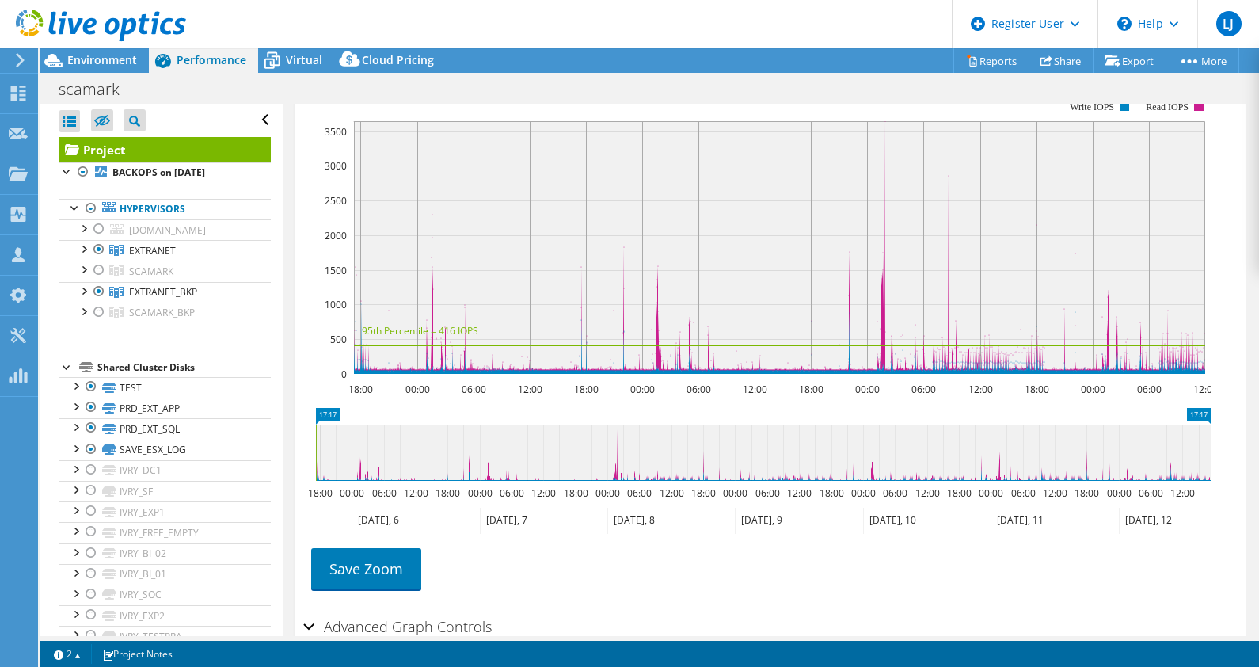
drag, startPoint x: 800, startPoint y: 436, endPoint x: 1222, endPoint y: 450, distance: 422.3
click at [1222, 450] on icon "17:17 17:17 18:00 00:00 06:00 12:00 18:00 00:00 06:00 12:00 18:00 00:00 06:00 1…" at bounding box center [763, 471] width 920 height 127
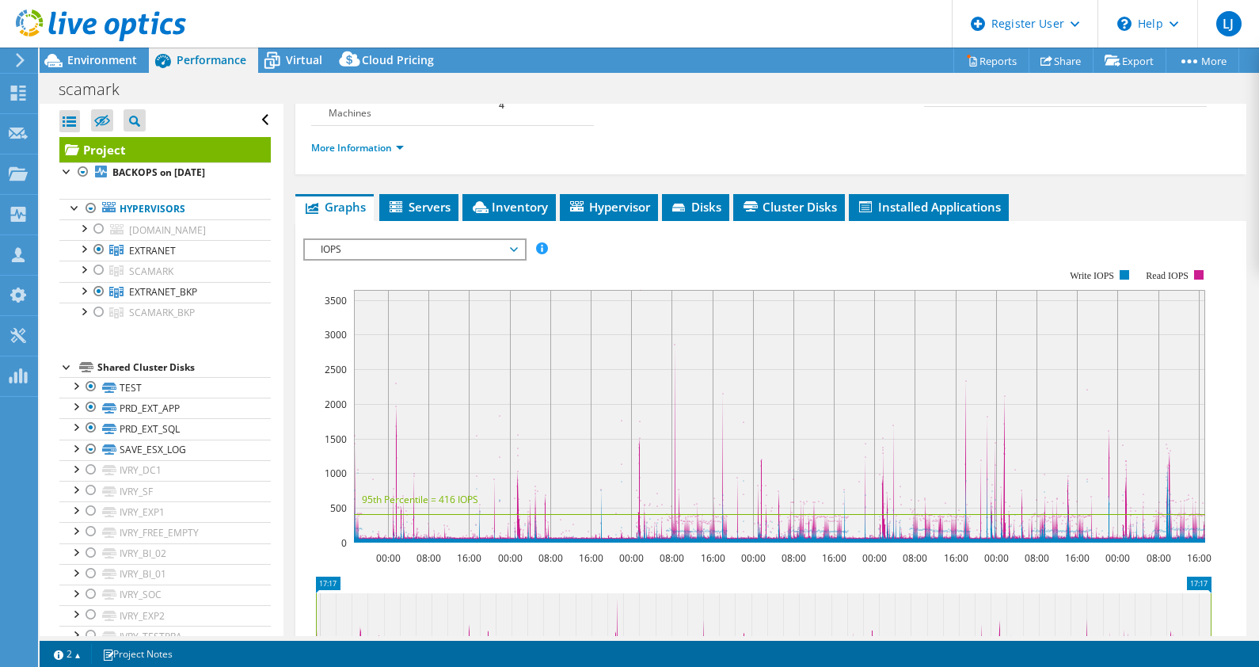
scroll to position [242, 0]
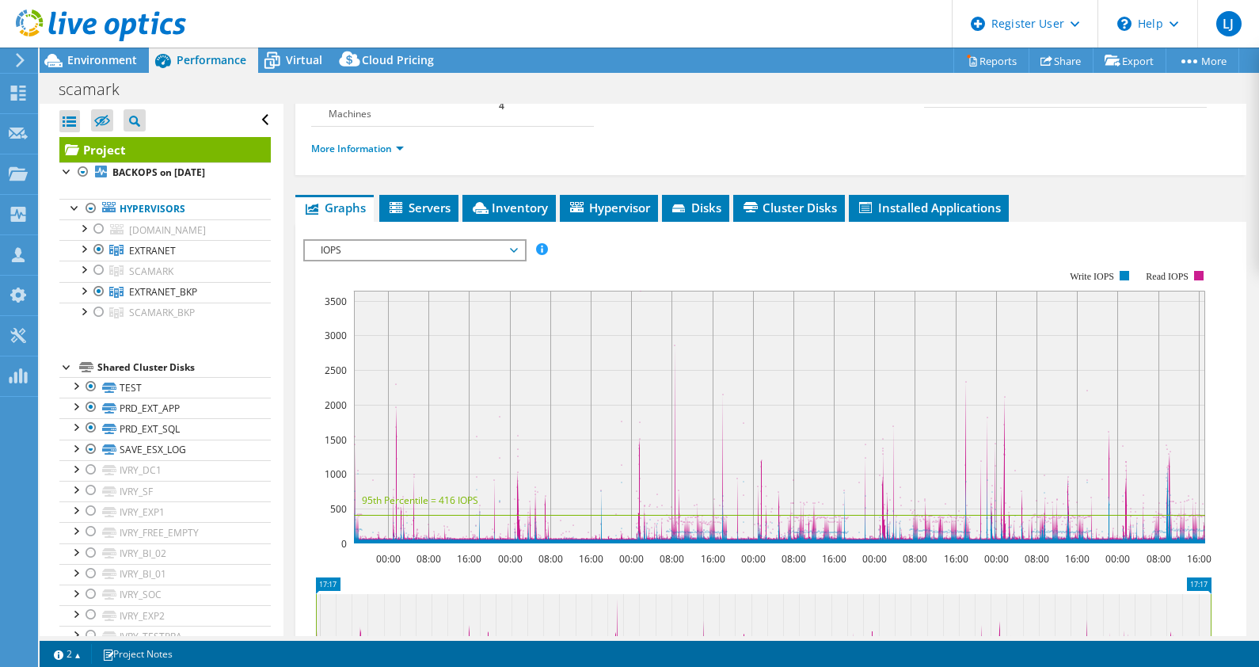
click at [420, 242] on span "IOPS" at bounding box center [415, 250] width 204 height 19
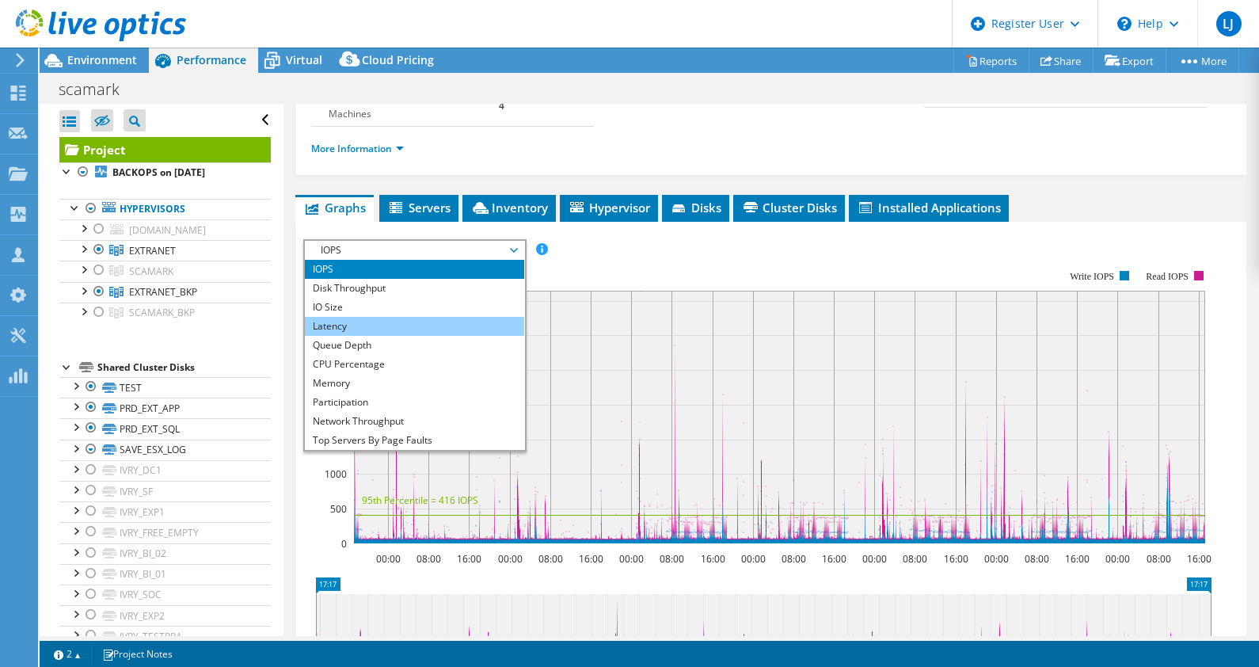
click at [382, 317] on li "Latency" at bounding box center [414, 326] width 219 height 19
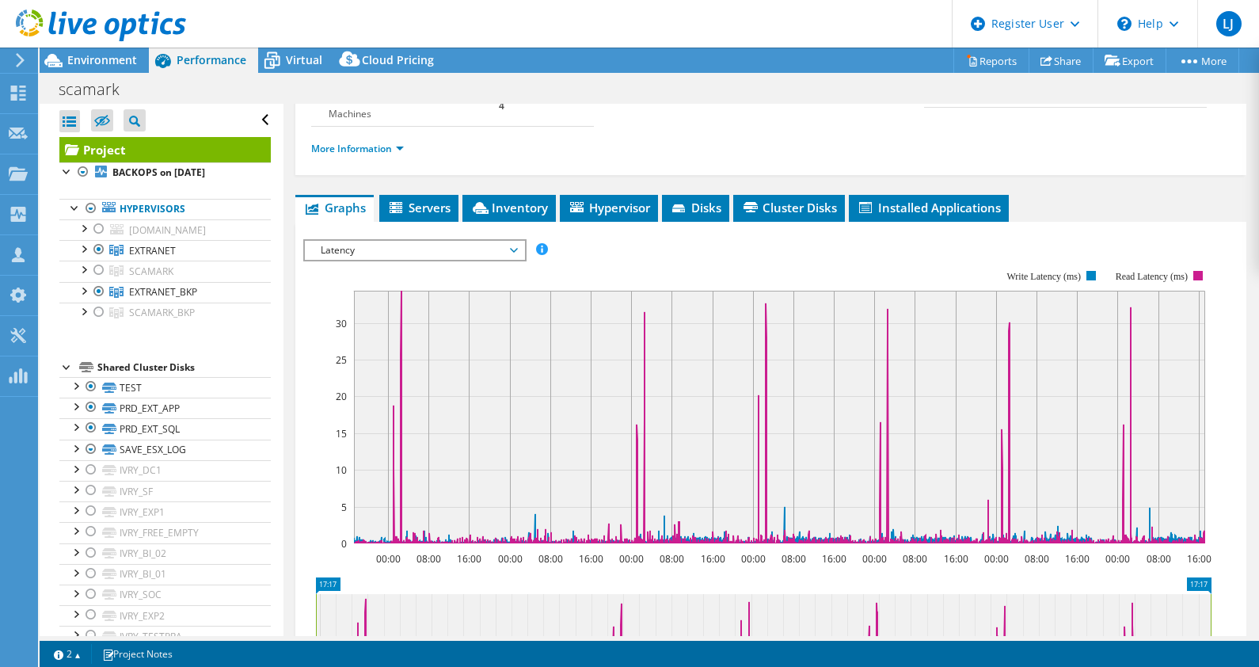
scroll to position [114, 0]
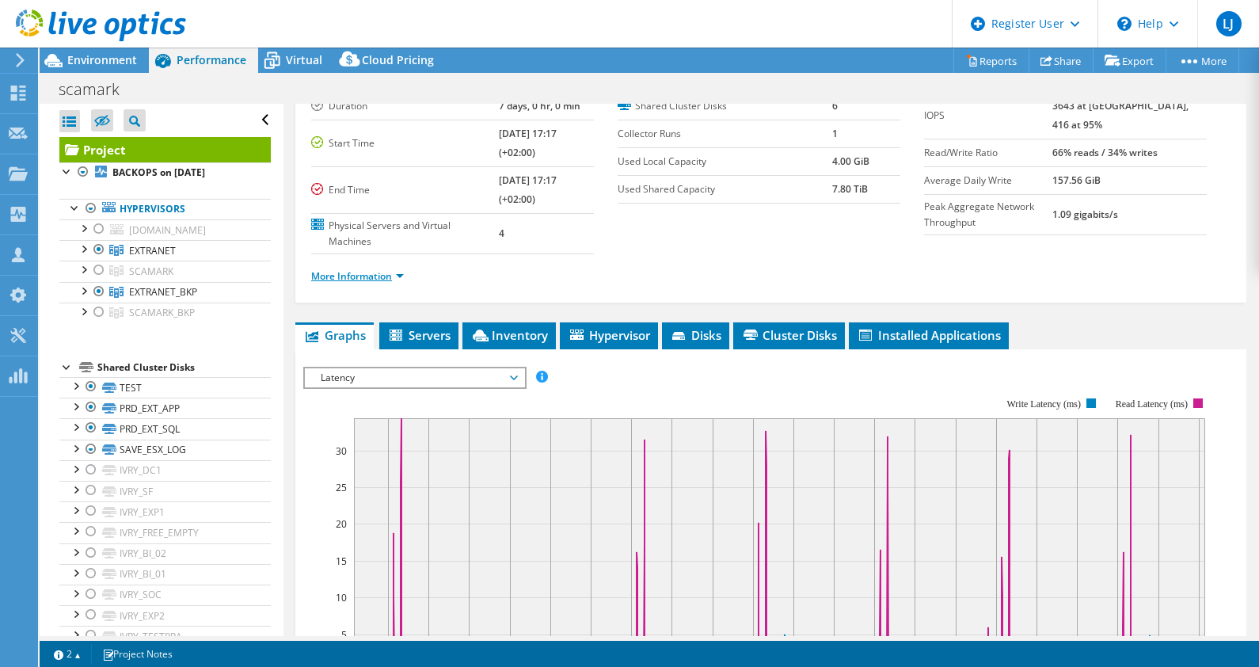
click at [370, 269] on link "More Information" at bounding box center [357, 275] width 93 height 13
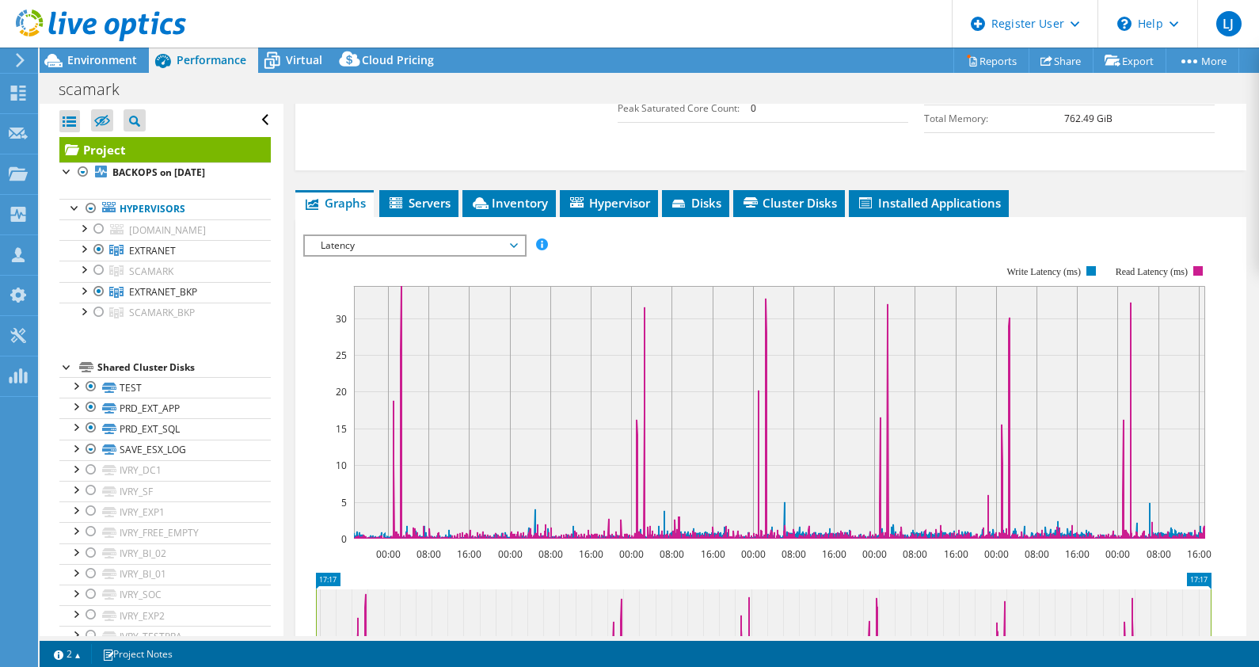
scroll to position [487, 0]
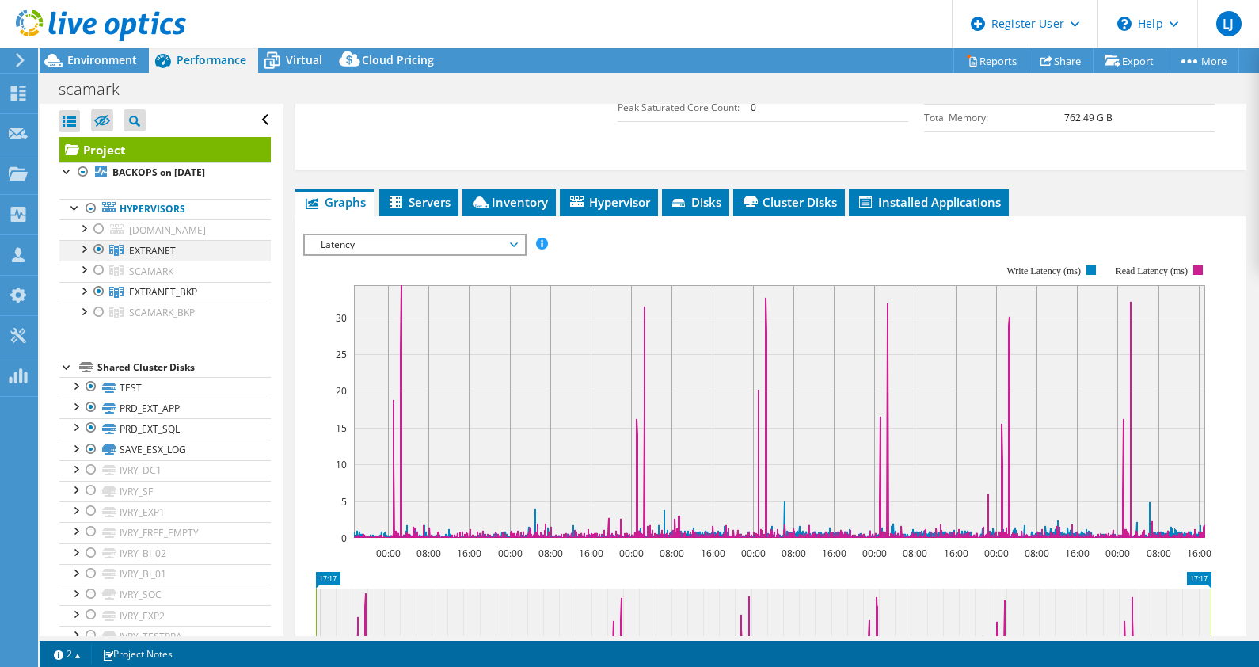
click at [95, 248] on div at bounding box center [99, 249] width 16 height 19
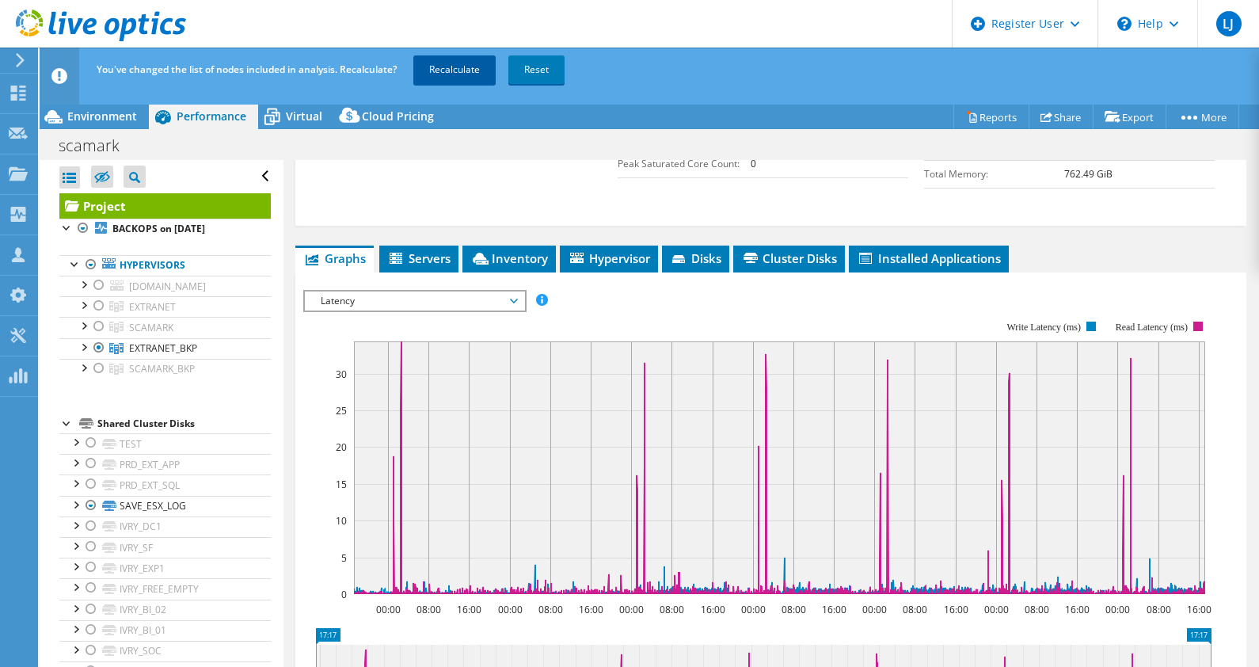
click at [453, 66] on link "Recalculate" at bounding box center [454, 69] width 82 height 29
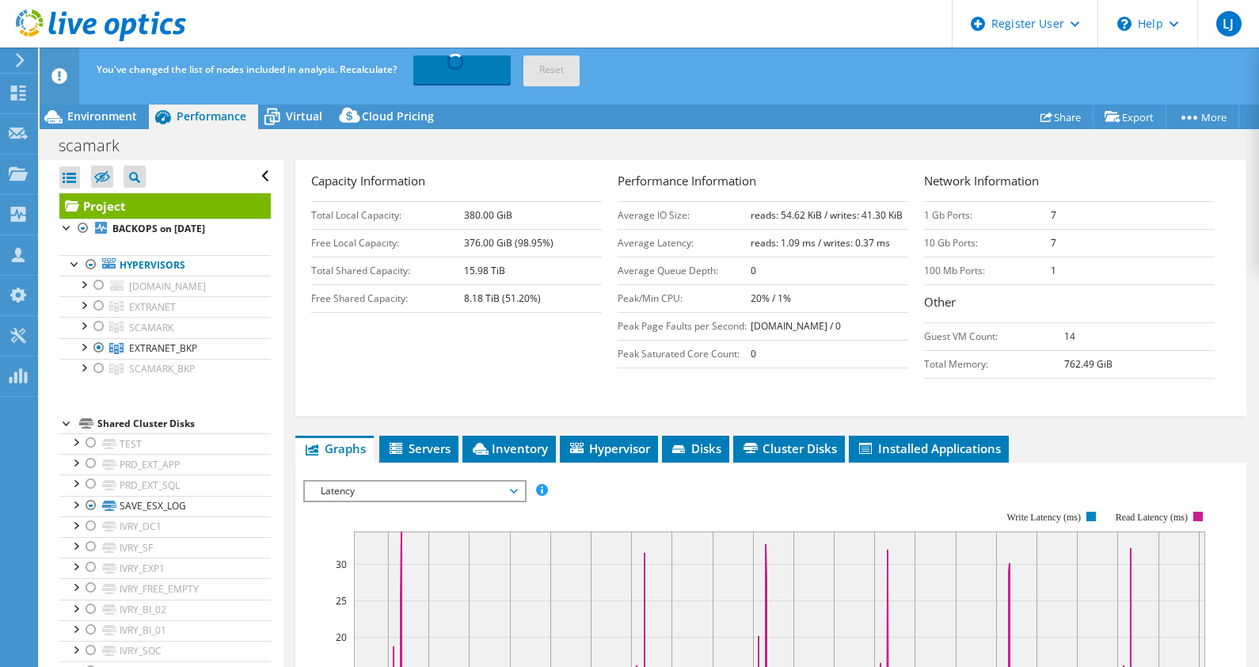
scroll to position [252, 0]
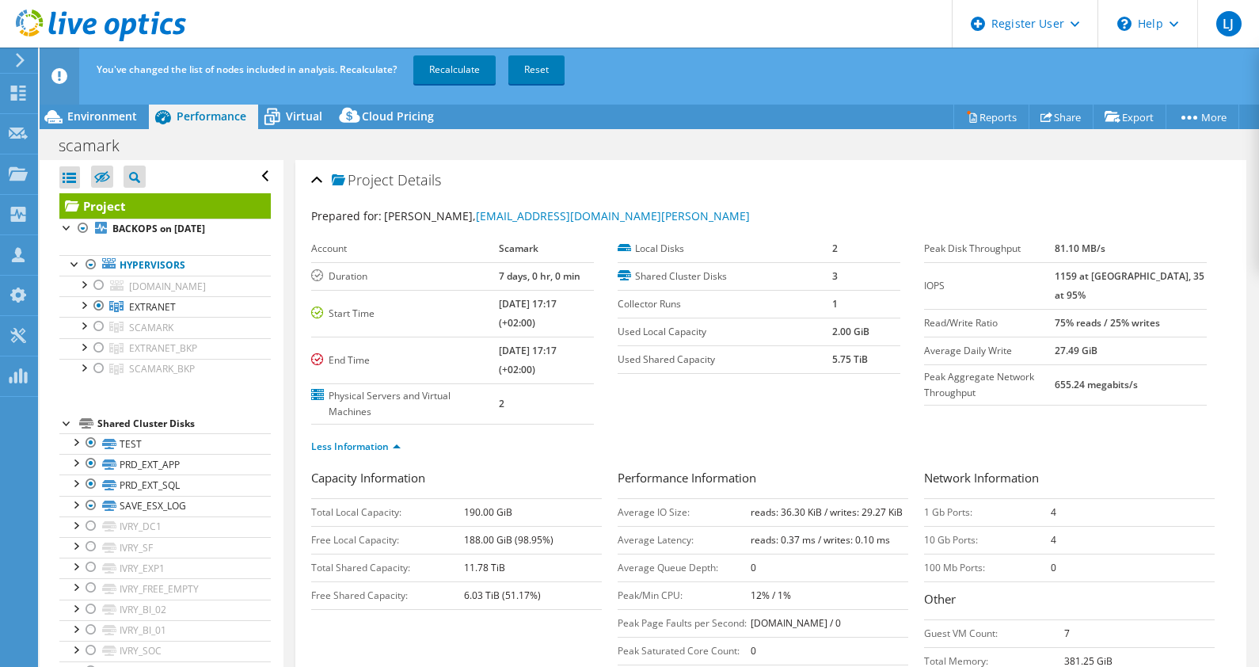
select select "USD"
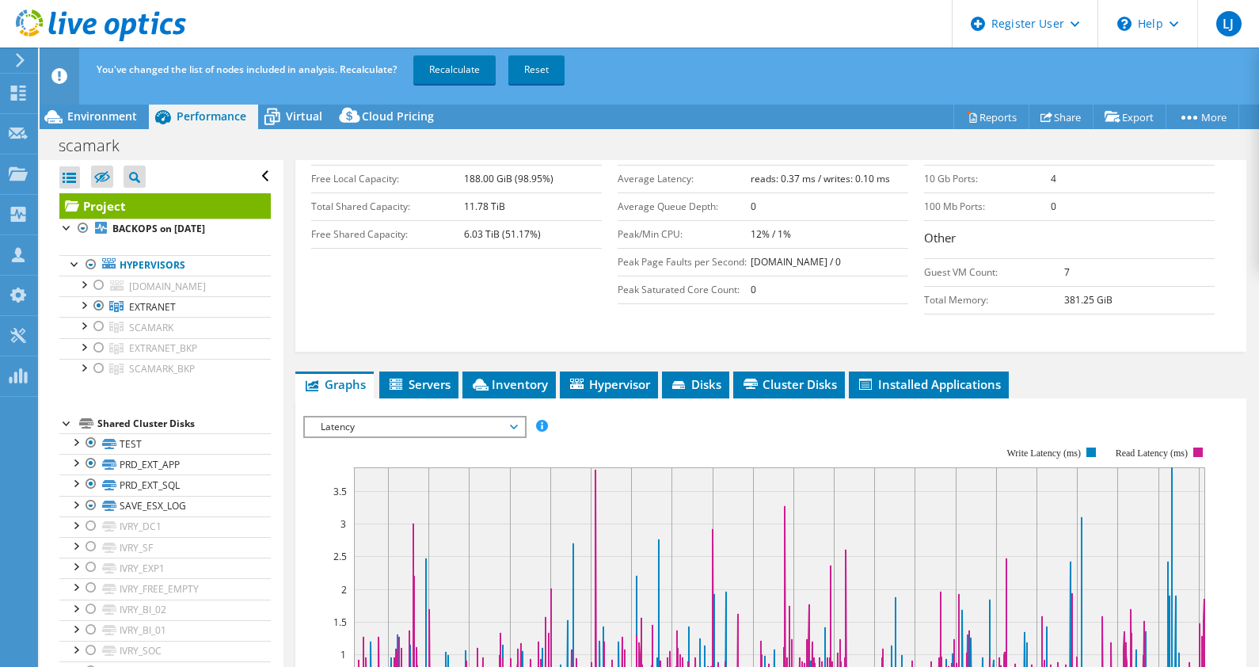
click at [447, 69] on link "Recalculate" at bounding box center [454, 69] width 82 height 29
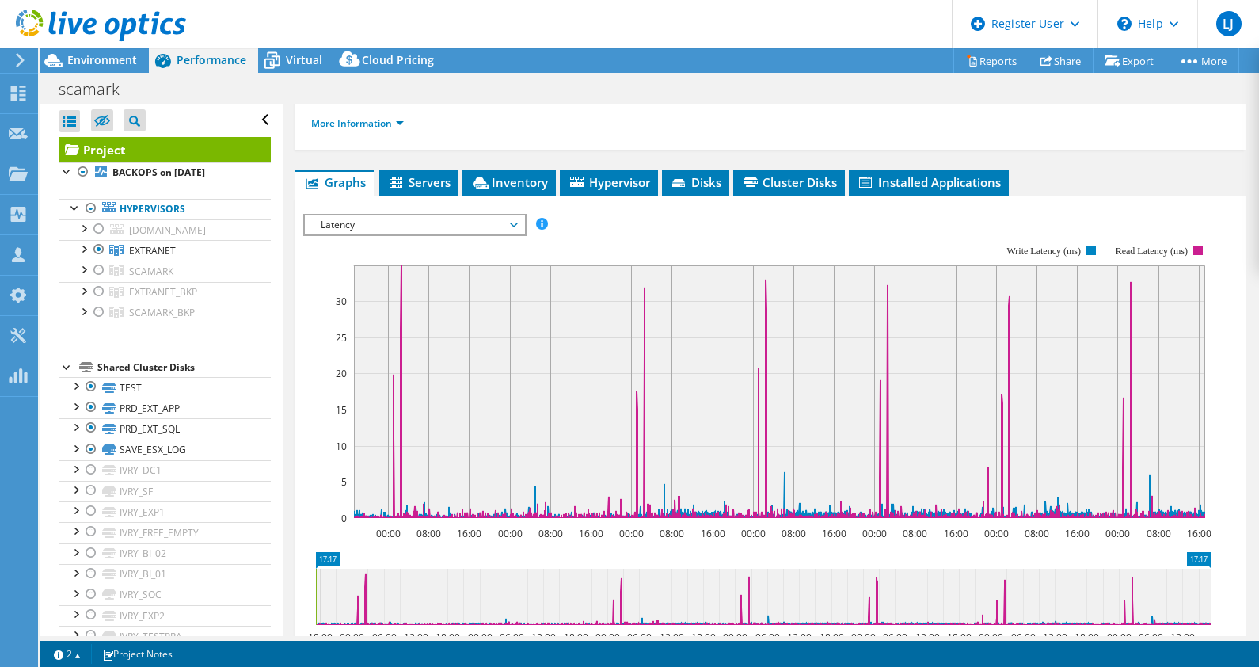
scroll to position [273, 0]
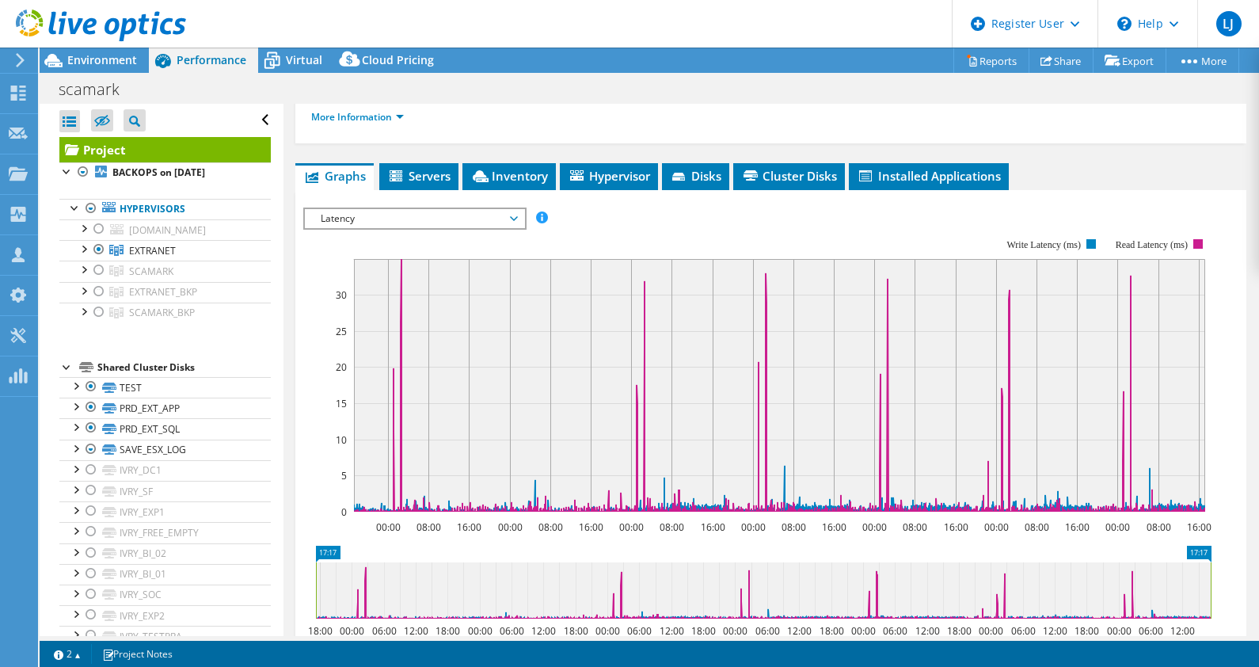
click at [140, 17] on icon at bounding box center [101, 26] width 170 height 32
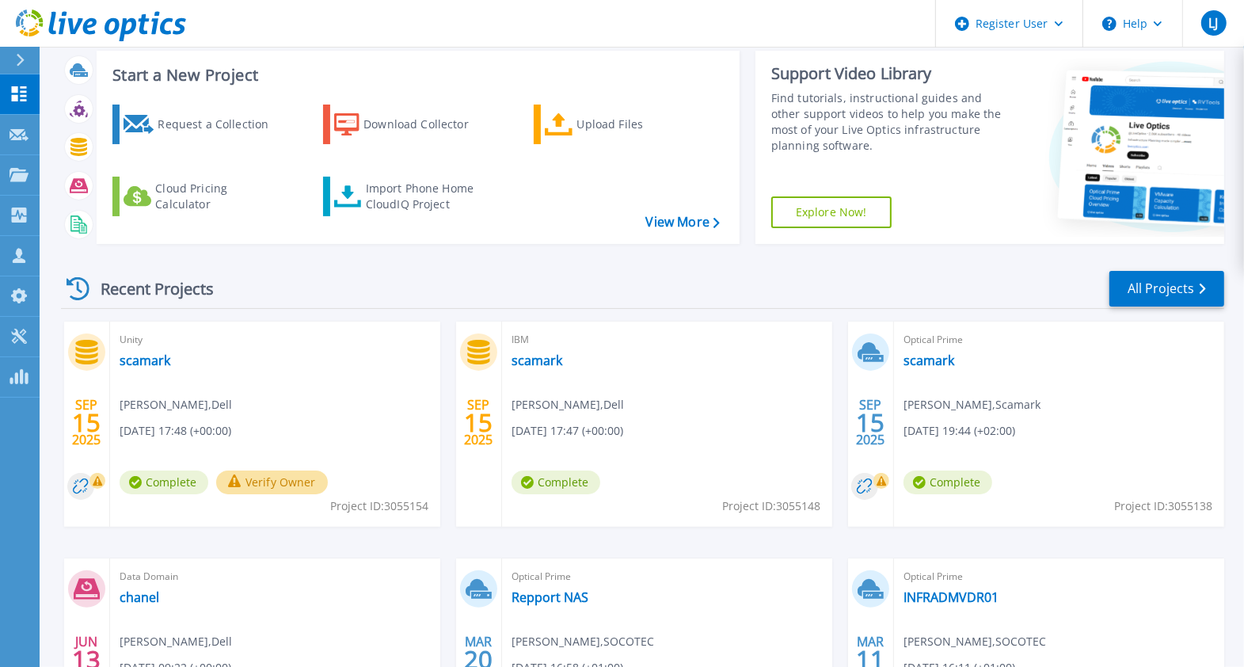
scroll to position [89, 0]
click at [536, 363] on link "scamark" at bounding box center [537, 360] width 51 height 16
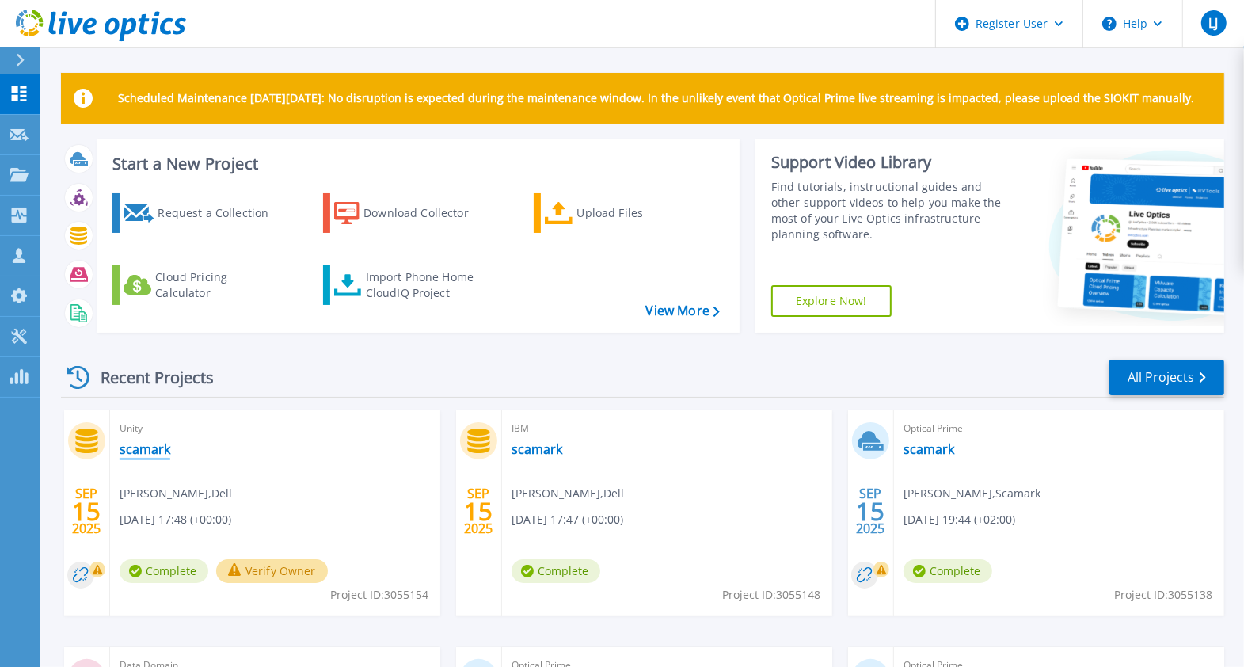
click at [158, 447] on link "scamark" at bounding box center [145, 449] width 51 height 16
click at [931, 454] on link "scamark" at bounding box center [929, 449] width 51 height 16
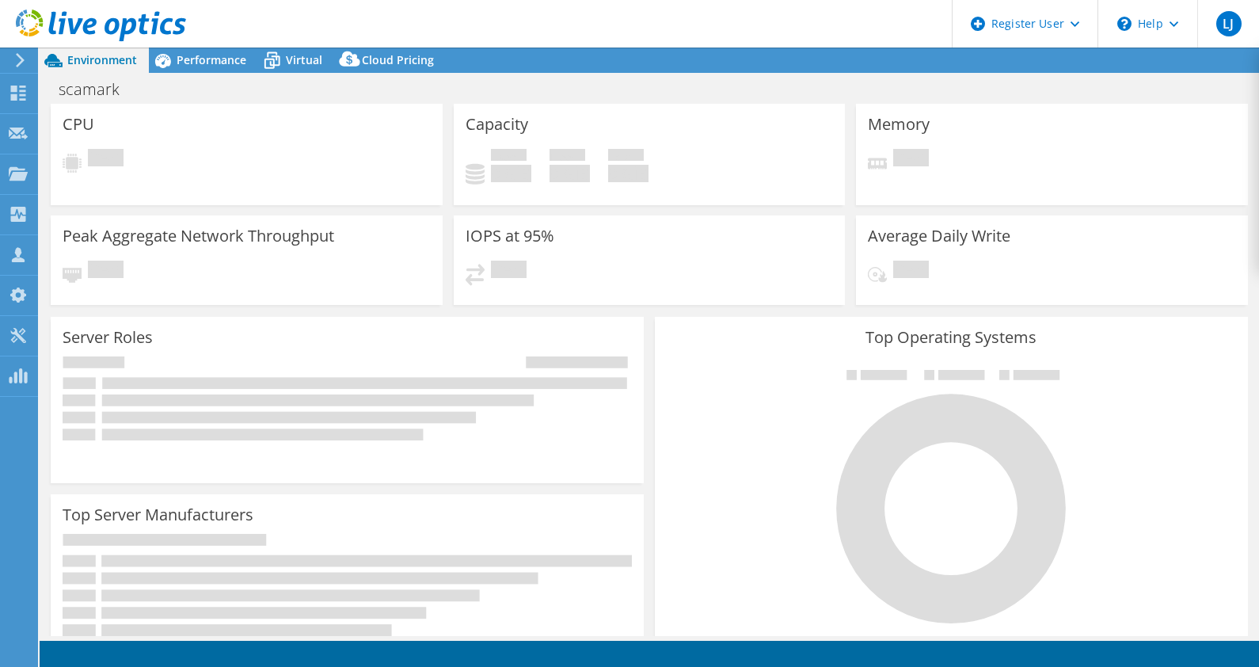
select select "USD"
